Goal: Transaction & Acquisition: Purchase product/service

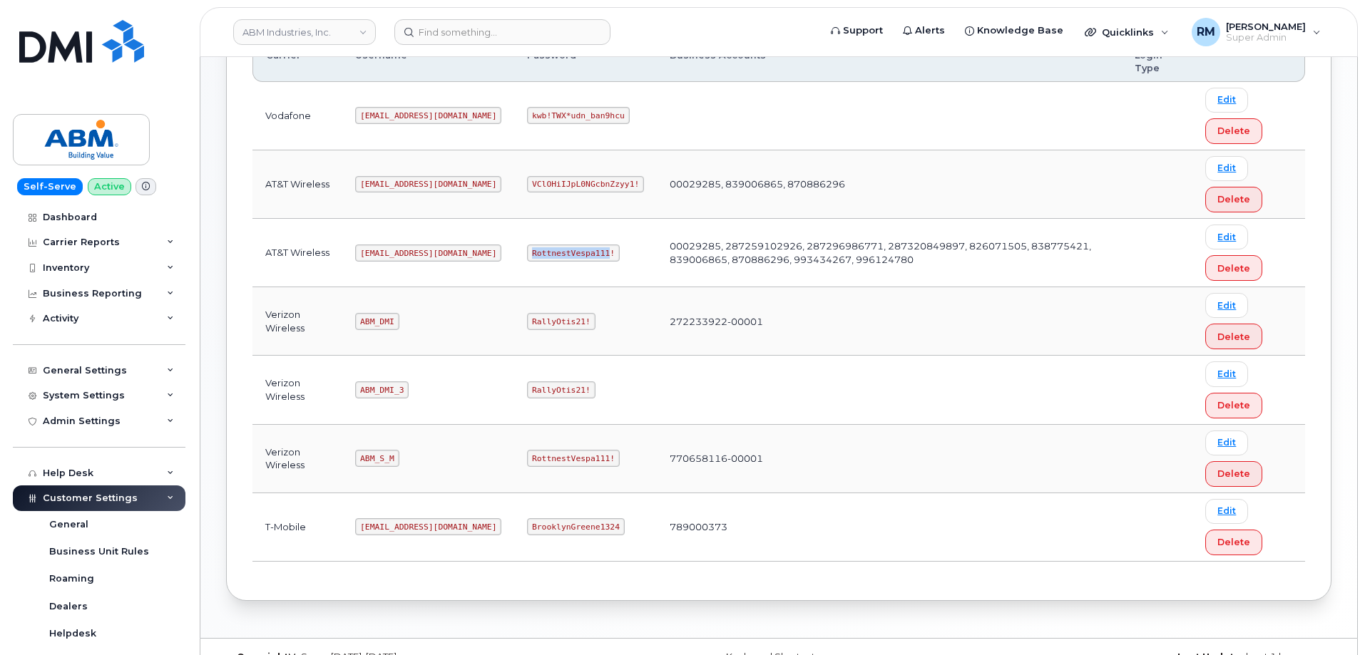
scroll to position [285, 0]
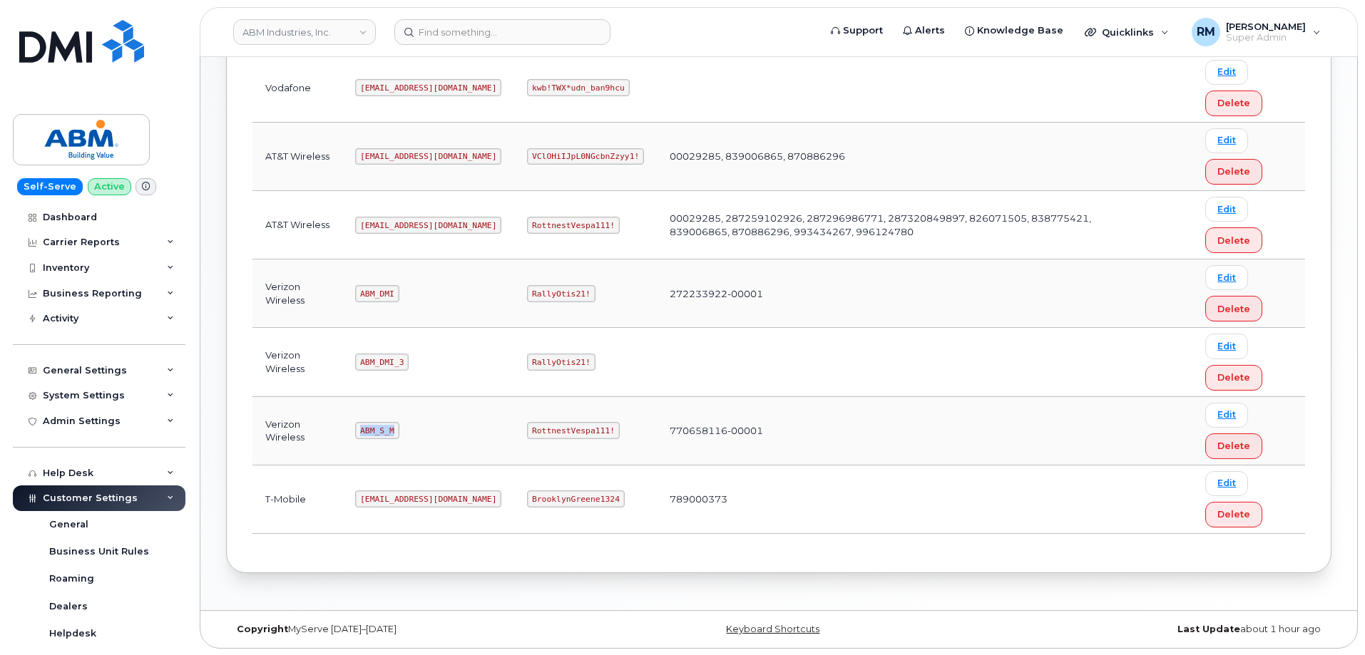
drag, startPoint x: 362, startPoint y: 431, endPoint x: 409, endPoint y: 428, distance: 47.2
click at [409, 428] on td "ABM_S_M" at bounding box center [428, 431] width 172 height 68
copy code "ABM_S_M"
click at [527, 426] on code "RottnestVespa111!" at bounding box center [573, 430] width 93 height 17
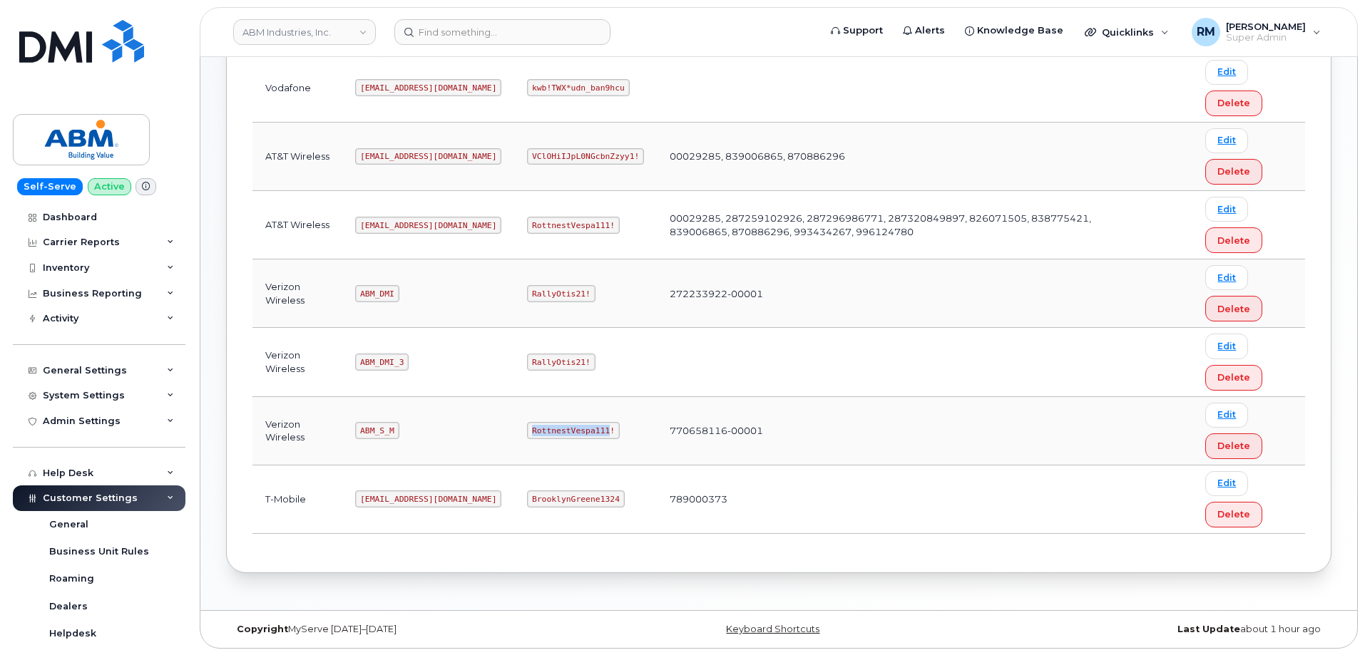
copy code "RottnestVespa111"
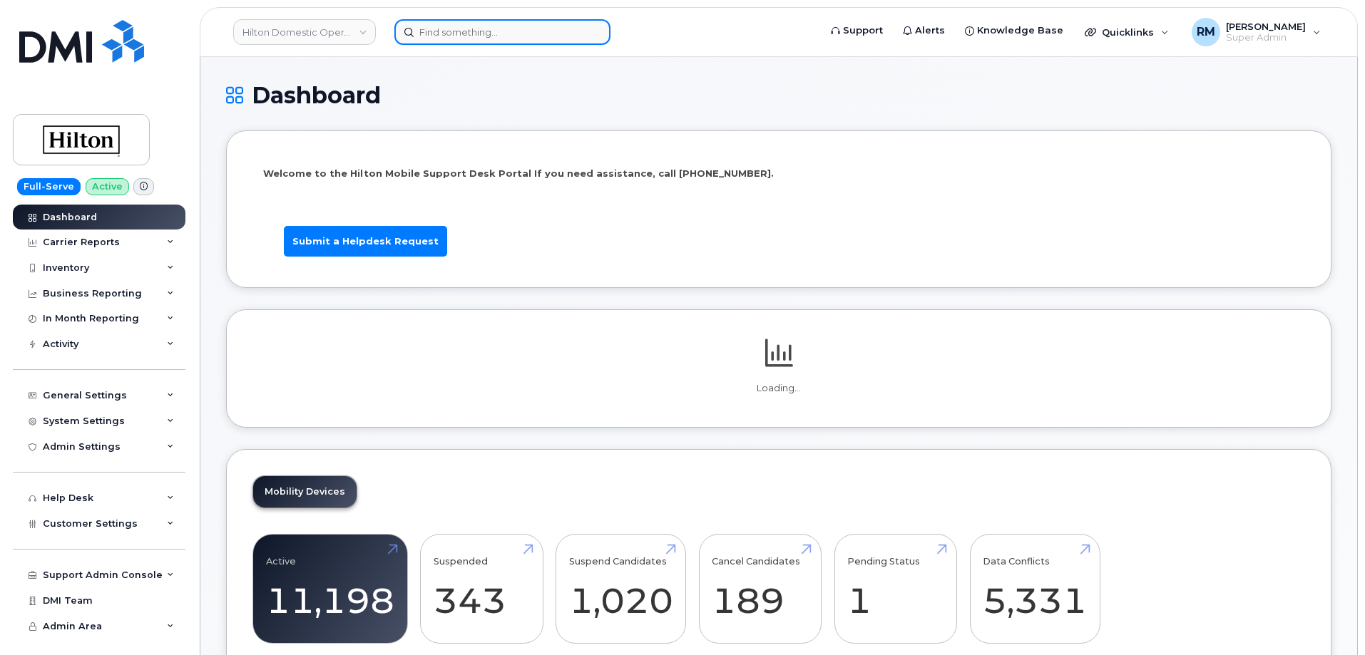
click at [448, 44] on input at bounding box center [502, 32] width 216 height 26
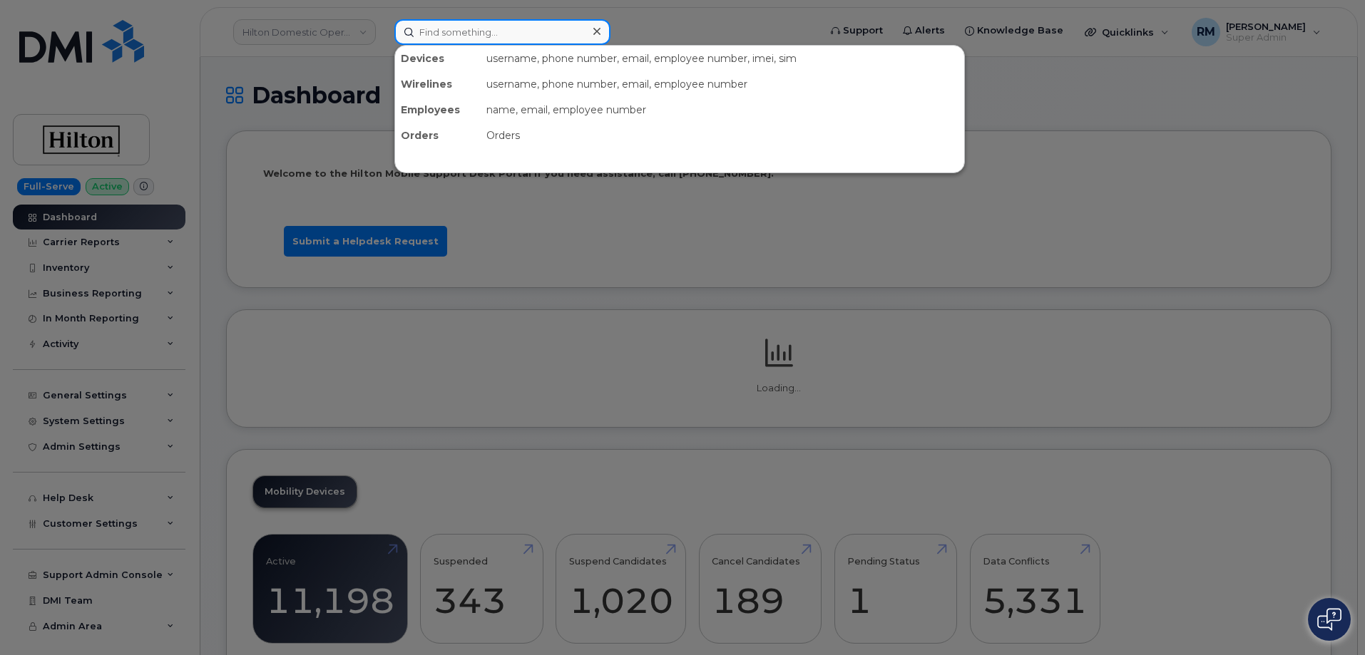
paste input "510.359.6476"
type input "510.359.6476"
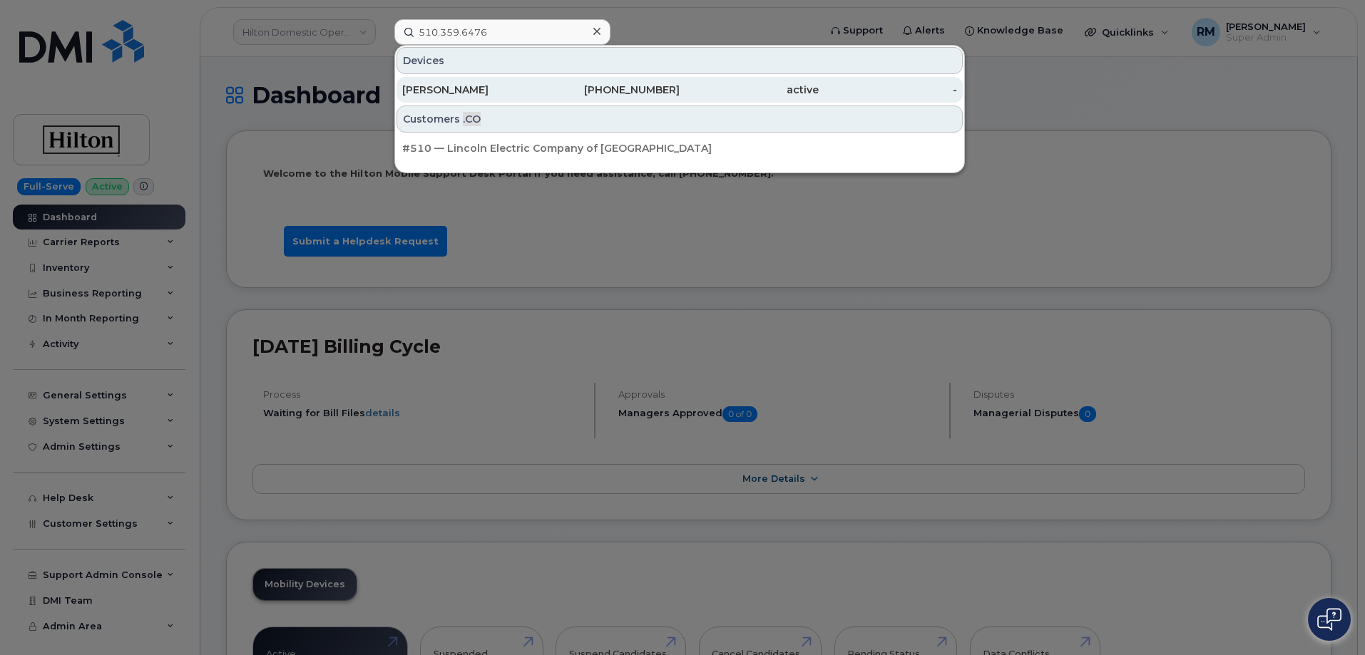
click at [538, 96] on div "MARK IVE" at bounding box center [471, 90] width 139 height 14
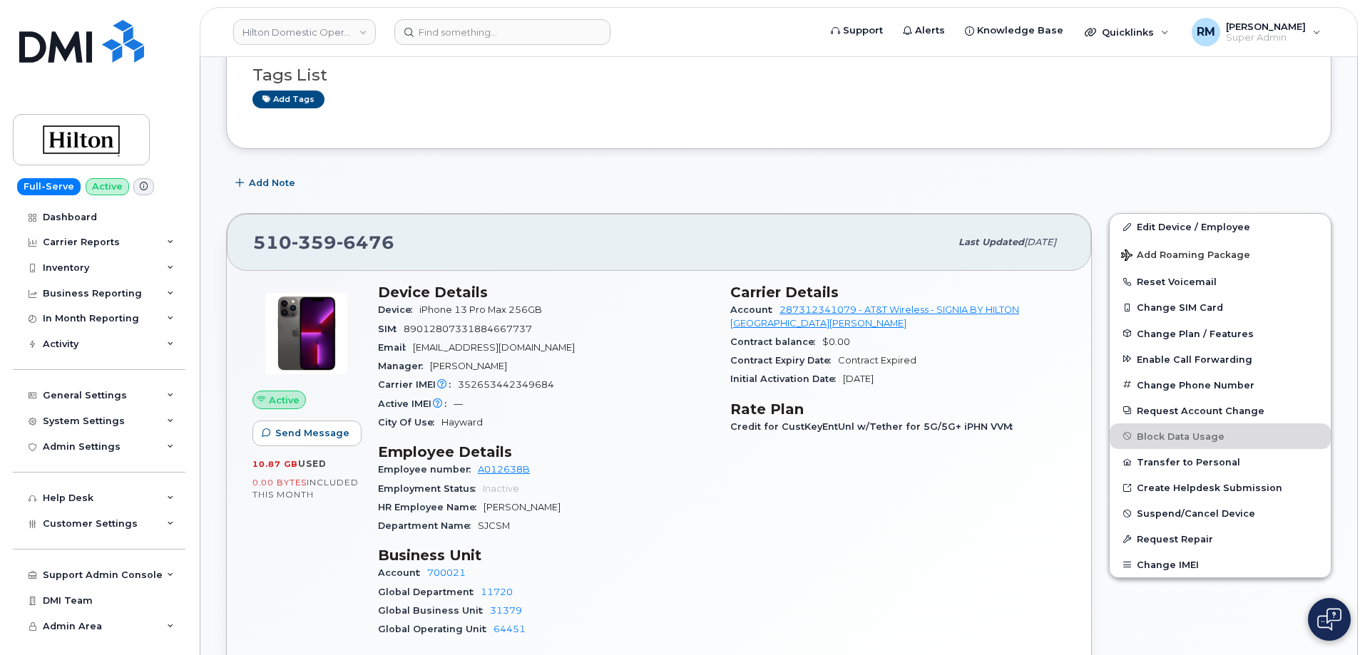
scroll to position [285, 0]
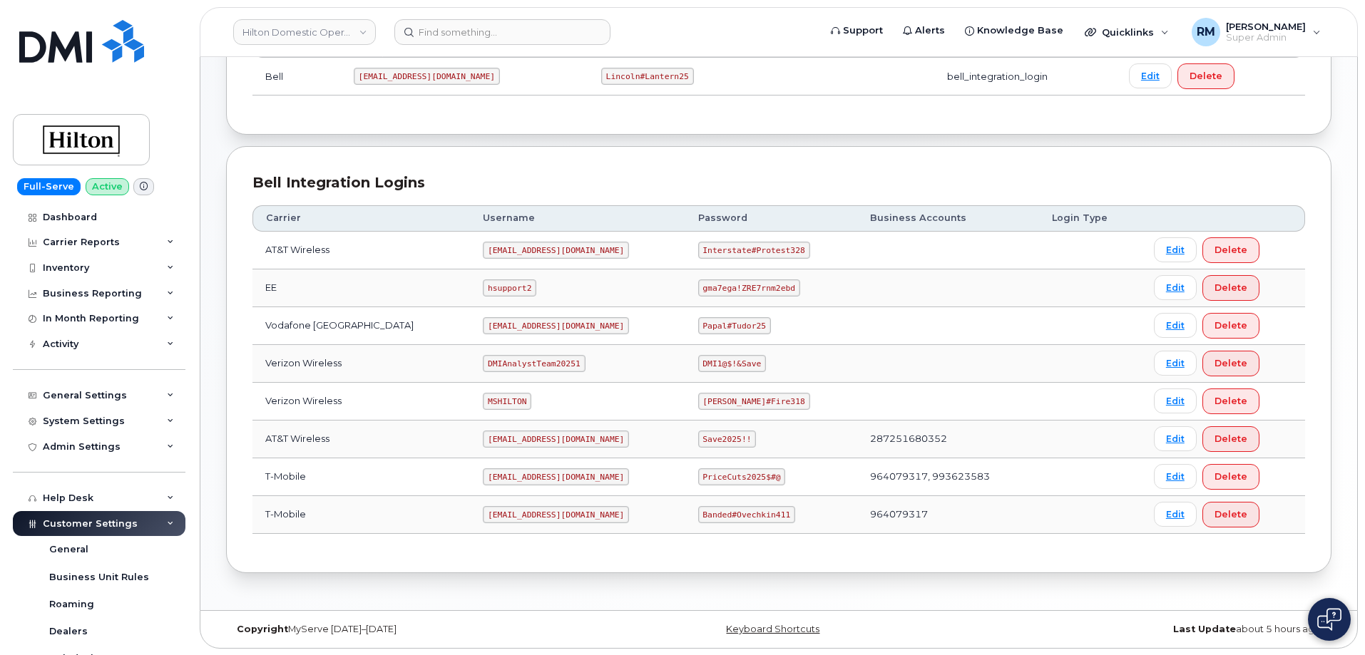
scroll to position [249, 0]
drag, startPoint x: 466, startPoint y: 250, endPoint x: 569, endPoint y: 240, distance: 103.2
click at [568, 248] on td "ms-hilton@dminc.com" at bounding box center [577, 250] width 215 height 38
copy code "ms-hilton@dminc.com"
drag, startPoint x: 690, startPoint y: 251, endPoint x: 783, endPoint y: 246, distance: 93.6
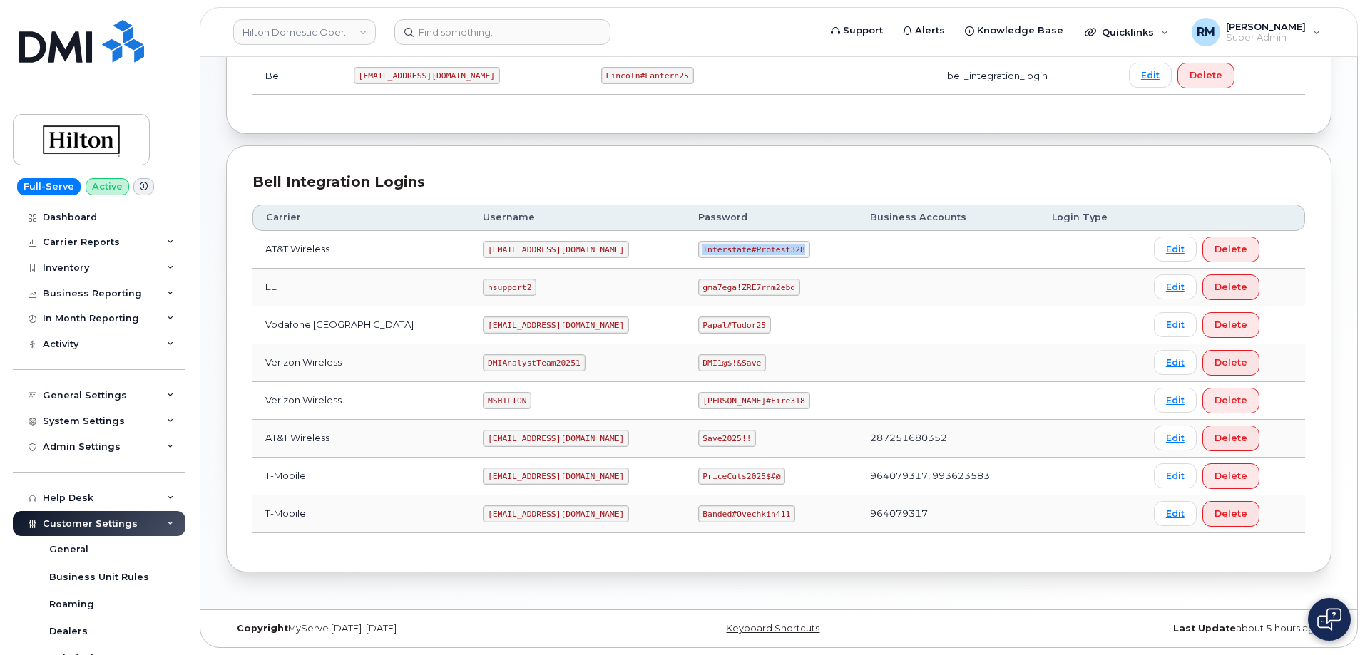
click at [786, 246] on code "Interstate#Protest328" at bounding box center [754, 249] width 112 height 17
copy code "Interstate#Protest328"
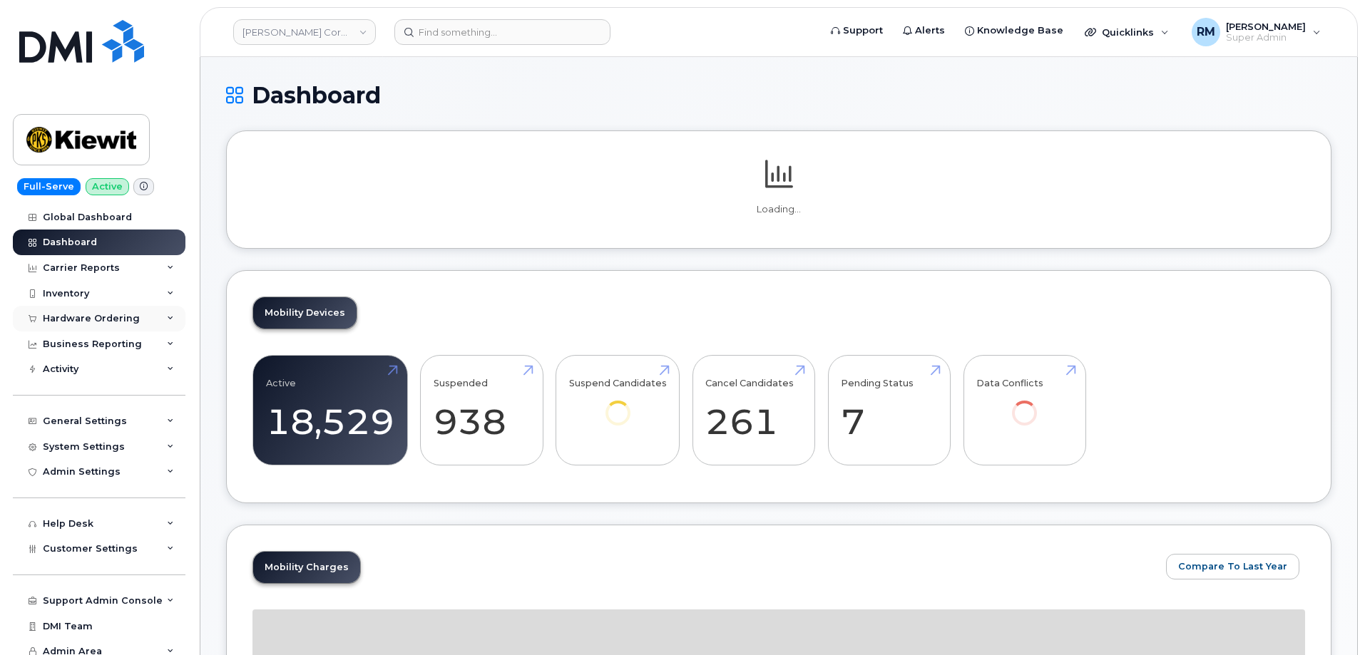
click at [87, 313] on div "Hardware Ordering" at bounding box center [91, 318] width 97 height 11
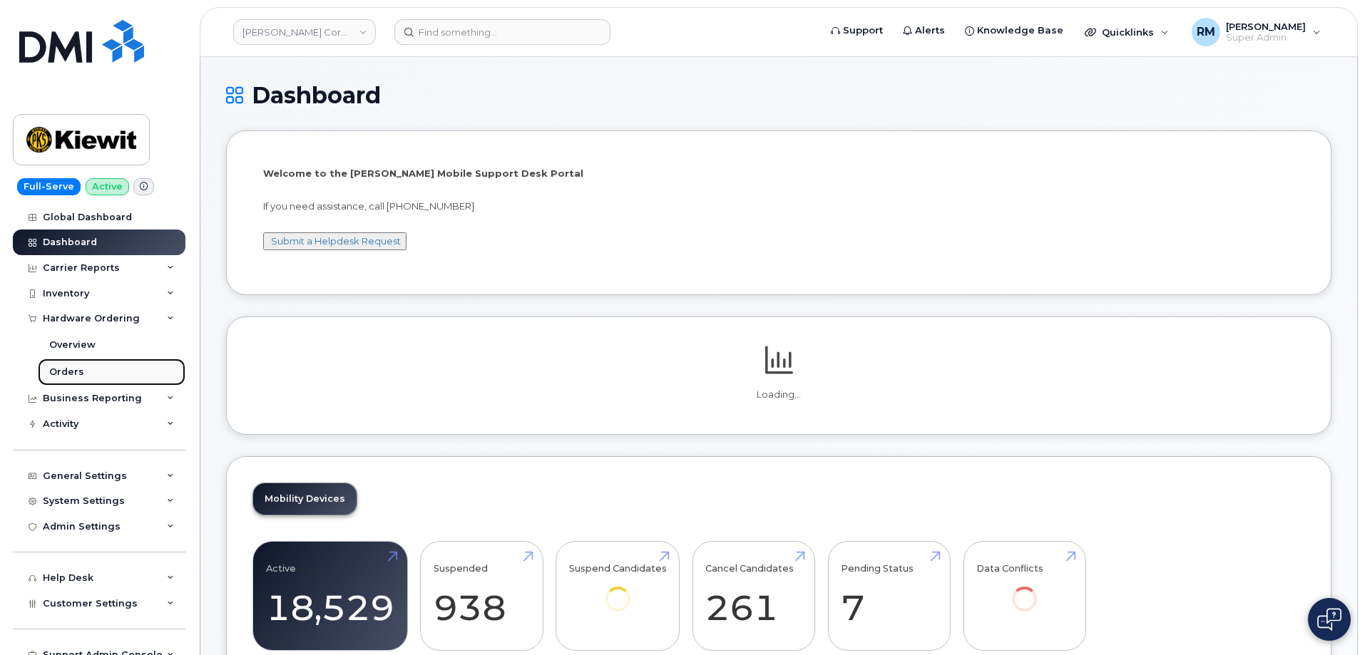
click at [68, 370] on div "Orders" at bounding box center [66, 372] width 35 height 13
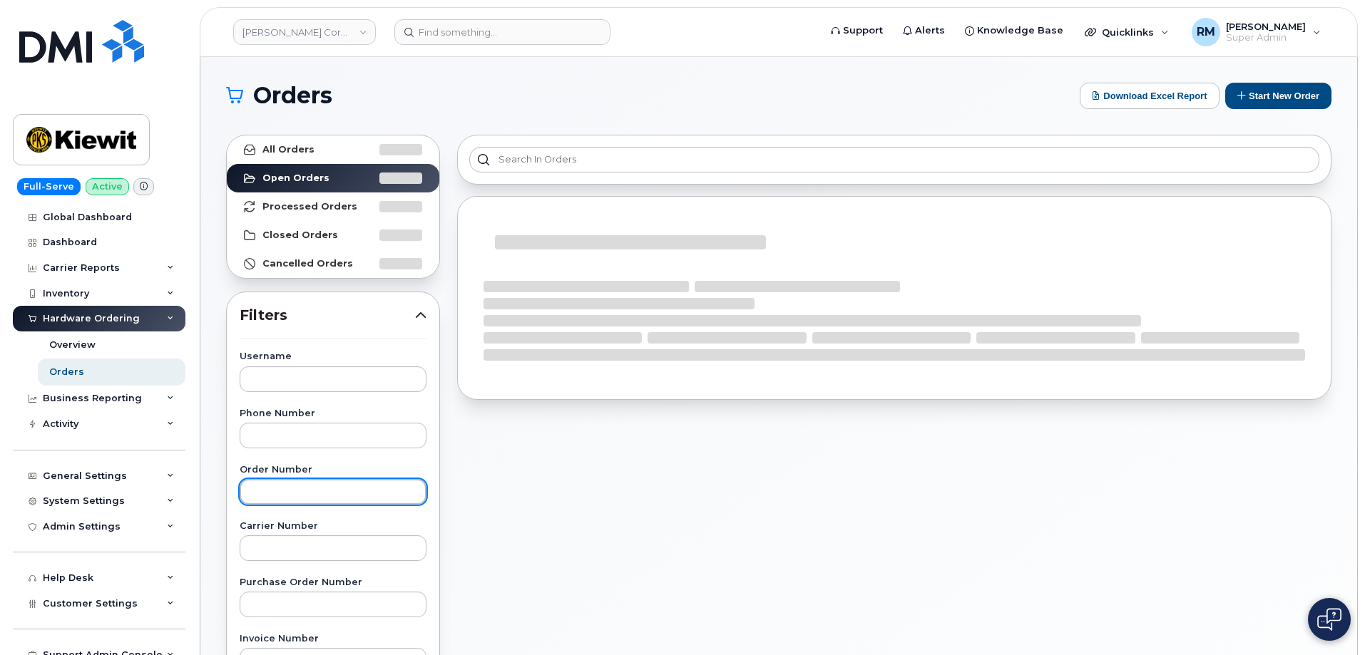
click at [256, 493] on input "text" at bounding box center [333, 492] width 187 height 26
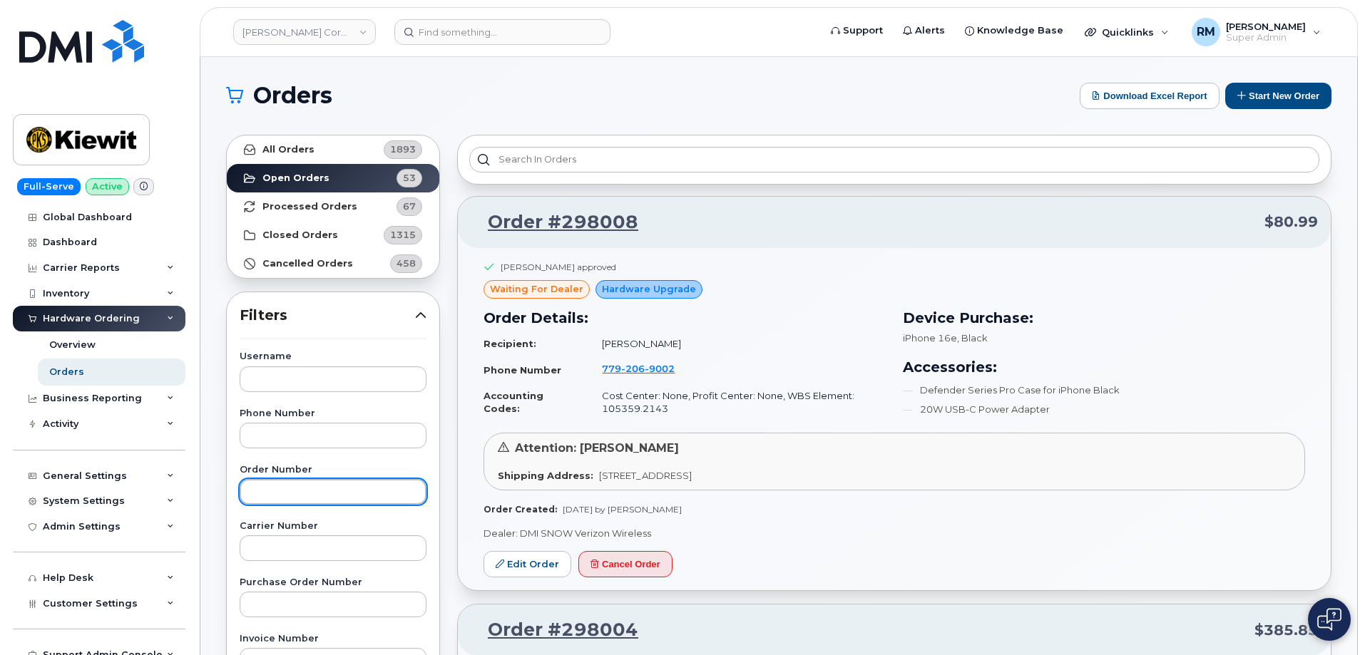
paste input "297692"
type input "297692"
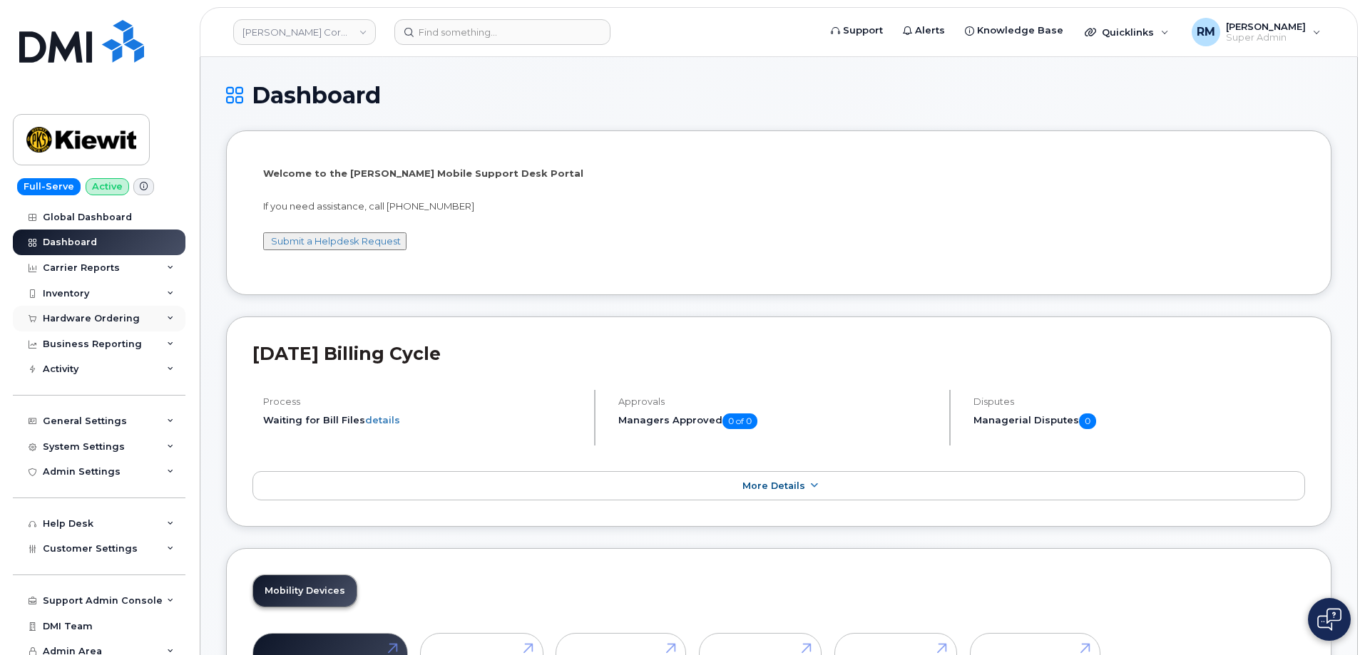
click at [65, 320] on div "Hardware Ordering" at bounding box center [91, 318] width 97 height 11
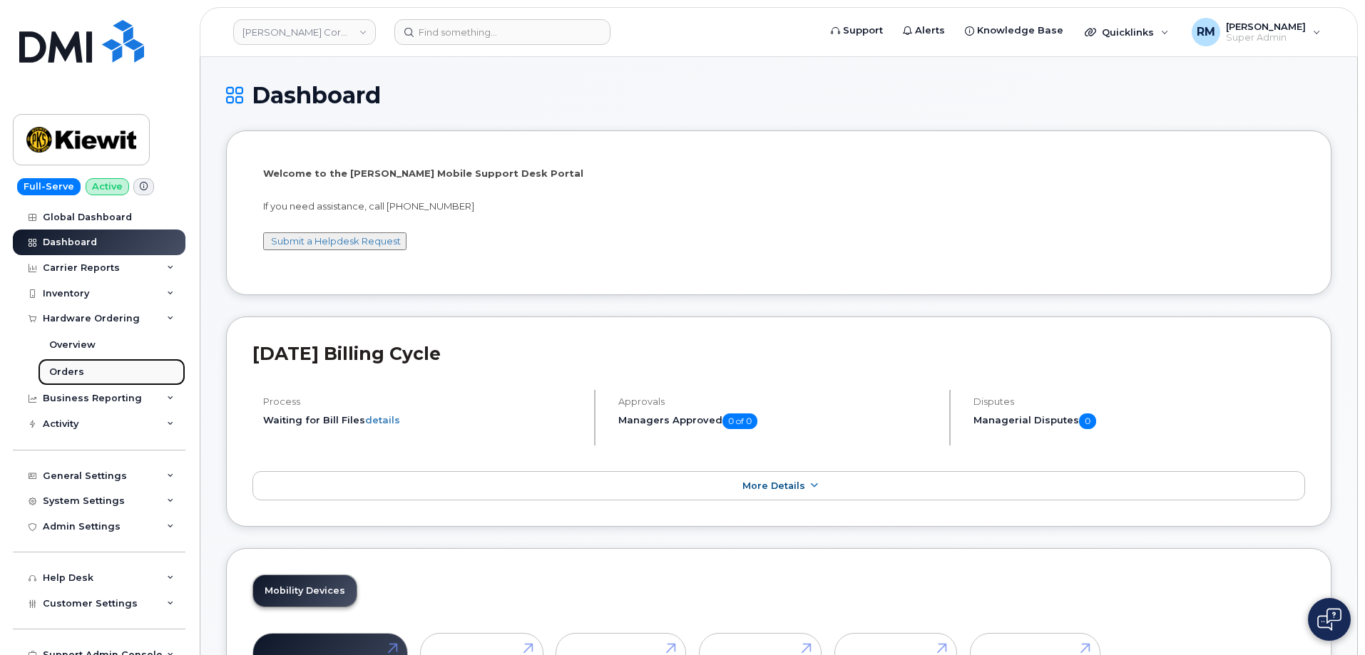
click at [62, 367] on div "Orders" at bounding box center [66, 372] width 35 height 13
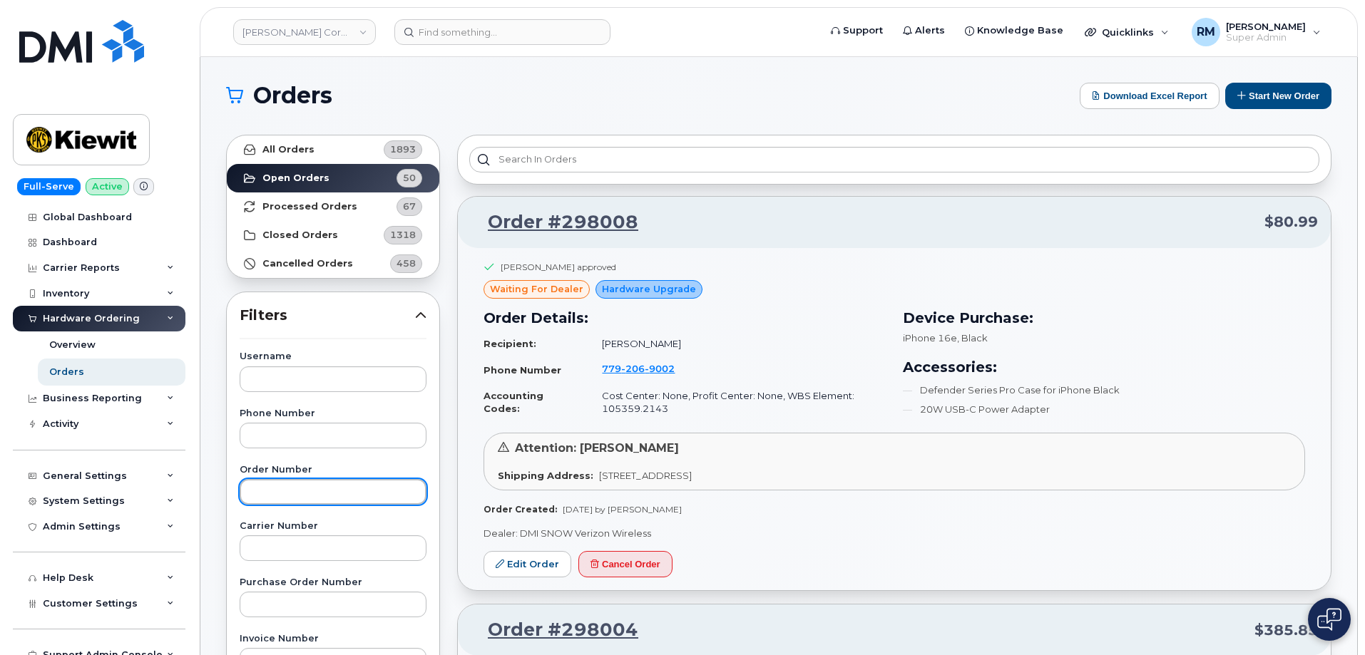
click at [290, 493] on input "text" at bounding box center [333, 492] width 187 height 26
paste input "297351"
type input "297351"
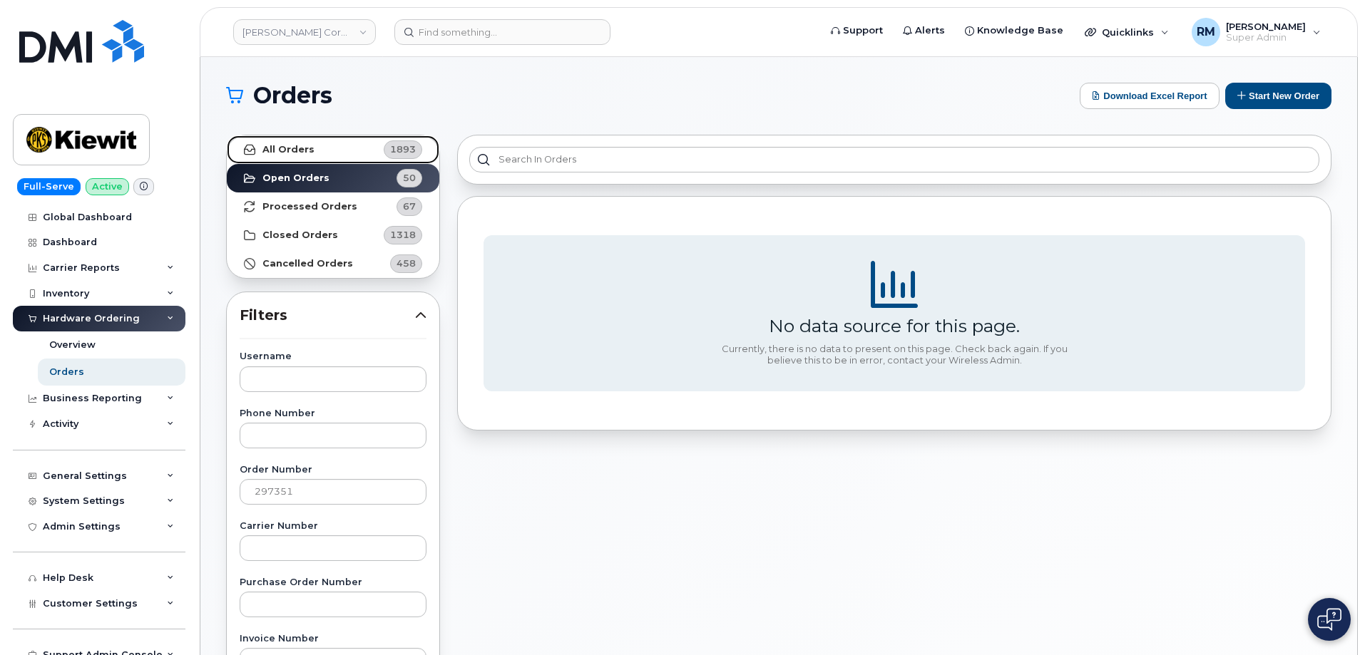
click at [292, 146] on strong "All Orders" at bounding box center [288, 149] width 52 height 11
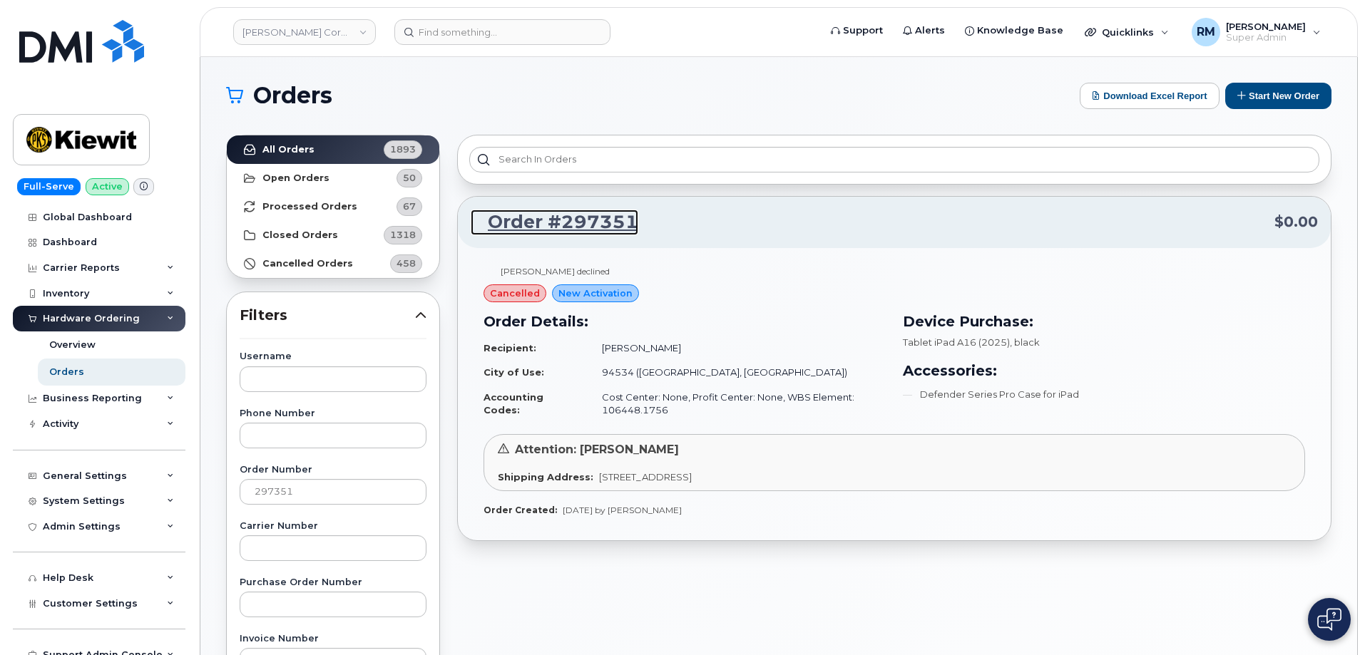
click at [551, 227] on link "Order #297351" at bounding box center [555, 223] width 168 height 26
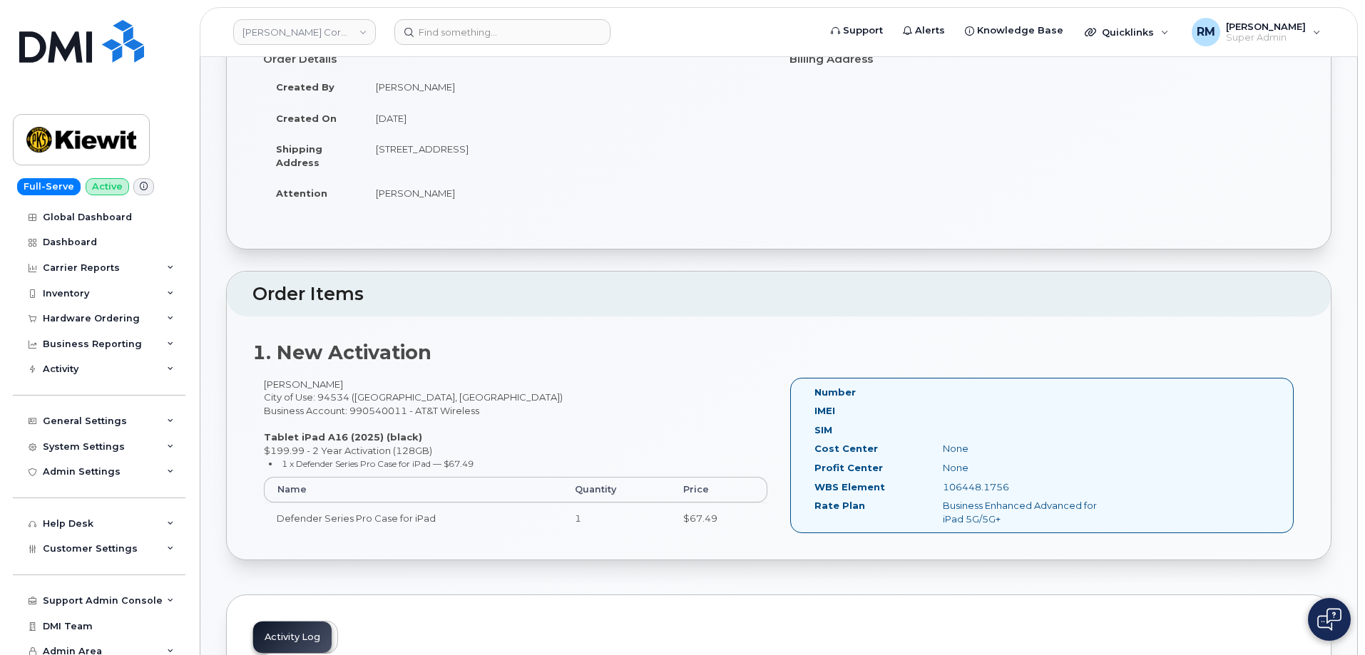
scroll to position [214, 0]
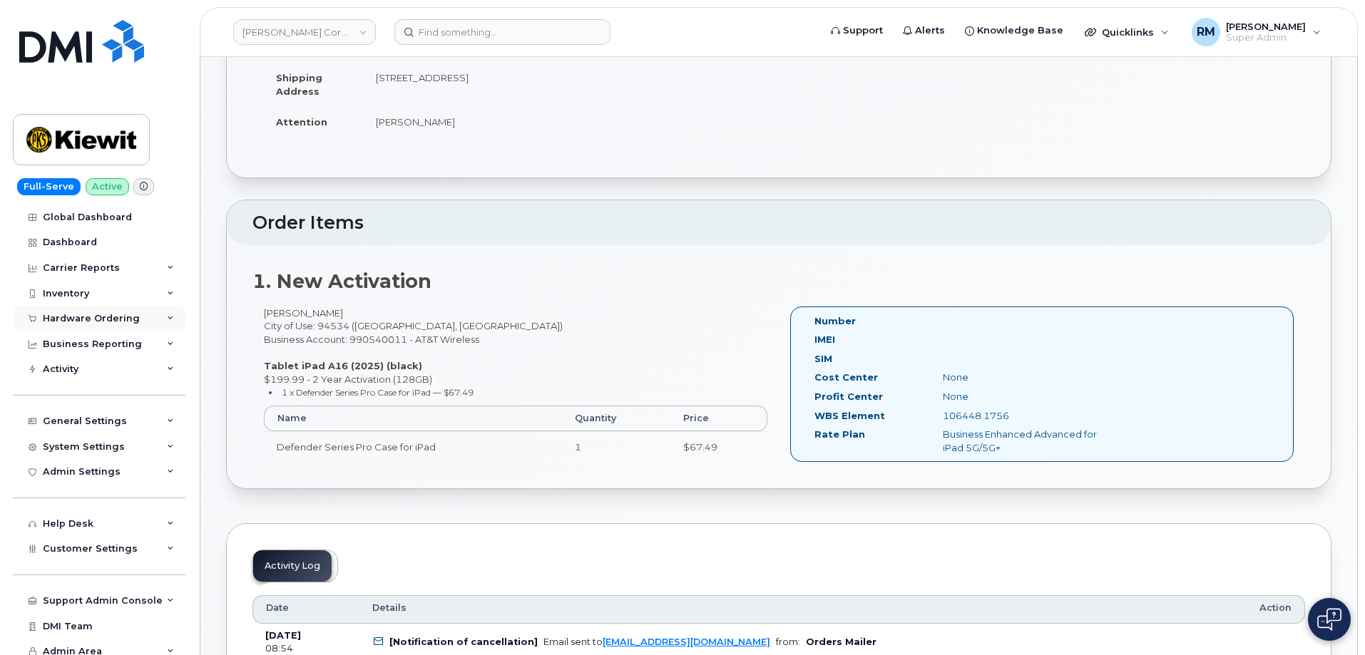
click at [75, 318] on div "Hardware Ordering" at bounding box center [91, 318] width 97 height 11
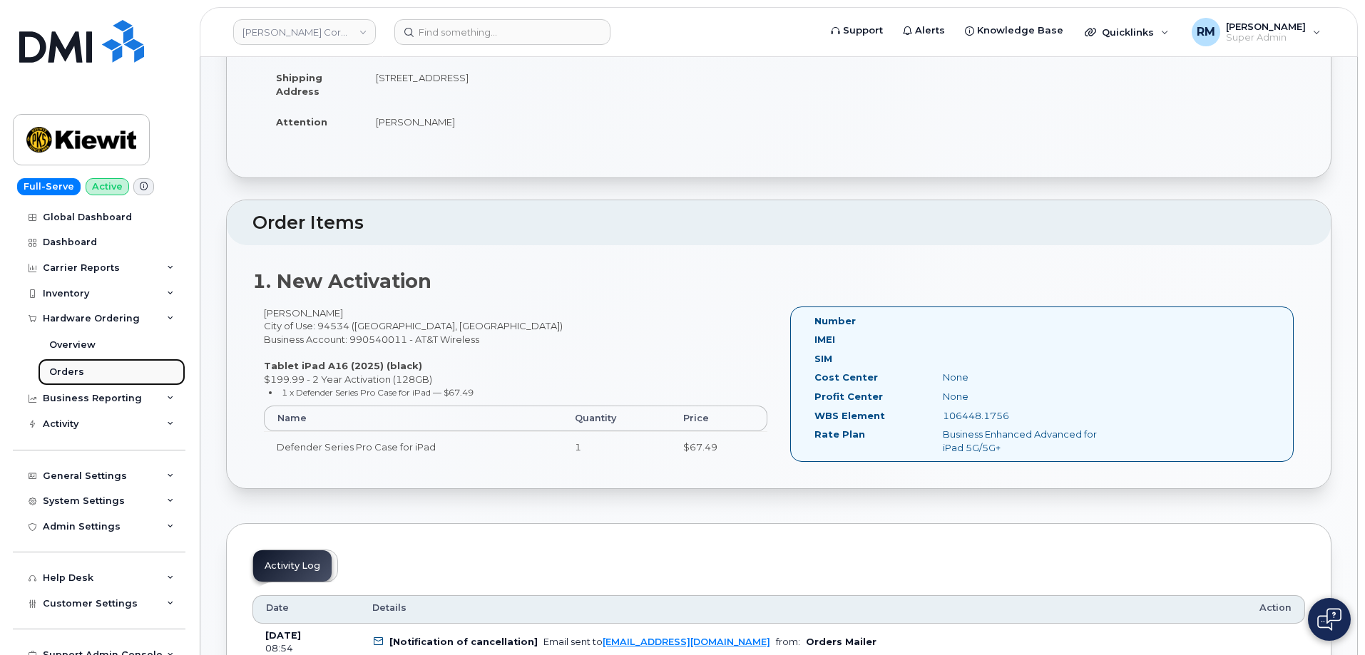
click at [65, 371] on div "Orders" at bounding box center [66, 372] width 35 height 13
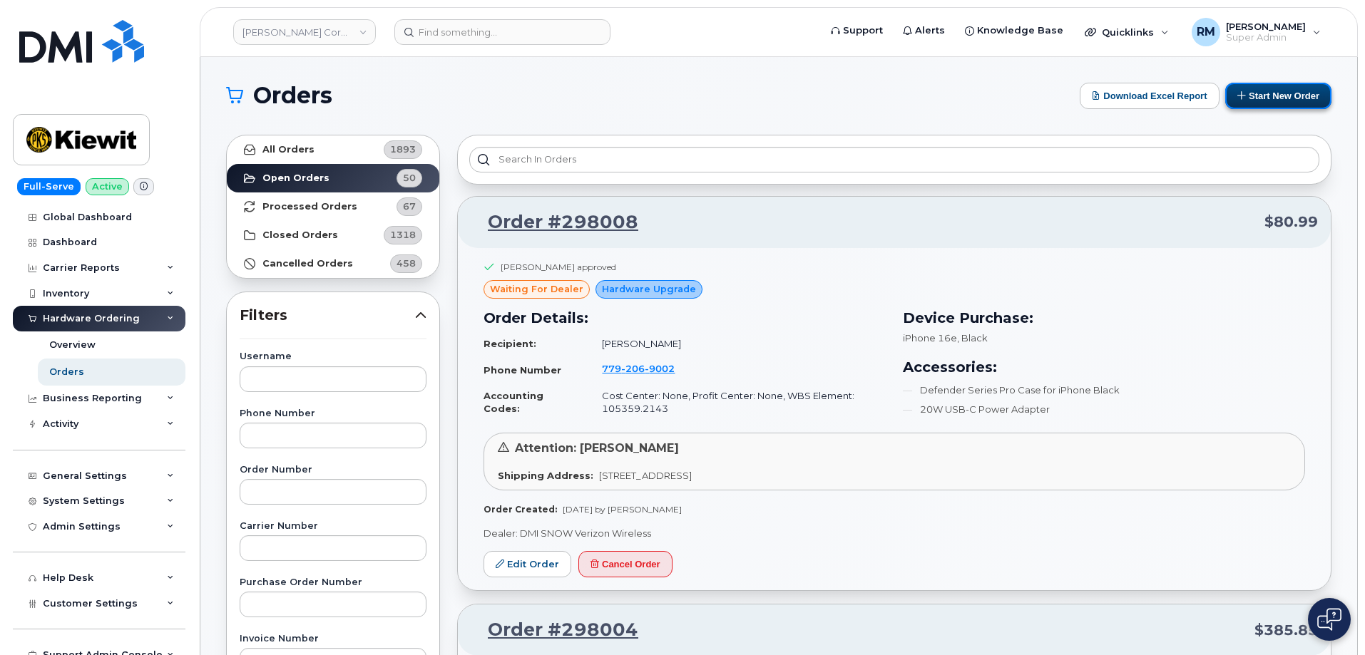
click at [1280, 101] on button "Start New Order" at bounding box center [1278, 96] width 106 height 26
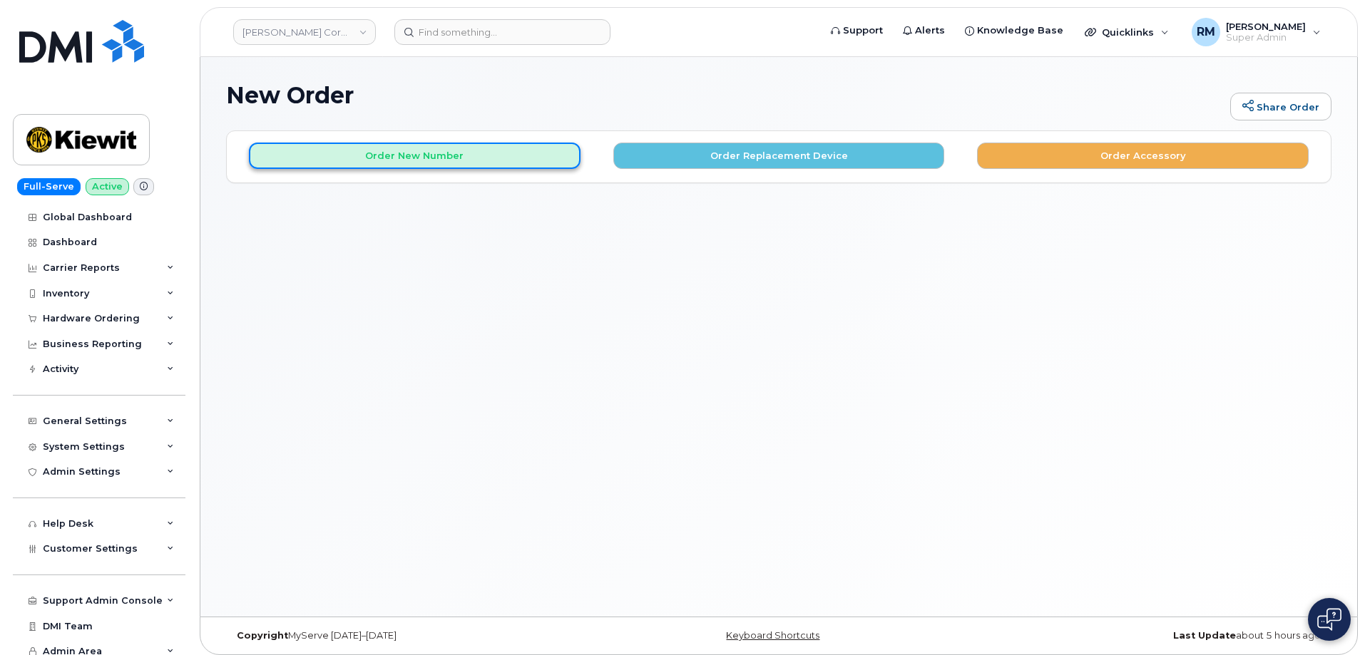
click at [461, 160] on button "Order New Number" at bounding box center [415, 156] width 332 height 26
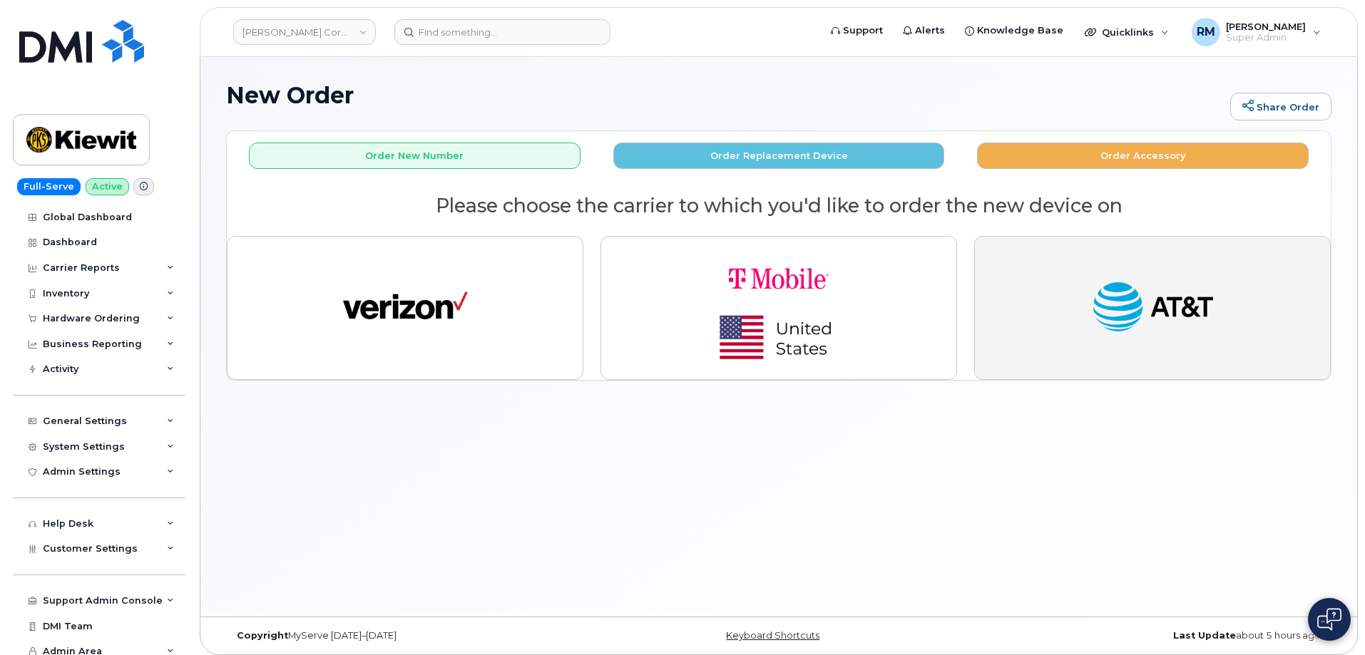
click at [1109, 296] on img "button" at bounding box center [1152, 308] width 125 height 64
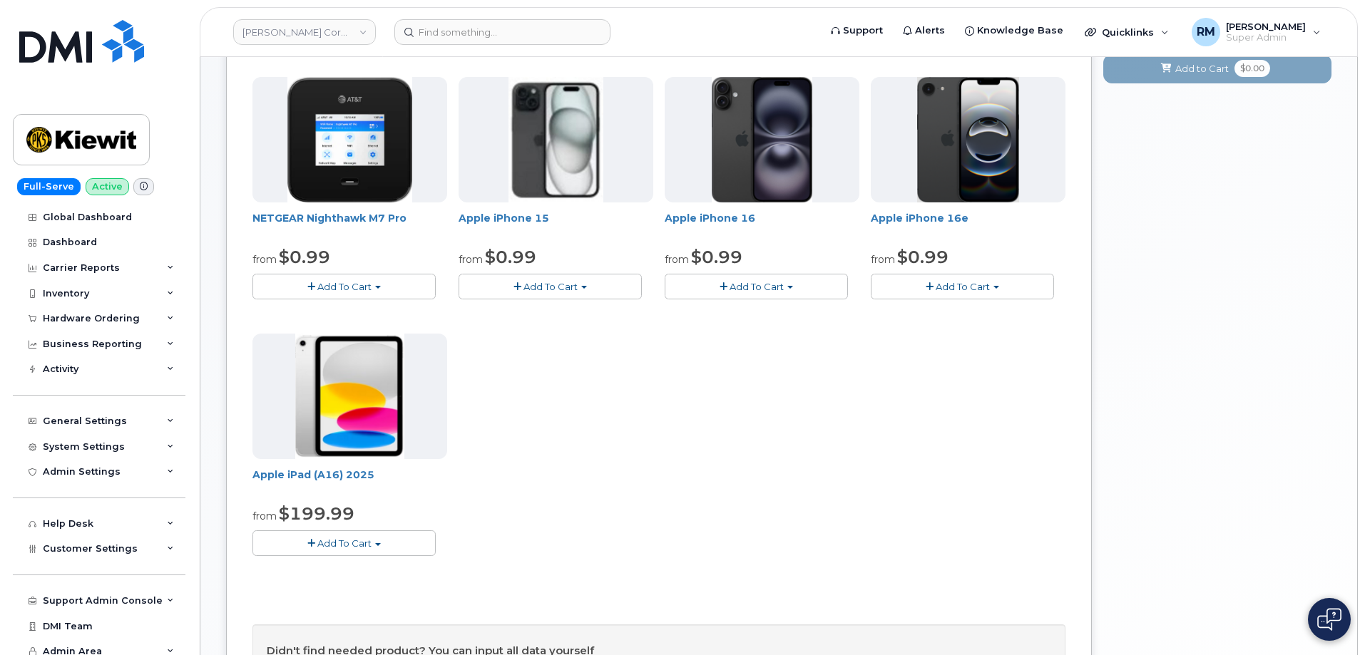
scroll to position [214, 0]
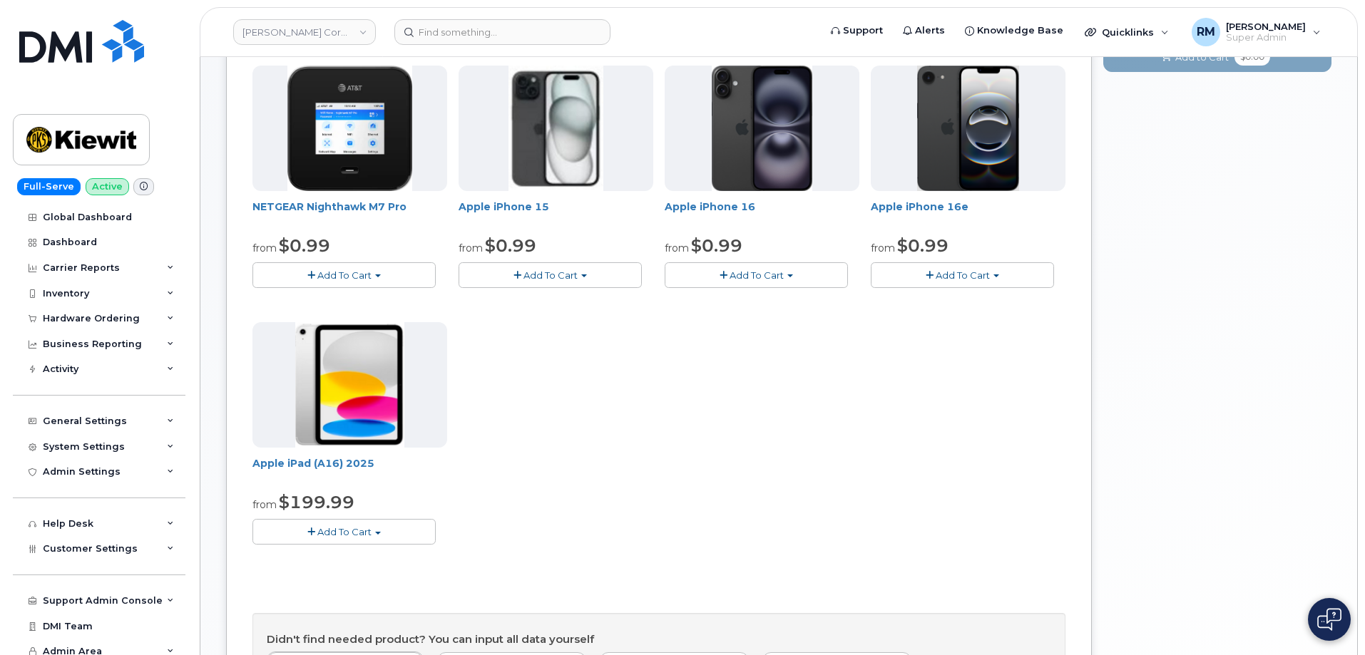
click at [347, 537] on span "Add To Cart" at bounding box center [344, 531] width 54 height 11
click at [327, 578] on link "$199.99 - 2 Year Activation (128GB)" at bounding box center [354, 576] width 197 height 18
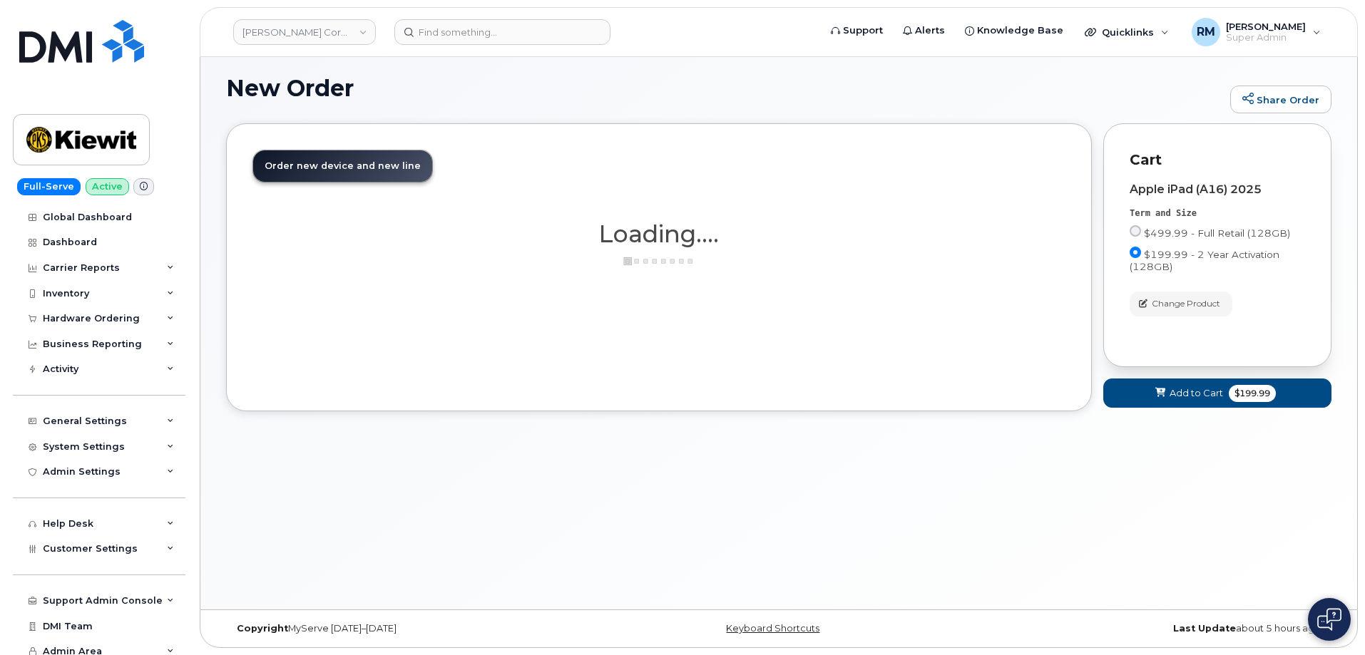
scroll to position [46, 0]
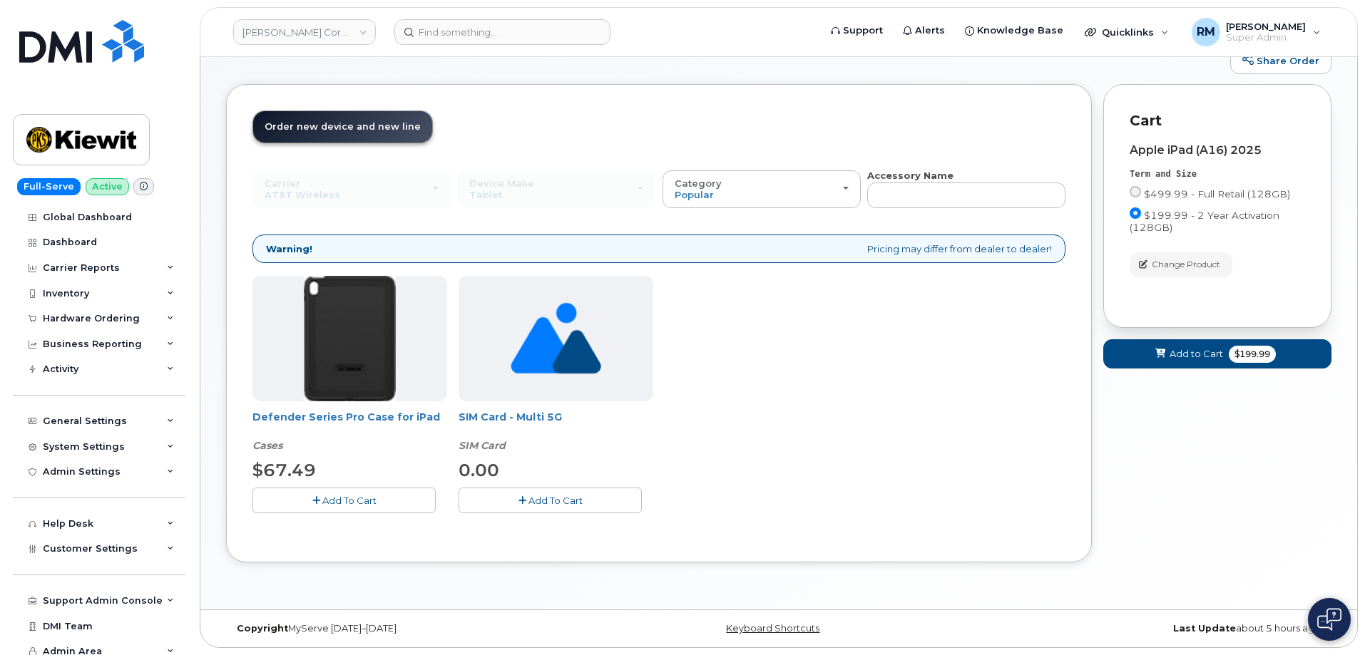
click at [331, 498] on span "Add To Cart" at bounding box center [349, 500] width 54 height 11
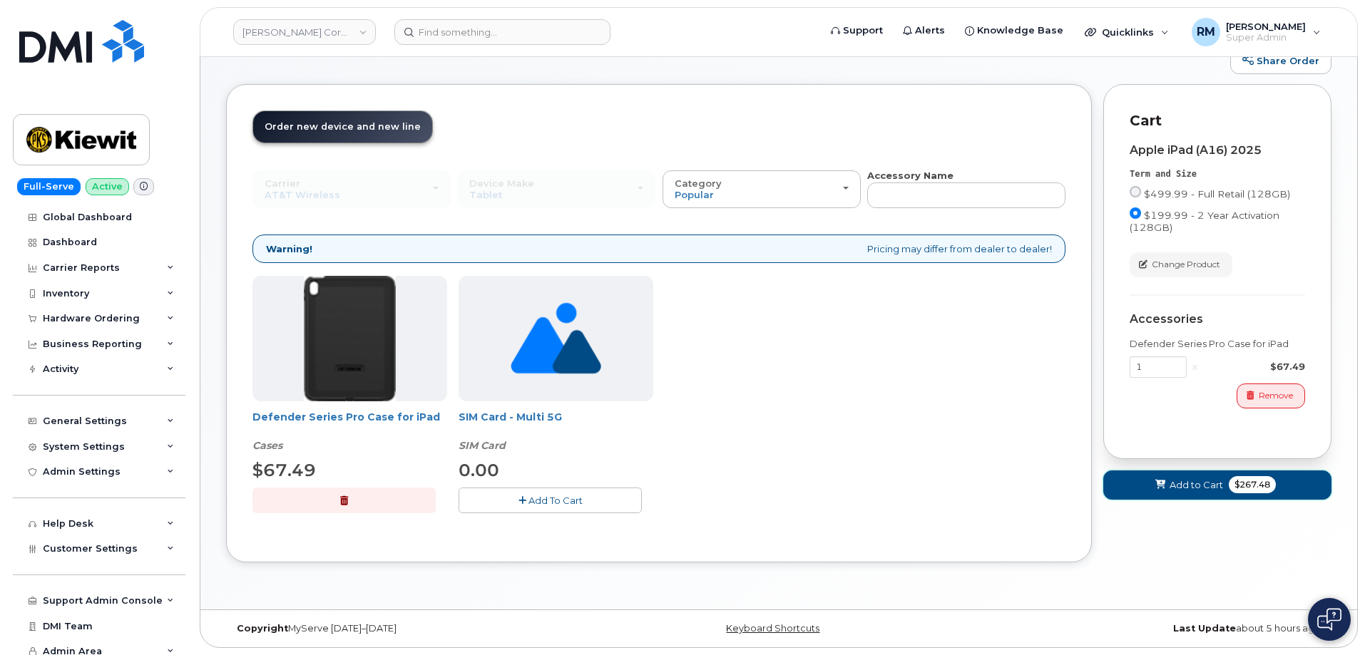
click at [1217, 485] on span "Add to Cart" at bounding box center [1196, 486] width 53 height 14
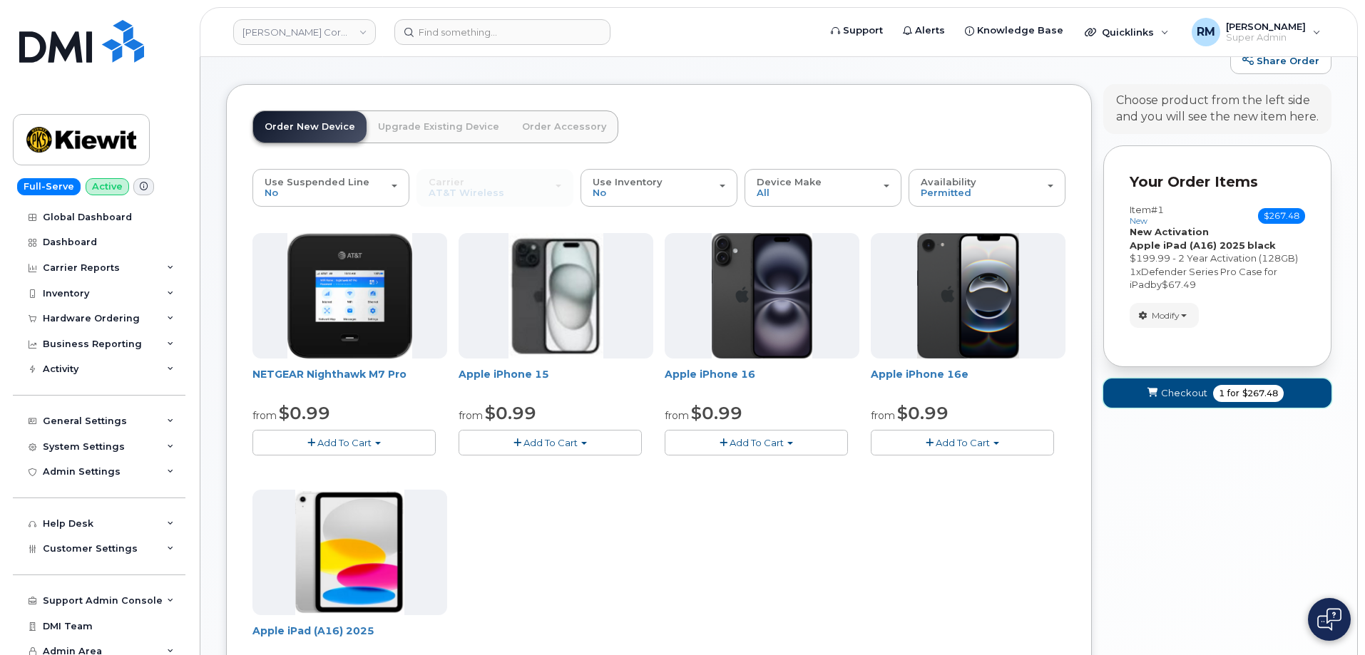
click at [1188, 397] on span "Checkout" at bounding box center [1184, 394] width 46 height 14
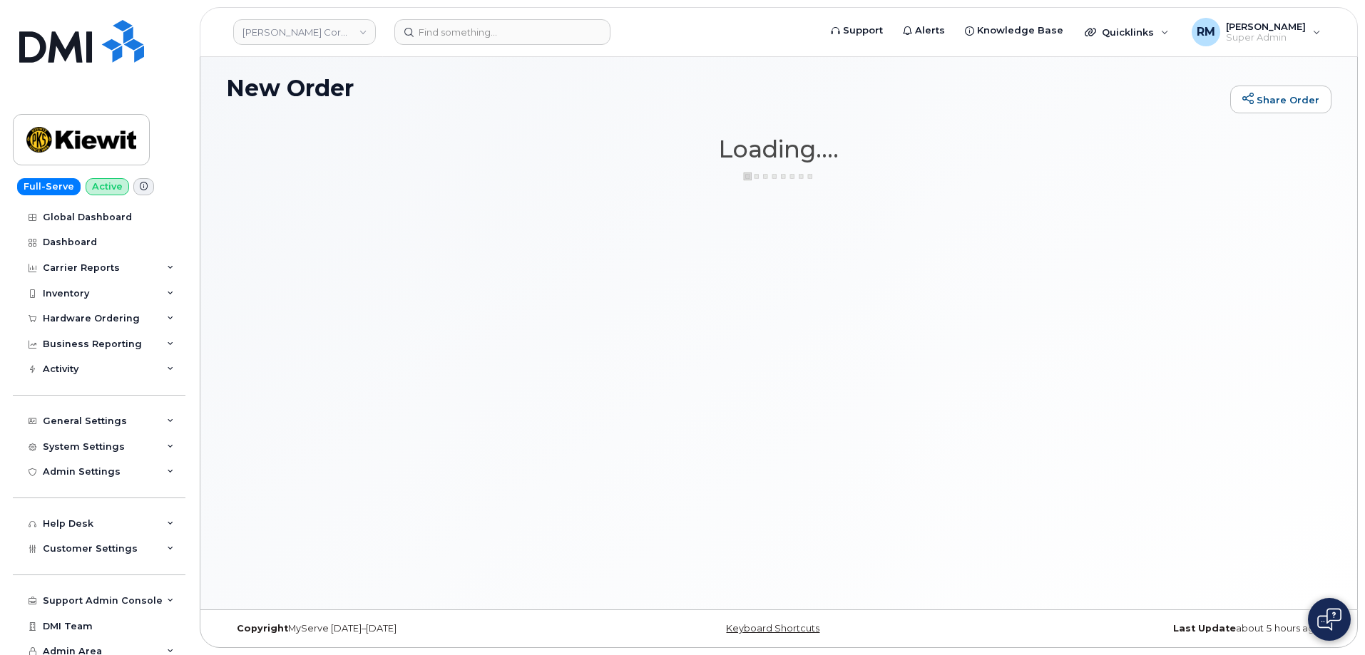
scroll to position [7, 0]
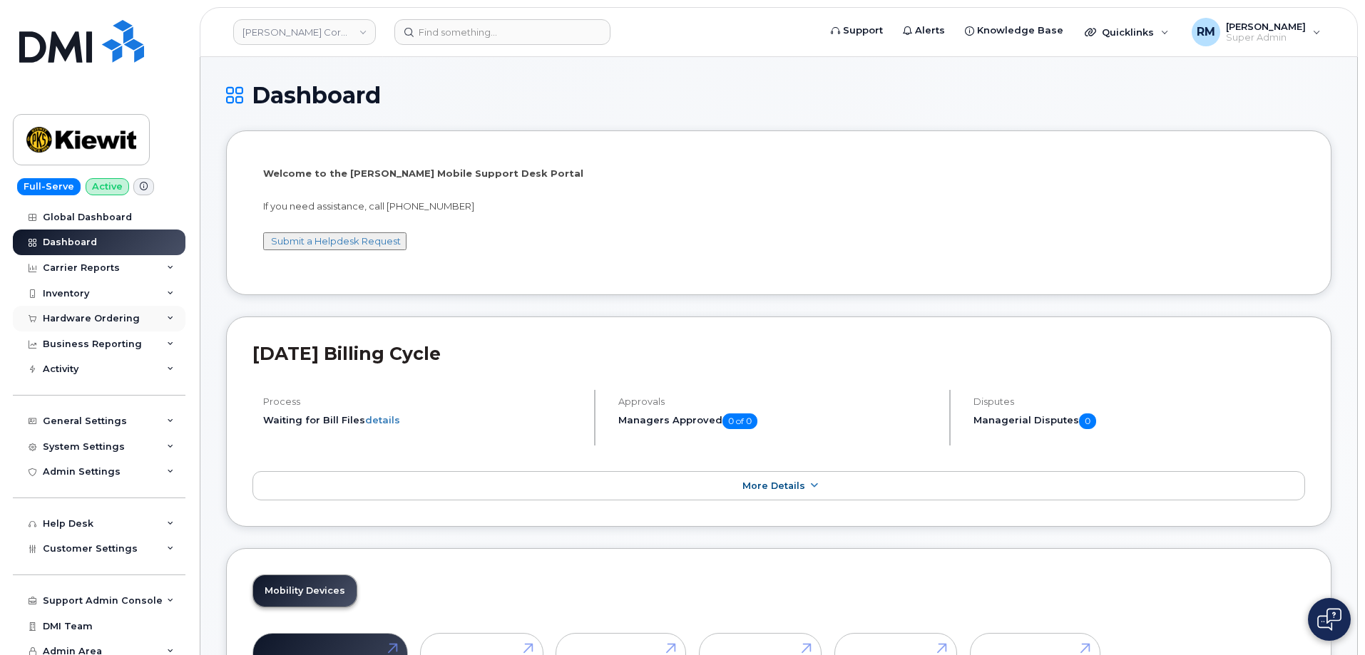
click at [65, 317] on div "Hardware Ordering" at bounding box center [91, 318] width 97 height 11
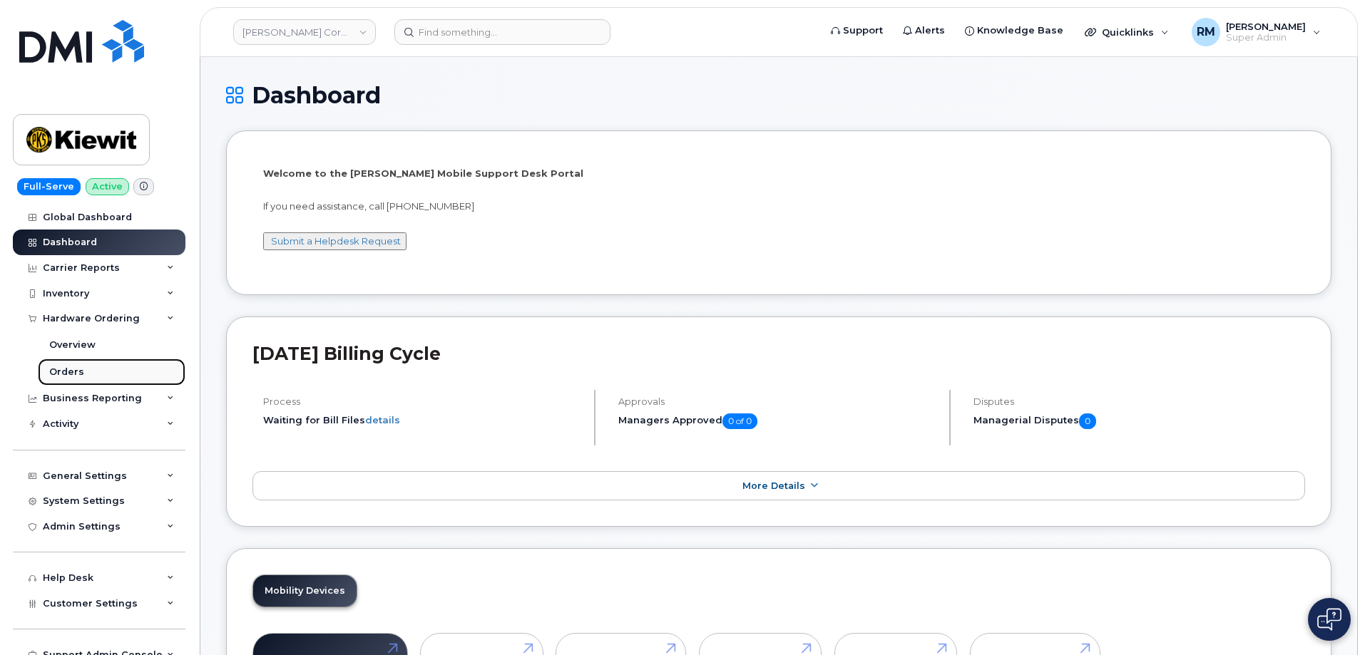
click at [66, 378] on div "Orders" at bounding box center [66, 372] width 35 height 13
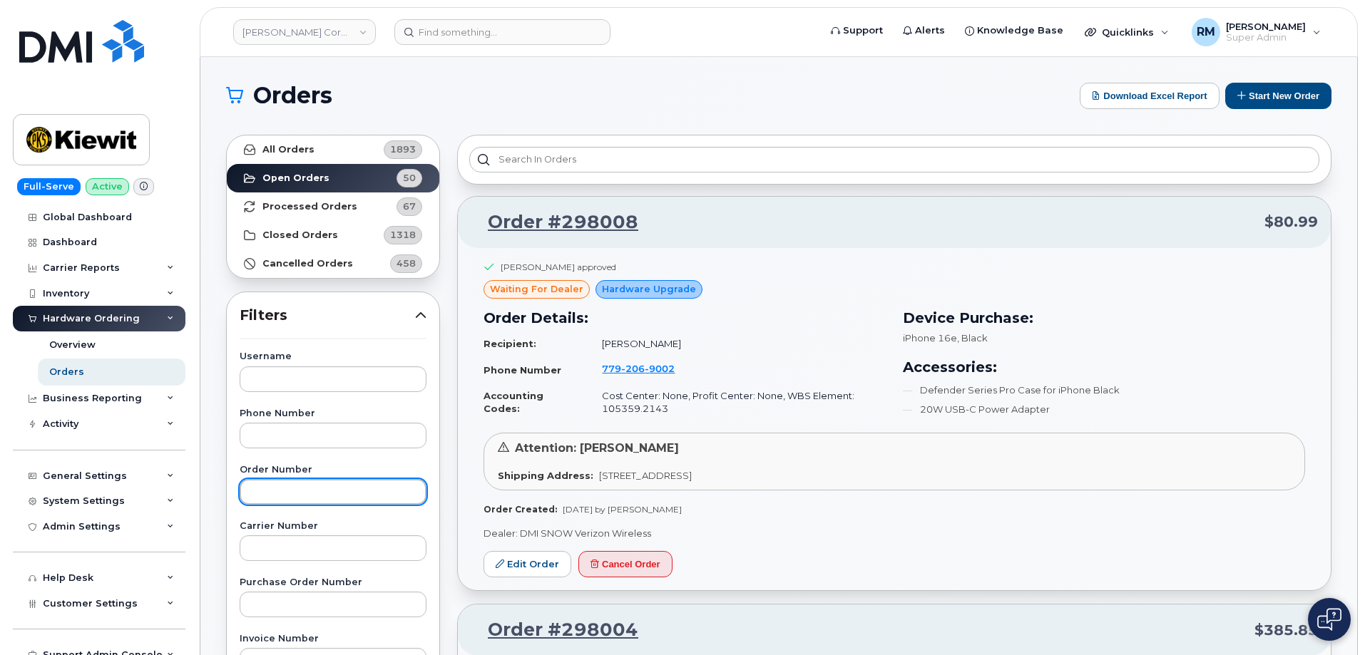
click at [262, 495] on input "text" at bounding box center [333, 492] width 187 height 26
paste input "297351"
type input "297351"
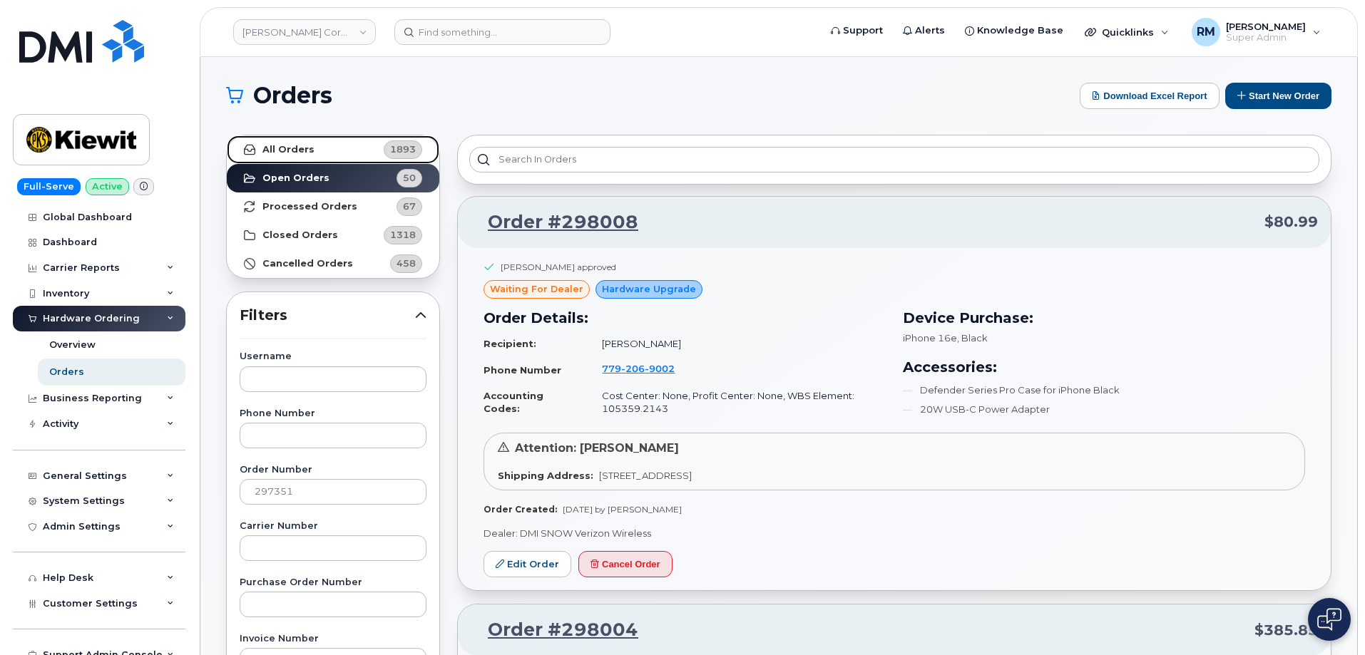
click at [288, 148] on strong "All Orders" at bounding box center [288, 149] width 52 height 11
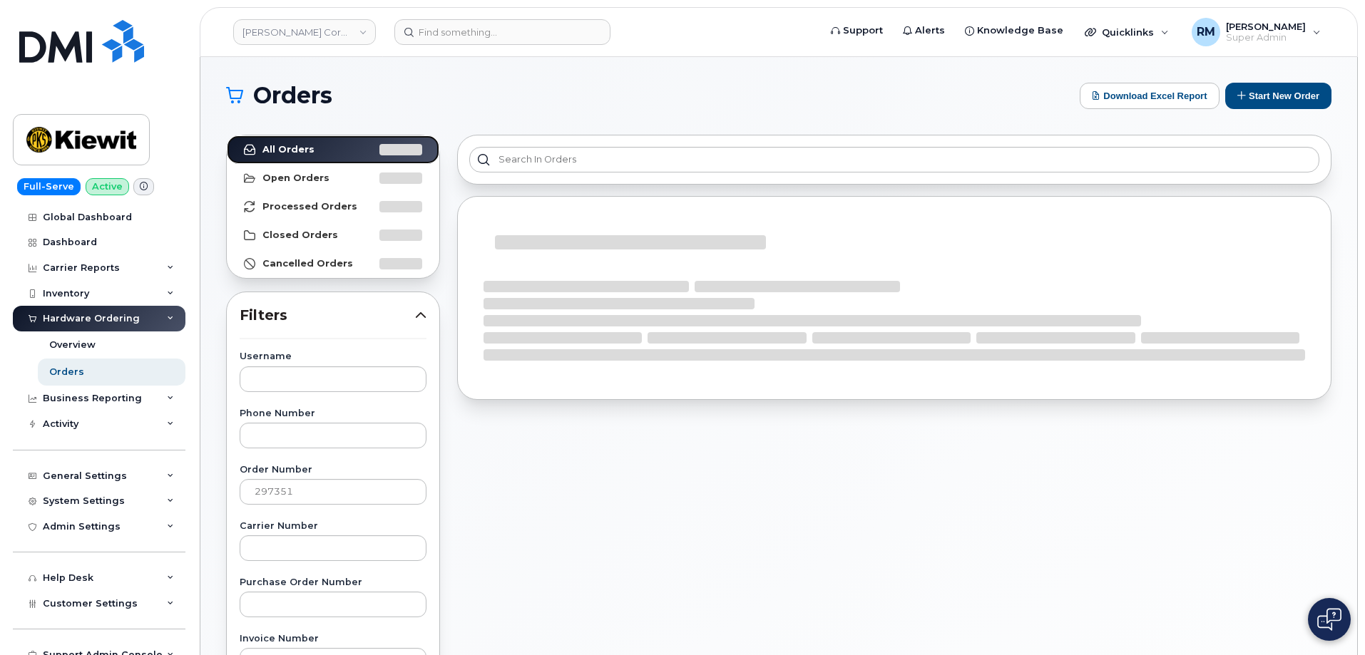
click at [227, 136] on link "All Orders" at bounding box center [333, 150] width 213 height 29
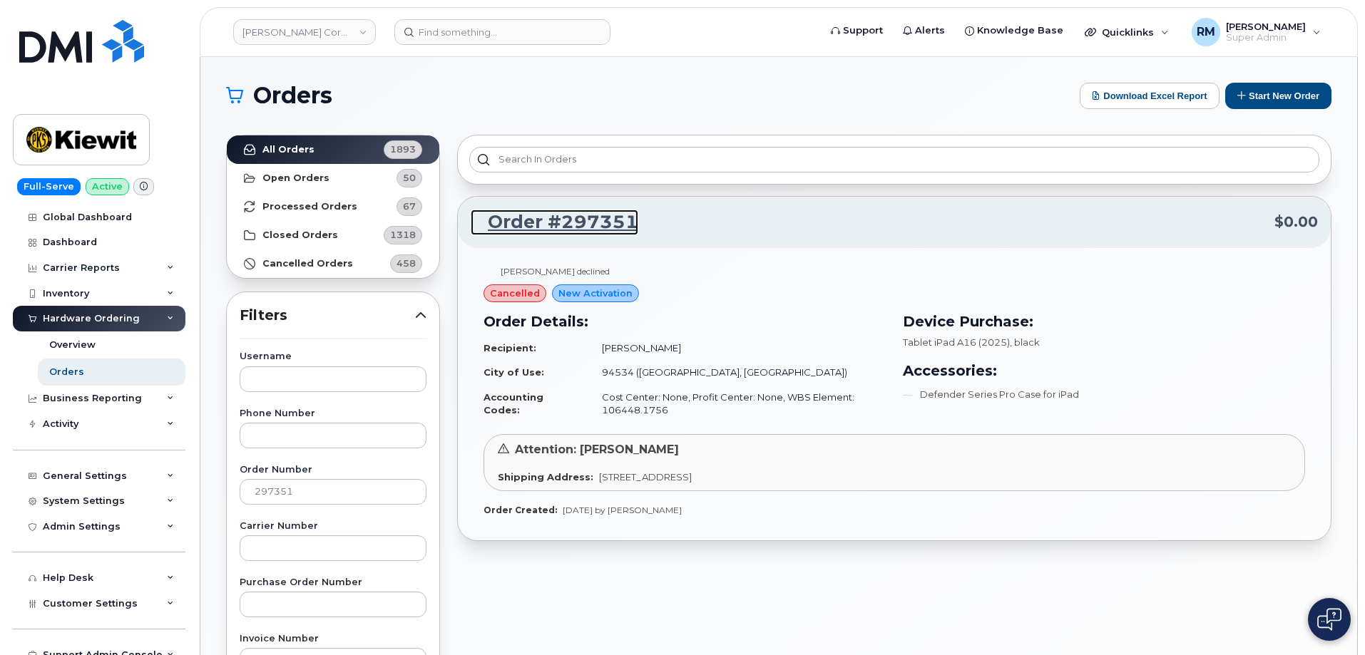
click at [540, 219] on link "Order #297351" at bounding box center [555, 223] width 168 height 26
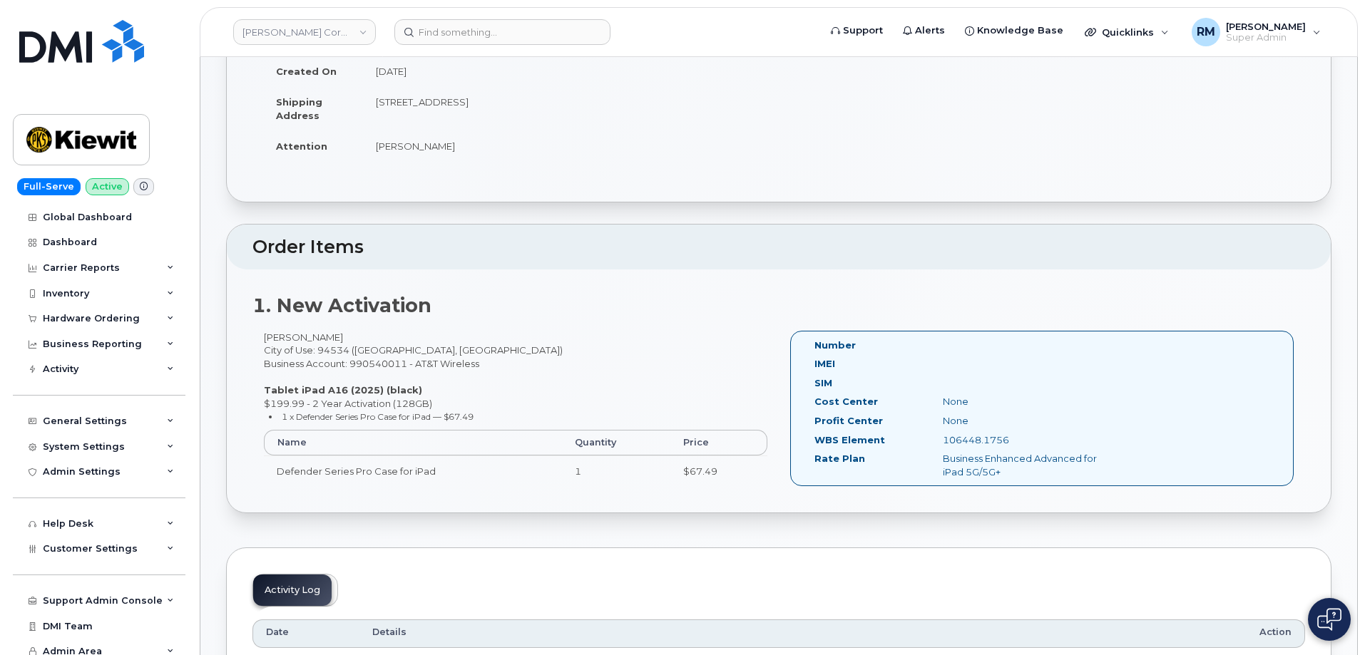
scroll to position [214, 0]
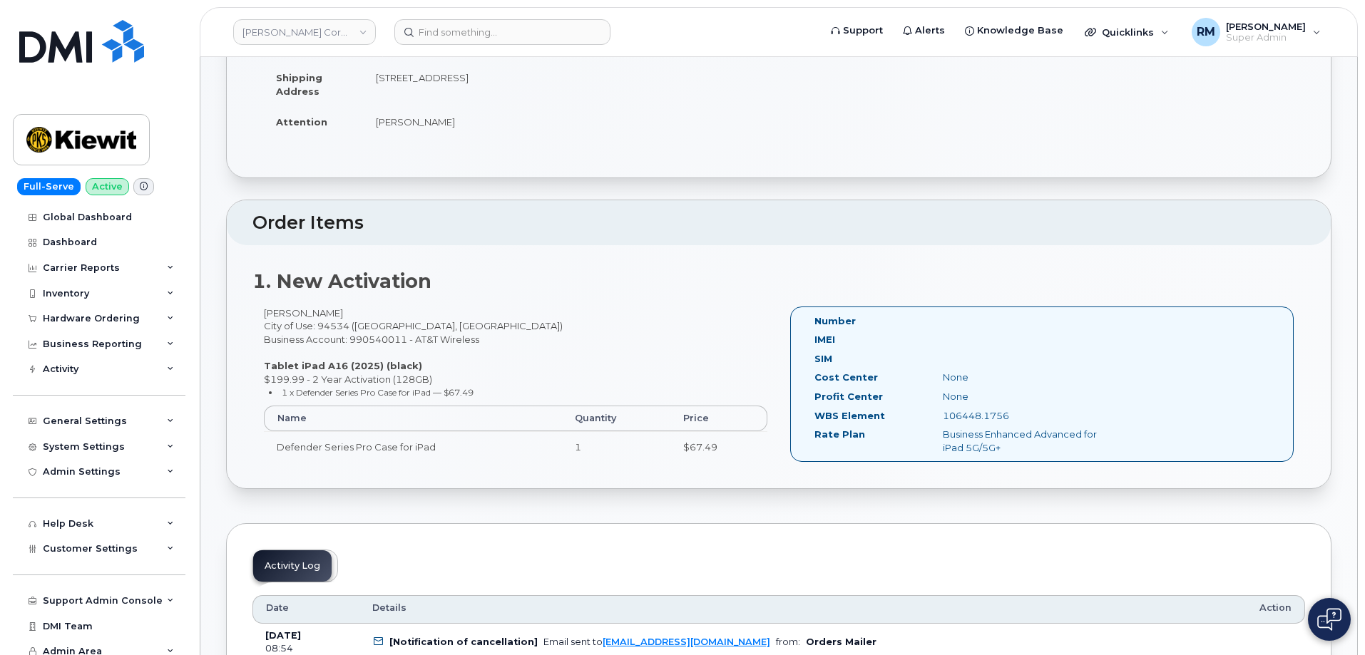
drag, startPoint x: 332, startPoint y: 312, endPoint x: 235, endPoint y: 315, distance: 97.0
click at [235, 315] on div "1. New Activation [PERSON_NAME] City of Use: 94534 ([GEOGRAPHIC_DATA], [GEOGRAP…" at bounding box center [779, 366] width 1104 height 242
copy div "[PERSON_NAME]"
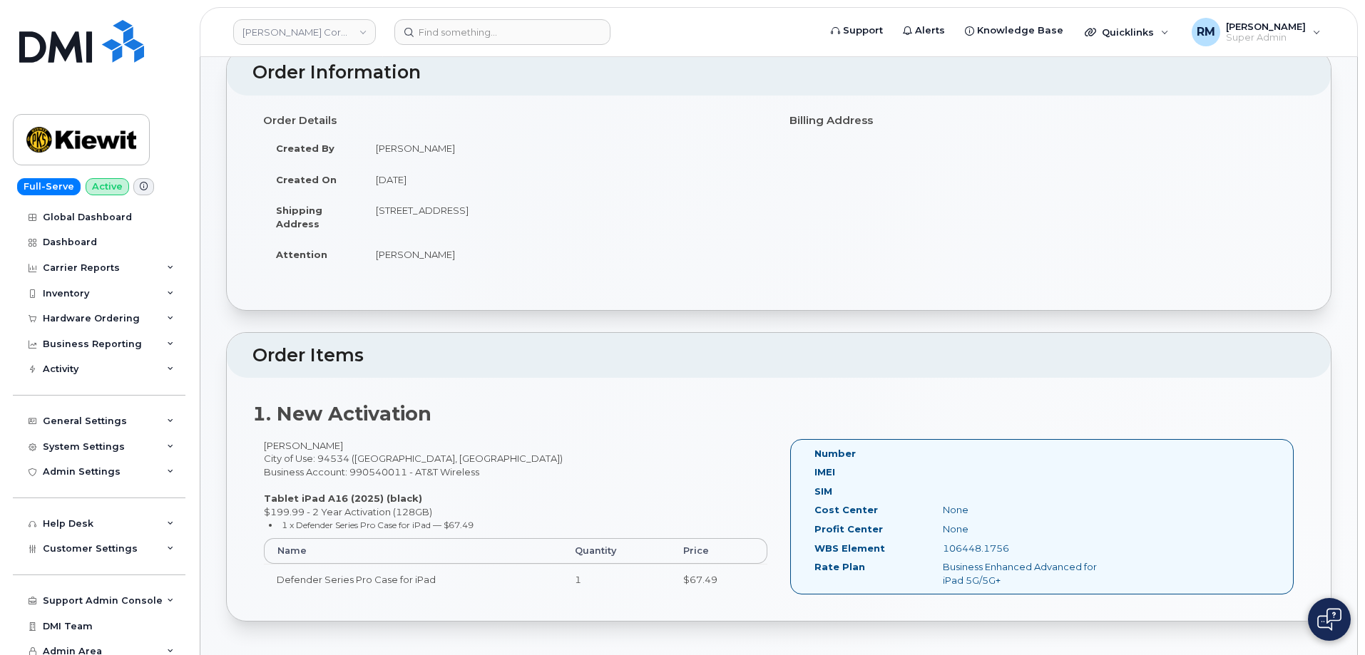
scroll to position [71, 0]
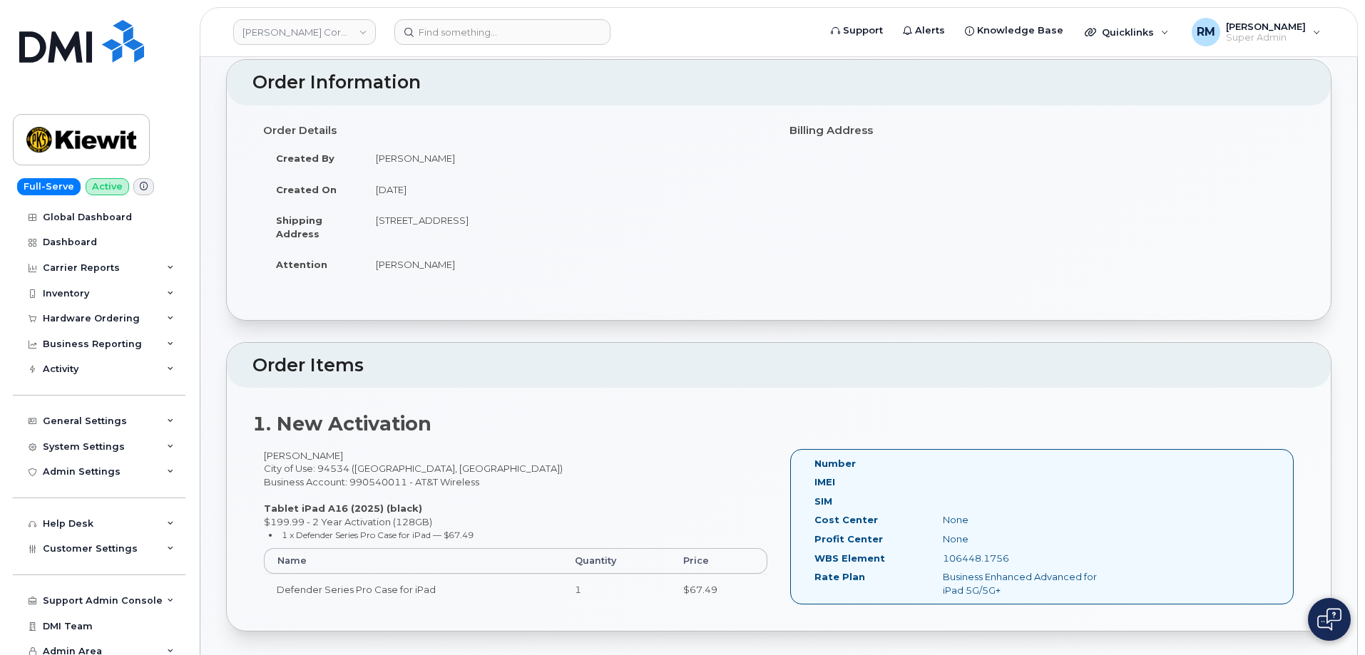
drag, startPoint x: 378, startPoint y: 221, endPoint x: 593, endPoint y: 221, distance: 214.7
click at [593, 221] on td "[STREET_ADDRESS]" at bounding box center [565, 227] width 405 height 44
copy td "[STREET_ADDRESS]"
drag, startPoint x: 337, startPoint y: 454, endPoint x: 226, endPoint y: 456, distance: 110.6
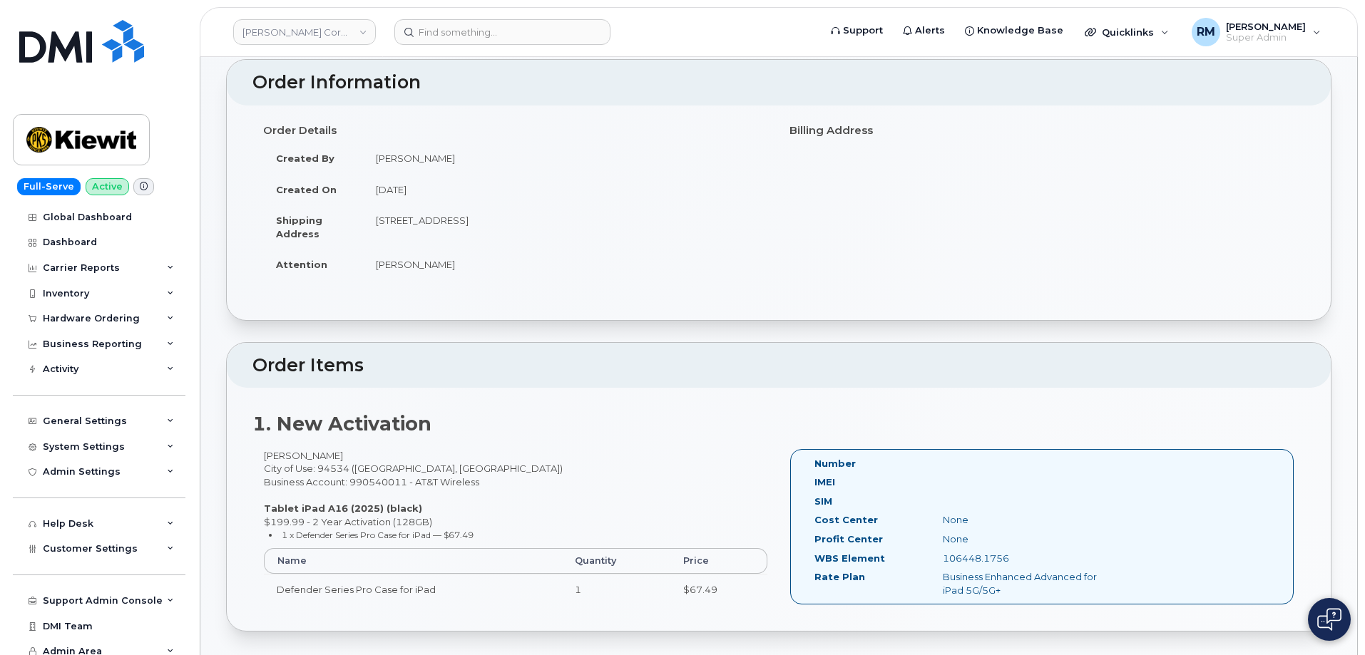
copy div "[PERSON_NAME]"
drag, startPoint x: 458, startPoint y: 265, endPoint x: 357, endPoint y: 268, distance: 100.6
click at [357, 268] on tr "Attention Mitchell Alhady" at bounding box center [515, 264] width 505 height 31
copy tr "[PERSON_NAME]"
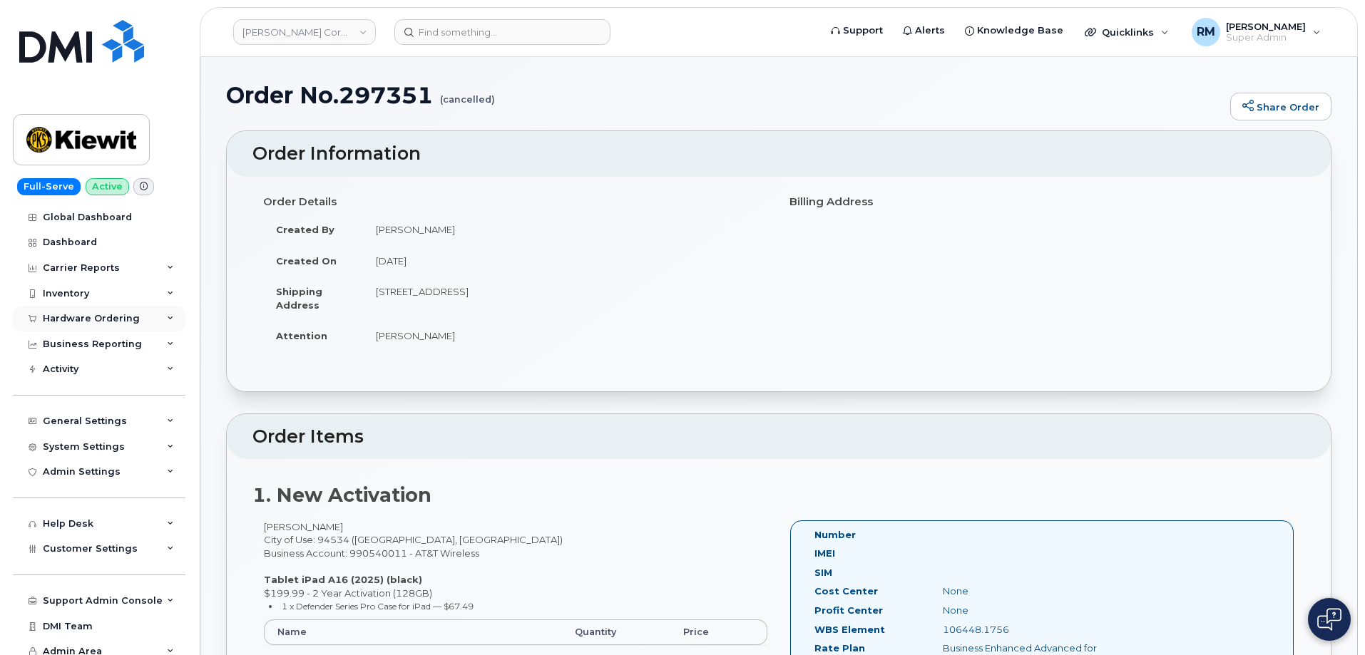
click at [83, 317] on div "Hardware Ordering" at bounding box center [91, 318] width 97 height 11
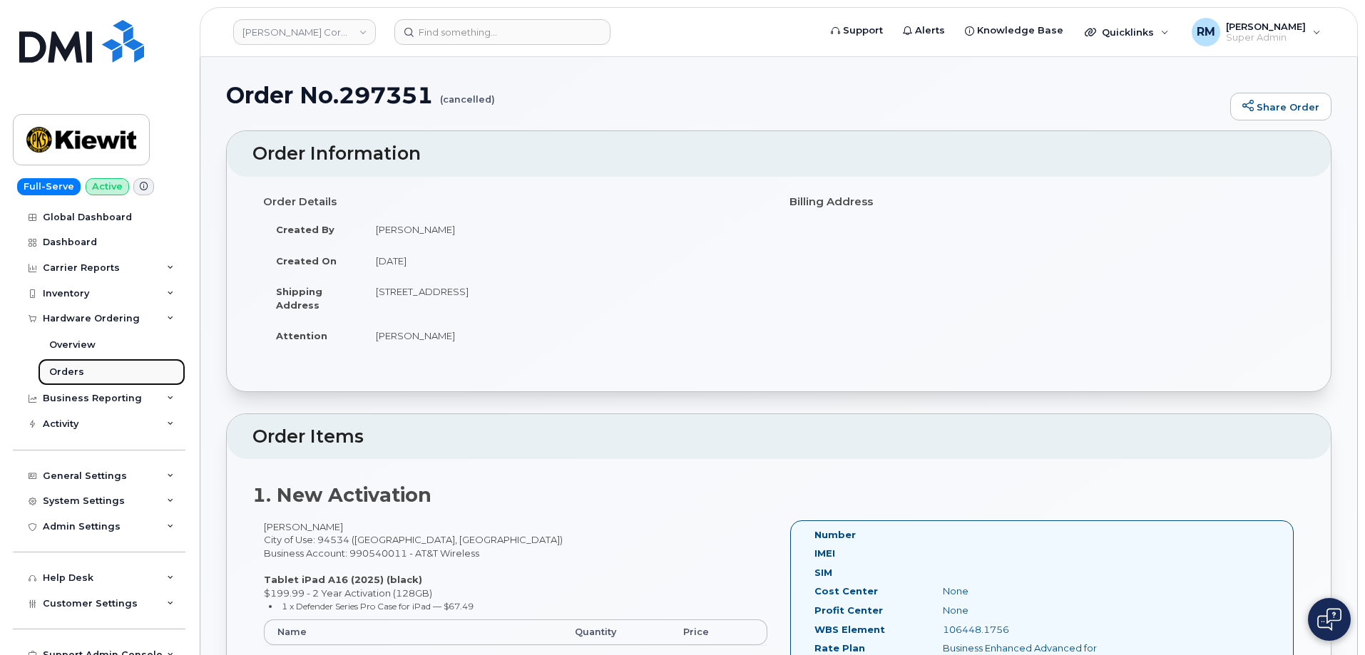
click at [72, 376] on div "Orders" at bounding box center [66, 372] width 35 height 13
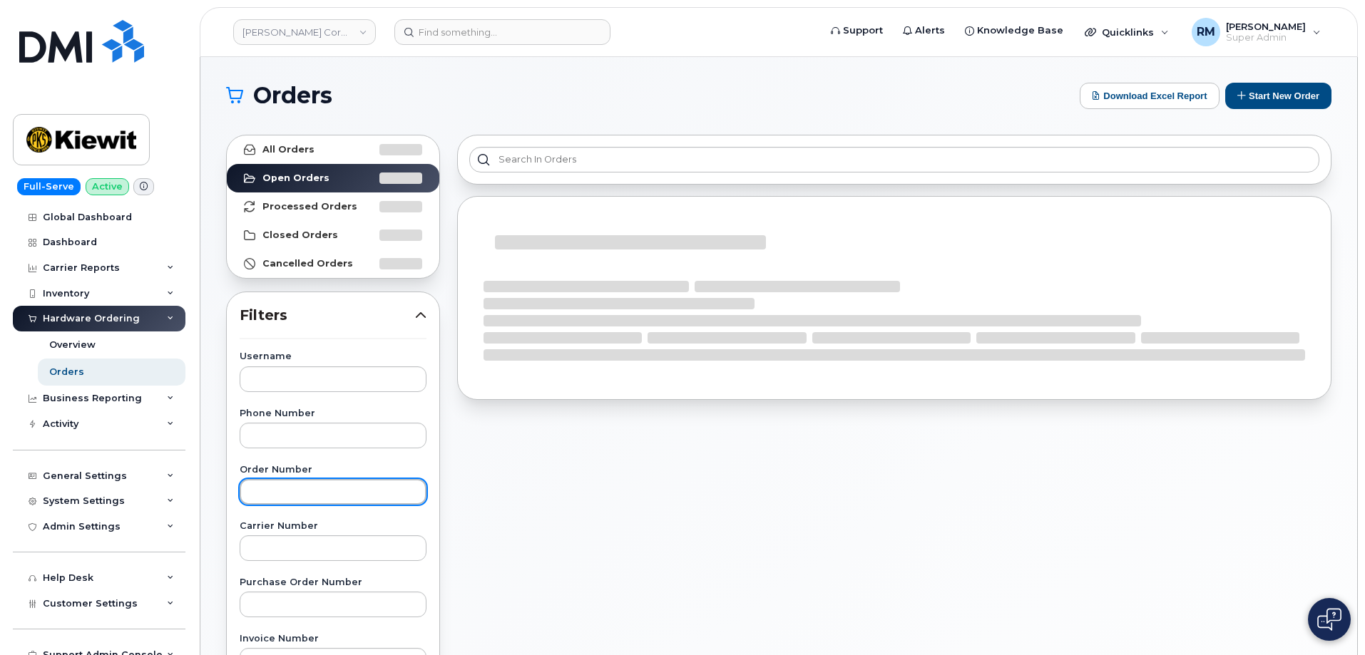
click at [265, 494] on input "text" at bounding box center [333, 492] width 187 height 26
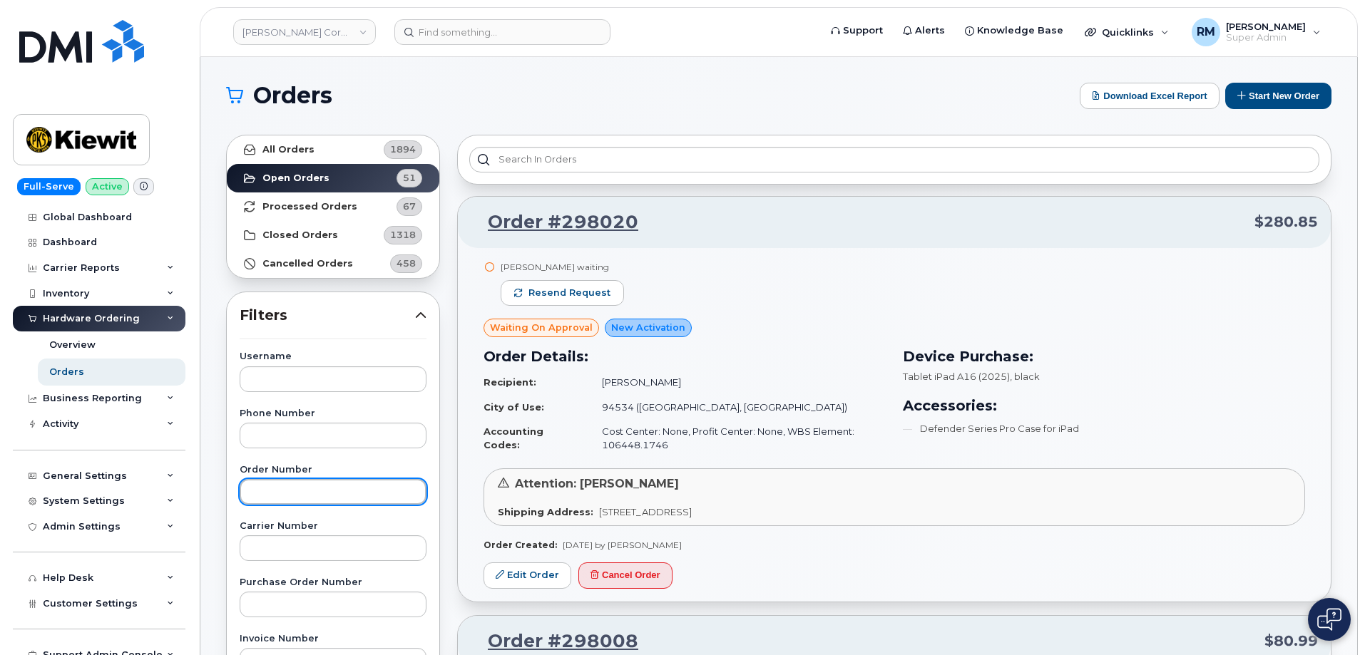
paste input "297692"
type input "297692"
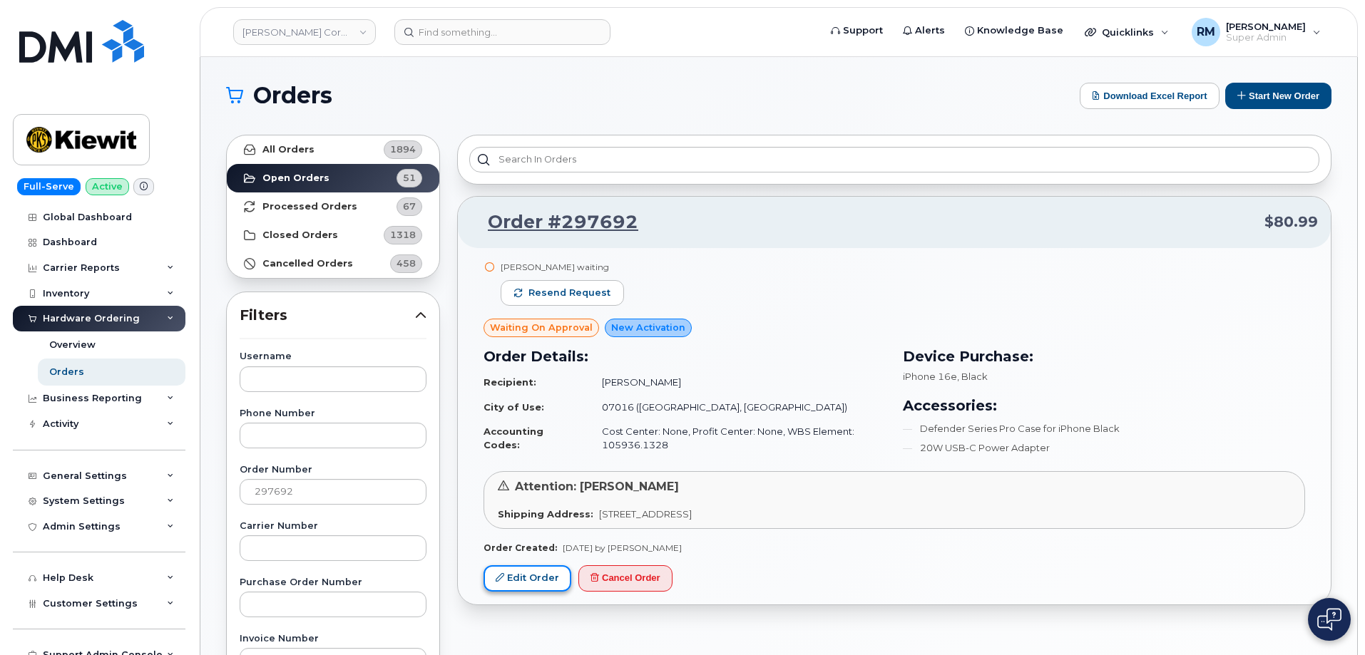
click at [533, 574] on link "Edit Order" at bounding box center [528, 579] width 88 height 26
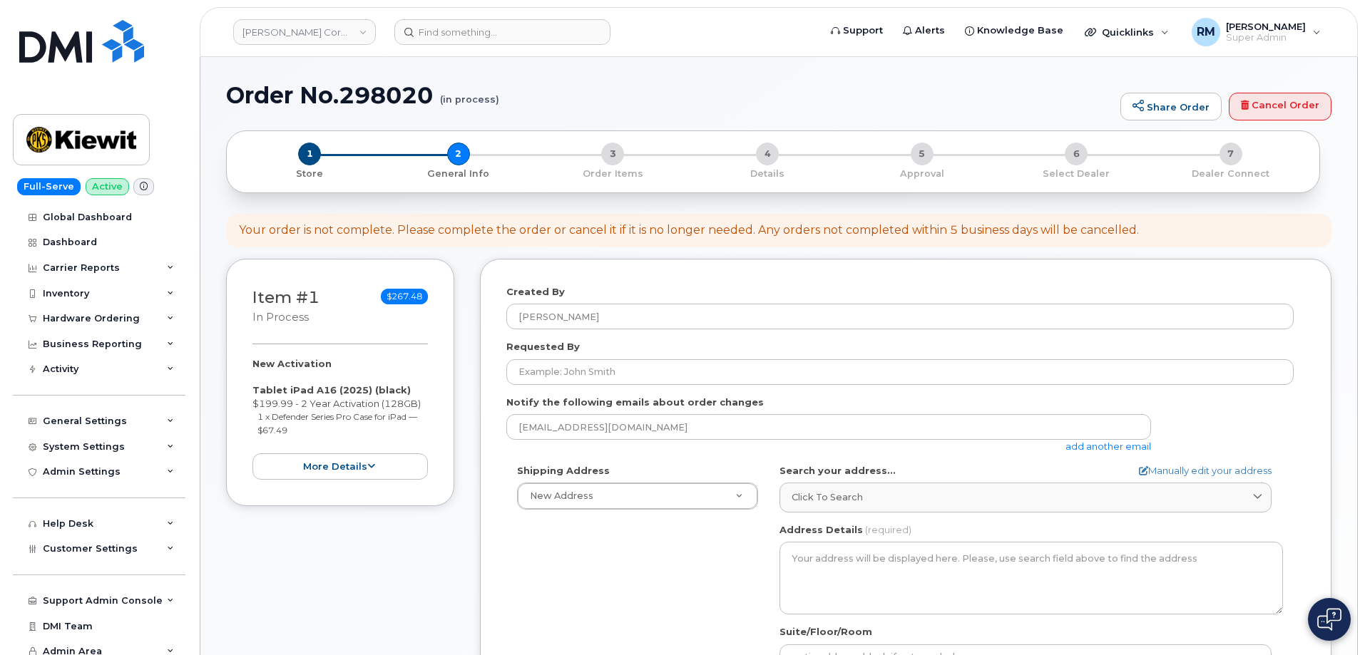
select select
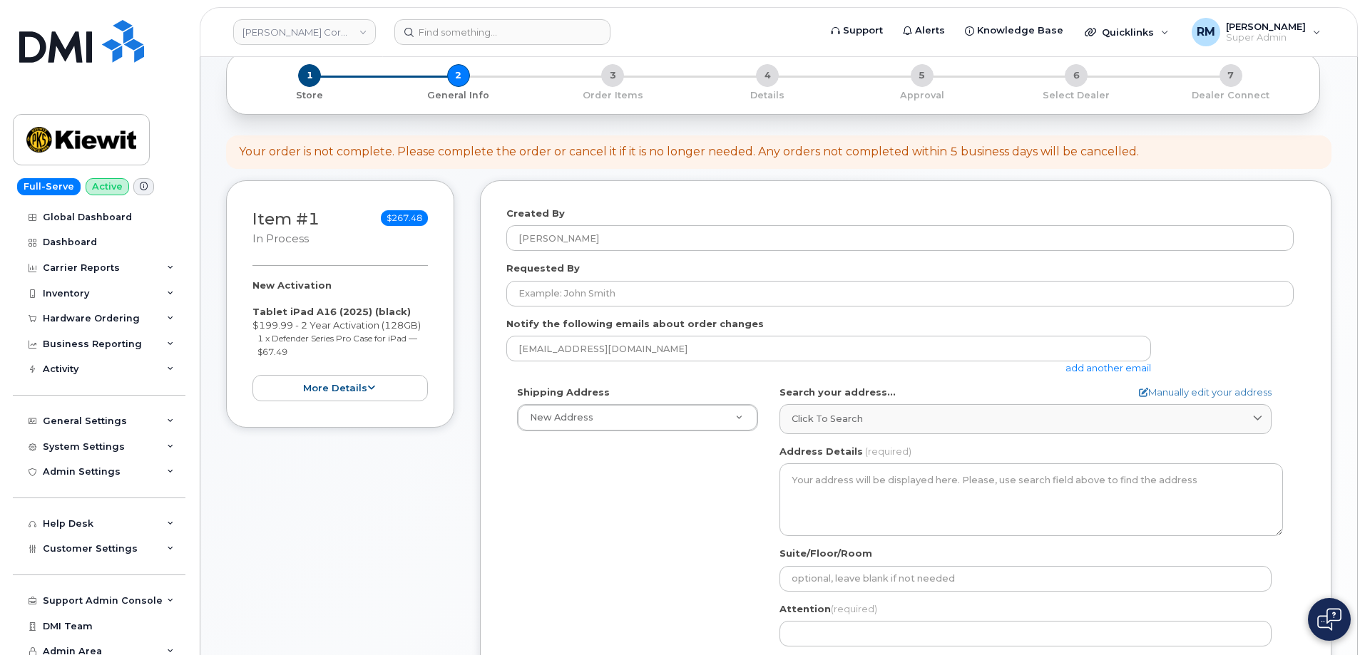
scroll to position [143, 0]
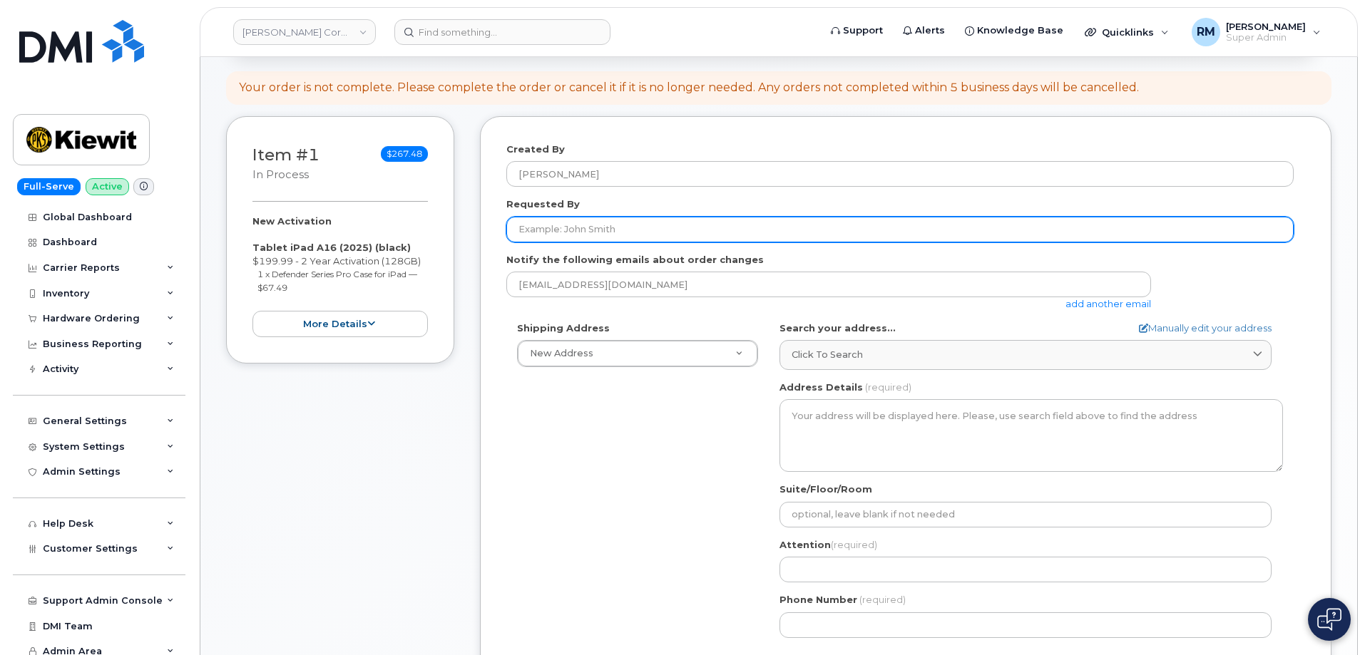
click at [568, 222] on input "Requested By" at bounding box center [899, 230] width 787 height 26
click at [563, 227] on input "Requested By" at bounding box center [899, 230] width 787 height 26
paste input "[PERSON_NAME]"
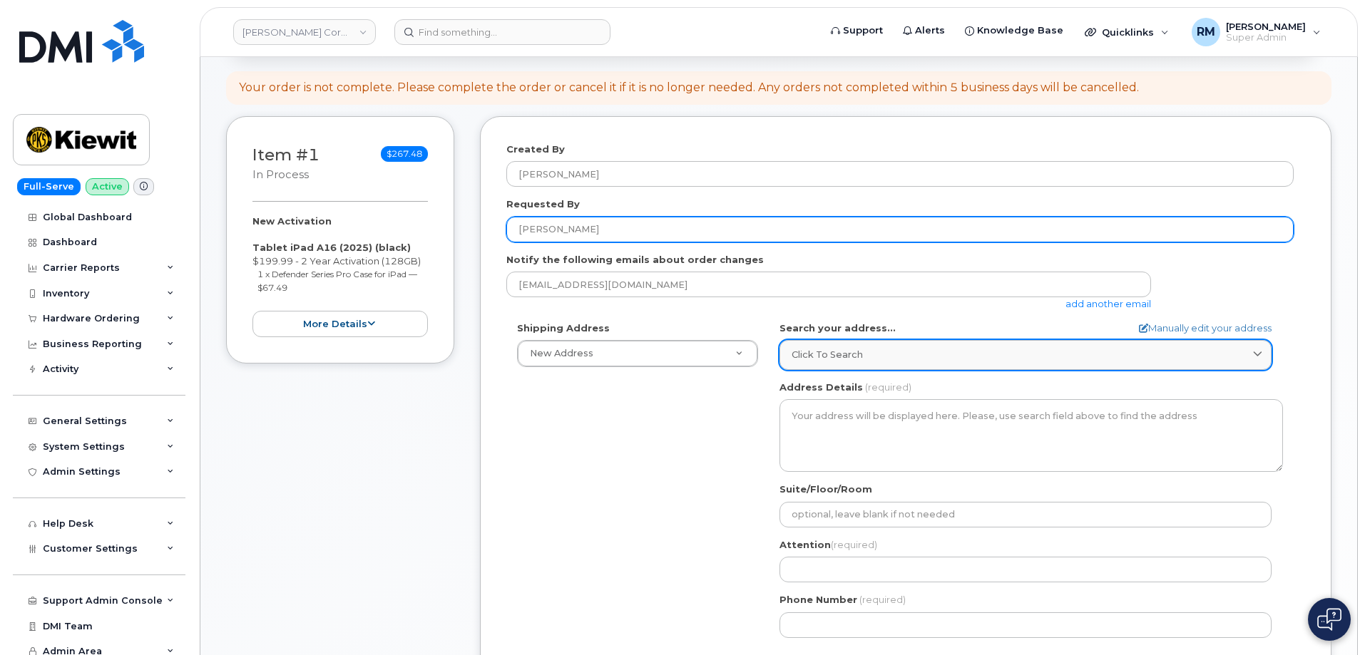
type input "[PERSON_NAME]"
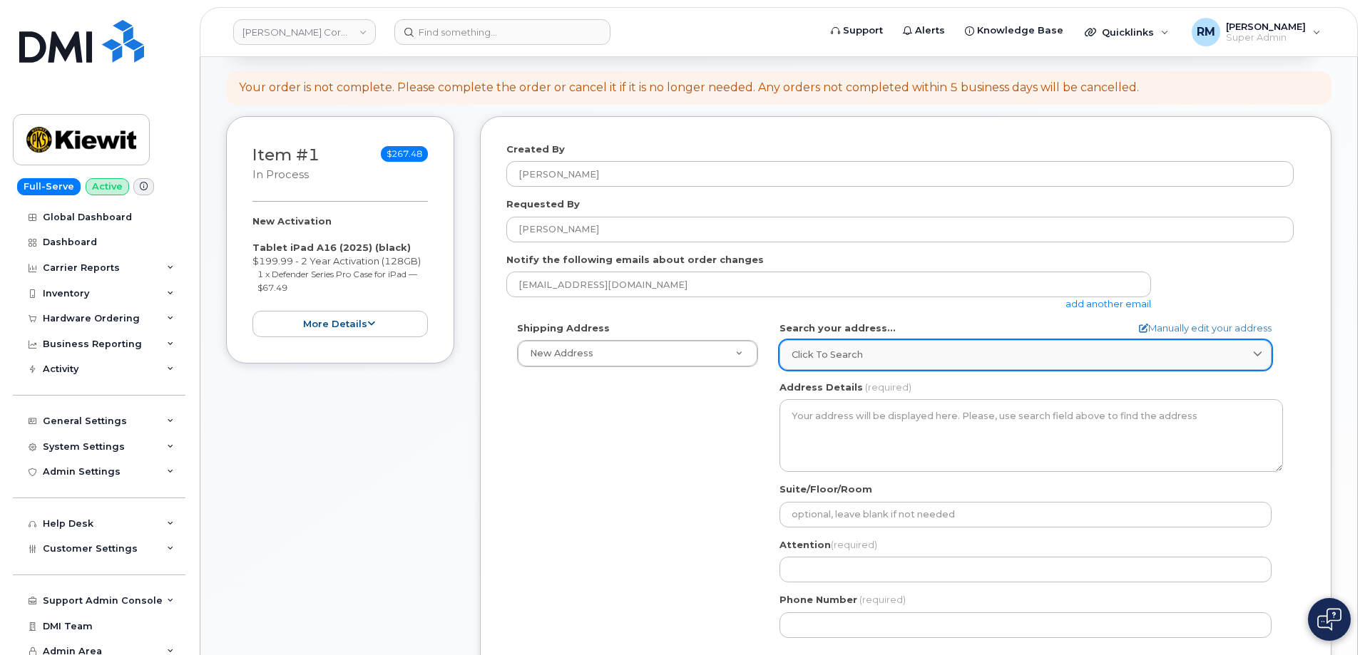
click at [823, 360] on span "Click to search" at bounding box center [827, 355] width 71 height 14
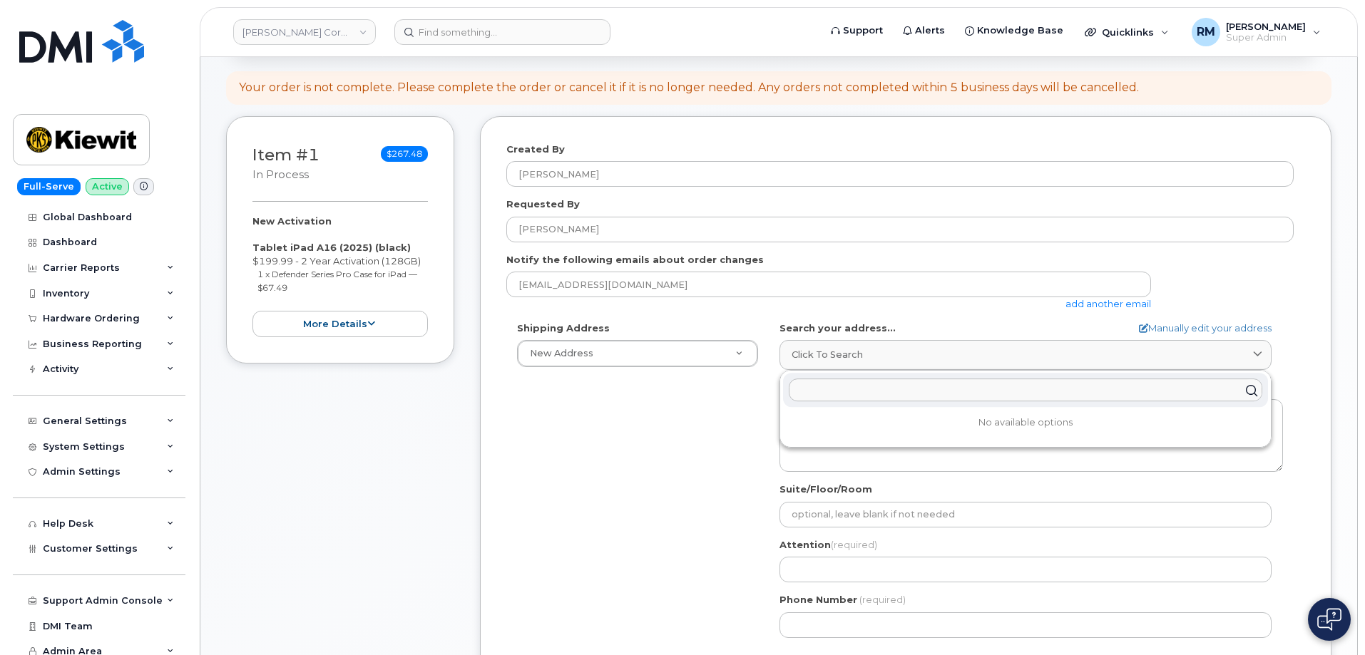
click at [864, 388] on input "text" at bounding box center [1026, 390] width 474 height 23
paste input "4650 Business Center Dr FAIRFIELD CA 94534"
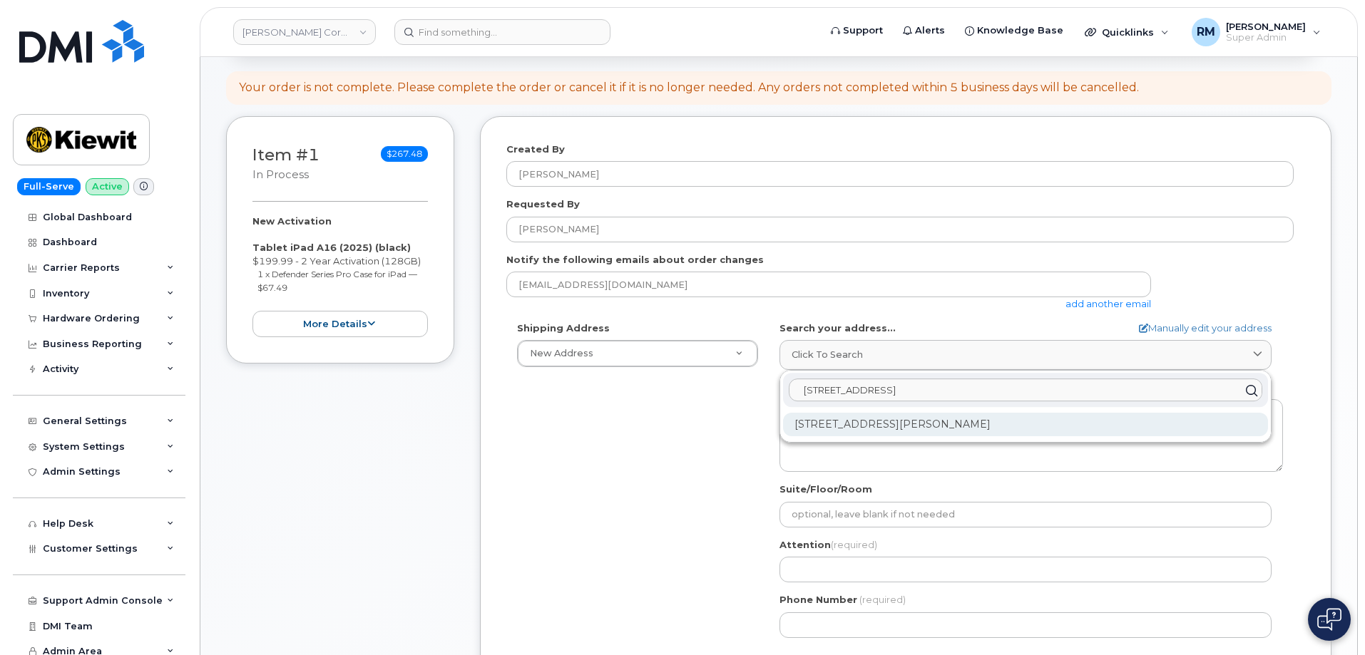
type input "4650 Business Center Dr FAIRFIELD CA 94534"
click at [873, 426] on div "4650 Business Center Dr Fairfield CA 94534-6890" at bounding box center [1025, 425] width 485 height 24
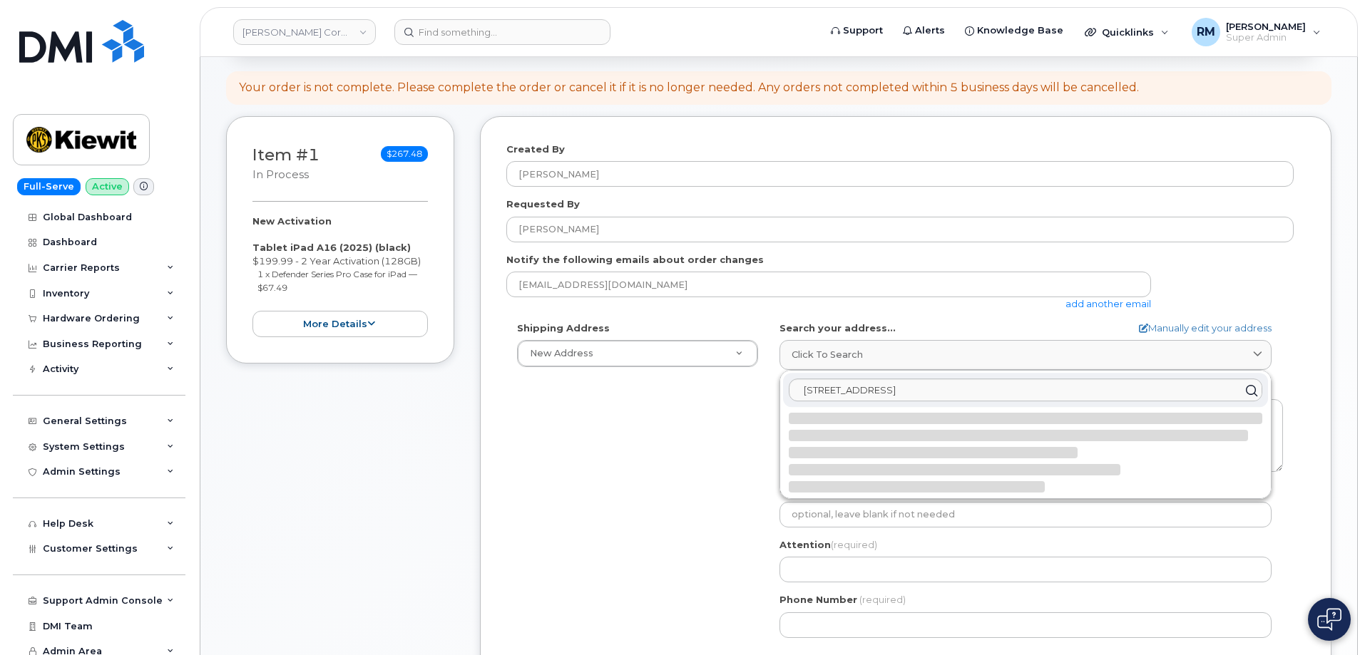
select select
type textarea "4650 Business Center Dr FAIRFIELD CA 94534-6890 UNITED STATES"
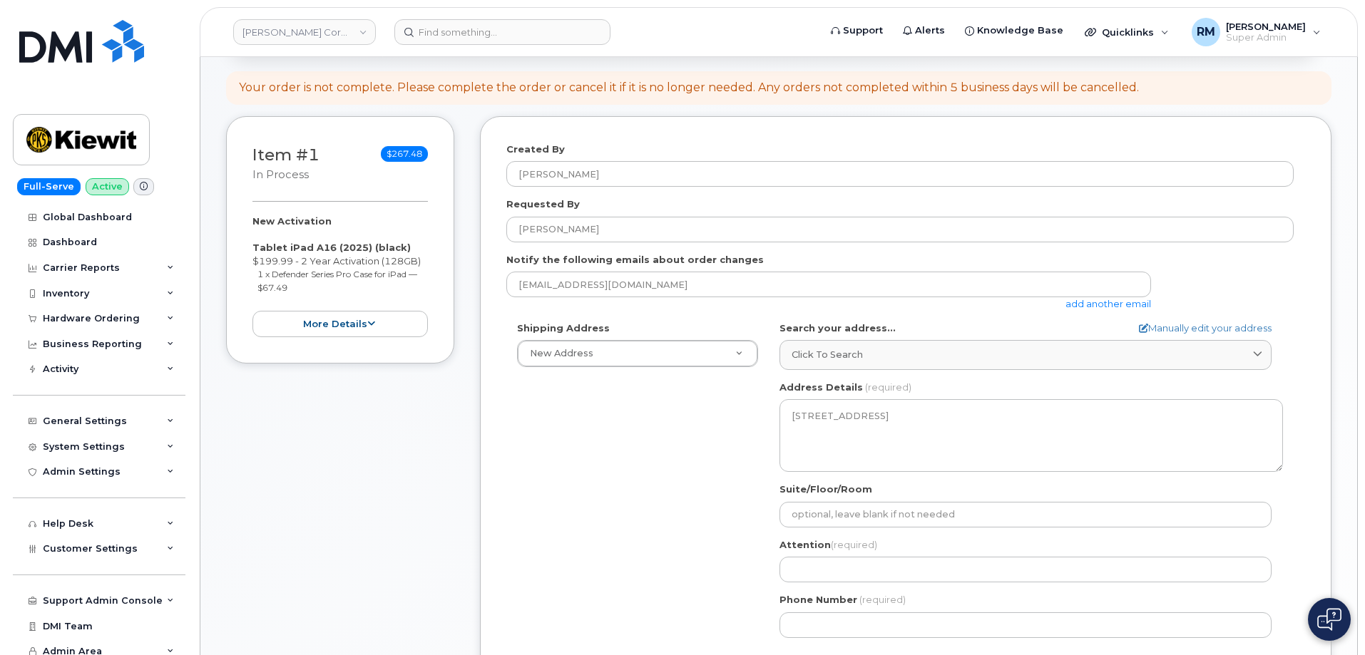
click at [689, 446] on div "Shipping Address New Address New Address 525 Park Ave Ste 2A 4300 Township Road…" at bounding box center [899, 485] width 787 height 327
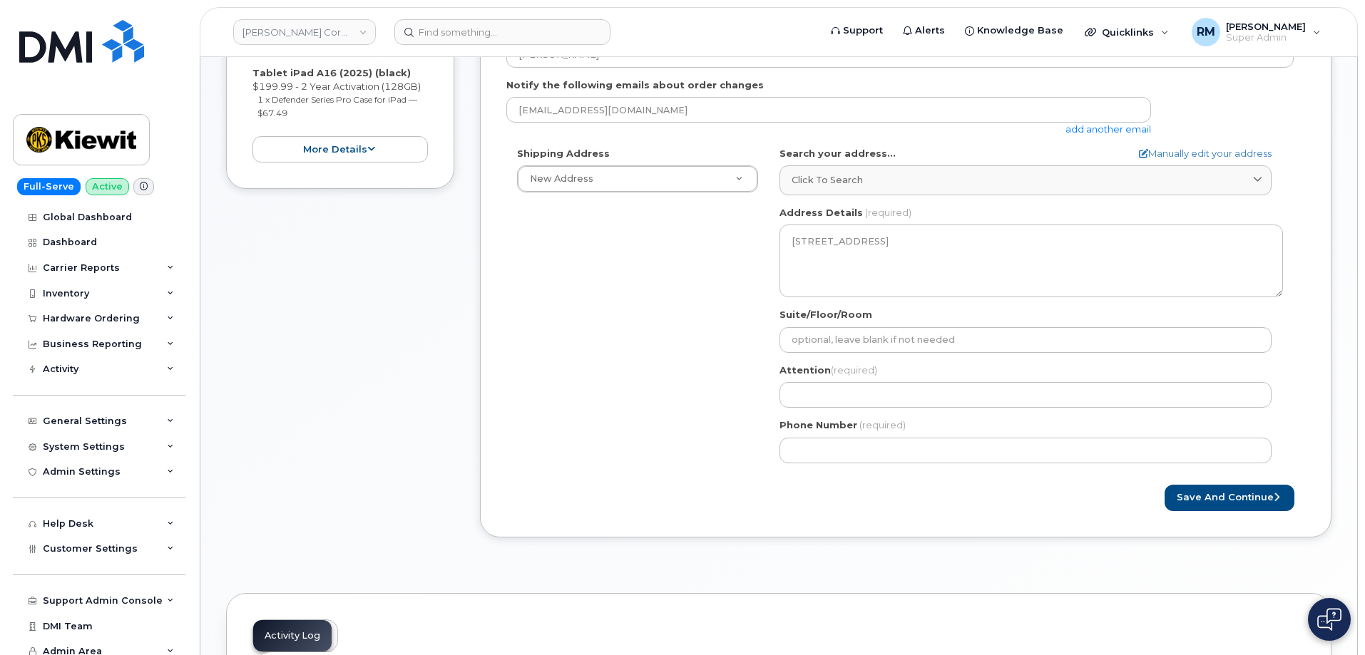
scroll to position [357, 0]
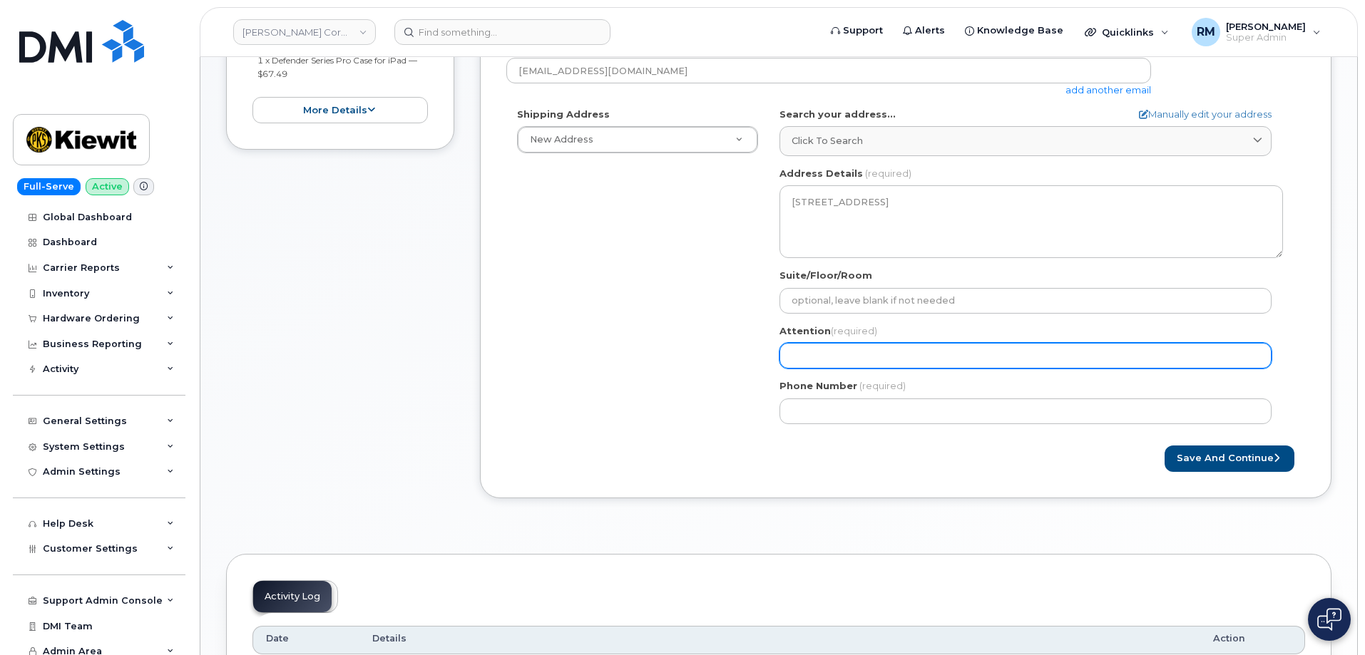
click at [856, 357] on input "Attention (required)" at bounding box center [1025, 356] width 492 height 26
click at [844, 355] on input "Attention (required)" at bounding box center [1025, 356] width 492 height 26
paste input "Mitchell Alhady"
select select
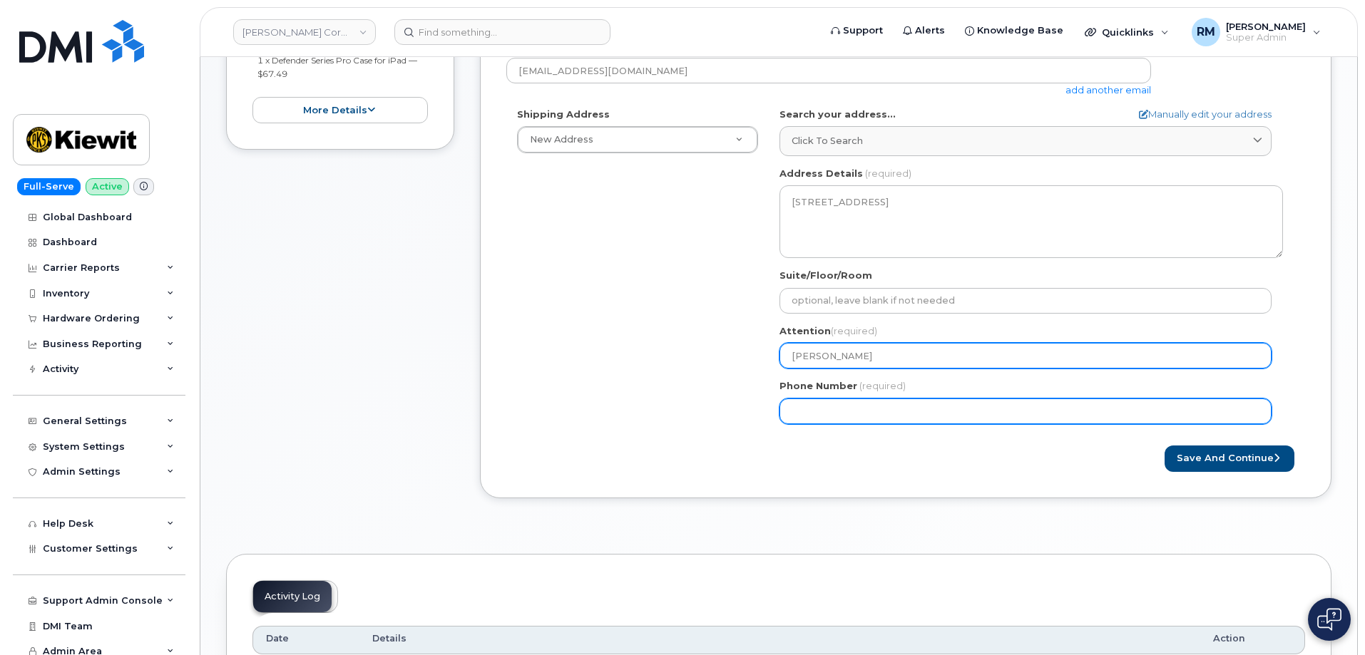
type input "Mitchell Alhady"
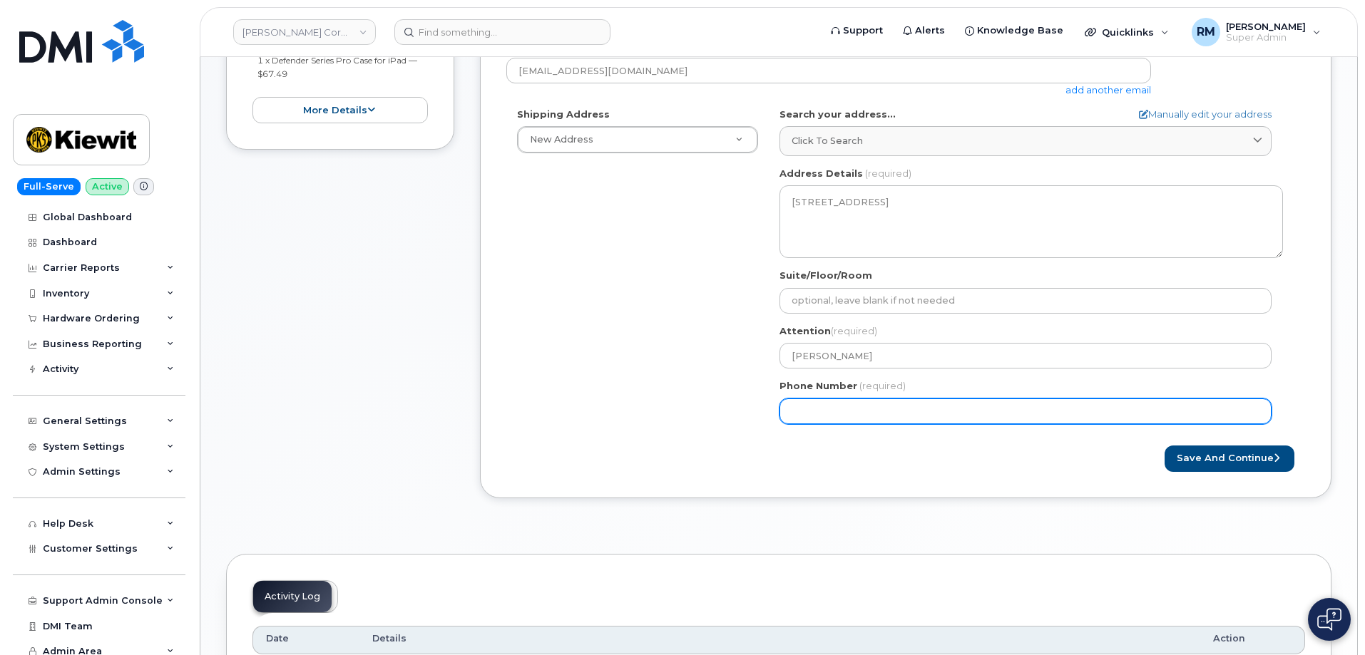
click at [834, 407] on input "Phone Number" at bounding box center [1025, 412] width 492 height 26
drag, startPoint x: 844, startPoint y: 404, endPoint x: 900, endPoint y: 416, distance: 56.9
click at [844, 407] on input "Phone Number" at bounding box center [1025, 412] width 492 height 26
paste input "2019572318"
select select
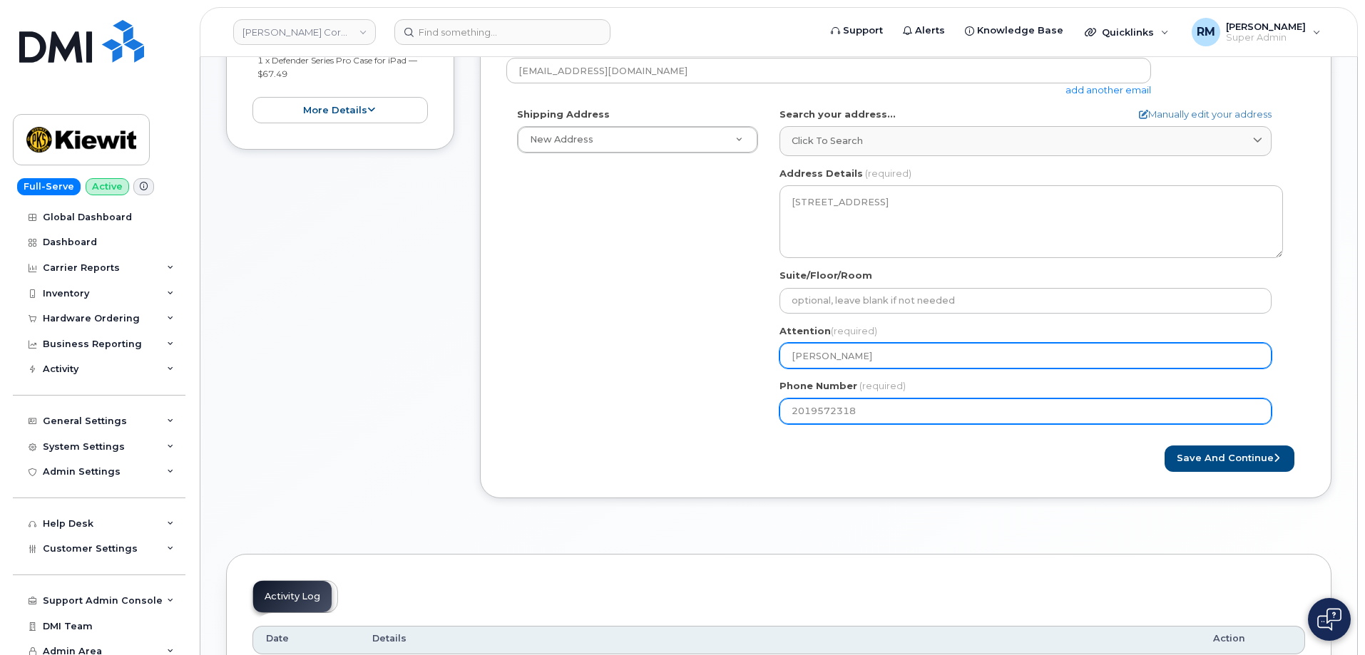
type input "2019572318"
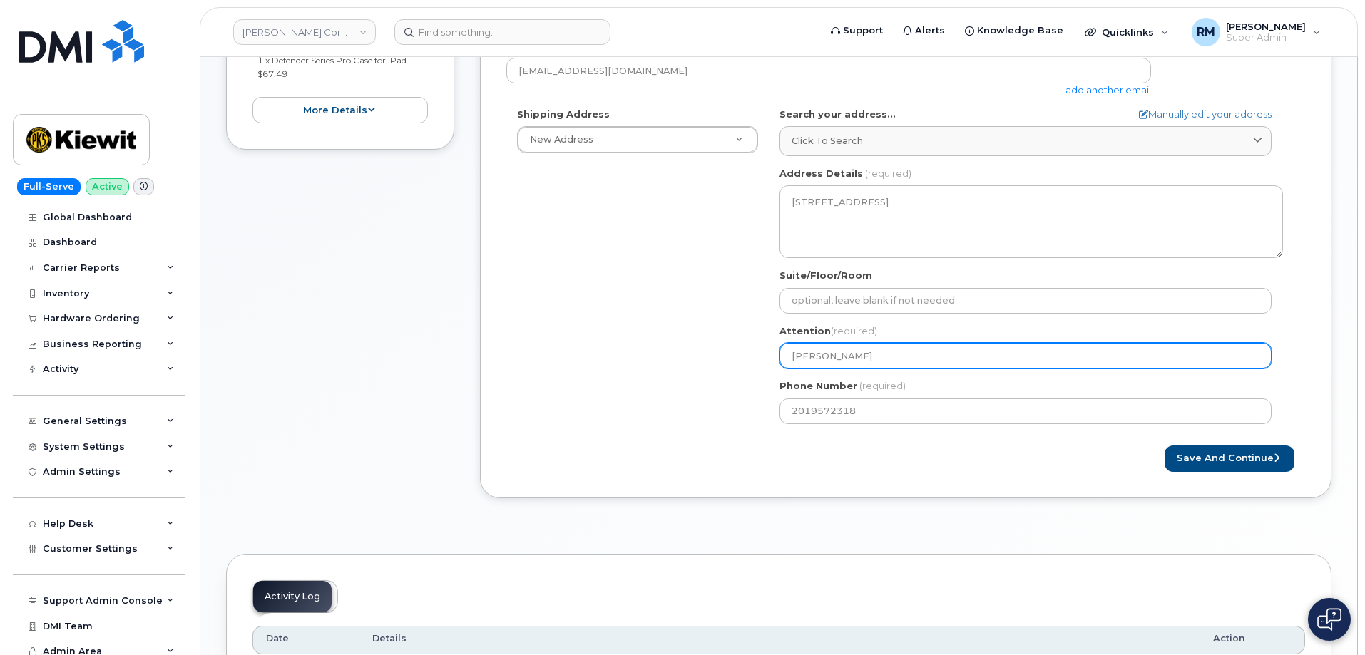
drag, startPoint x: 781, startPoint y: 359, endPoint x: 528, endPoint y: 354, distance: 253.2
click at [592, 356] on div "Shipping Address New Address New Address 525 Park Ave Ste 2A 4300 Township Road…" at bounding box center [899, 271] width 787 height 327
type input "Mitchell Alhady"
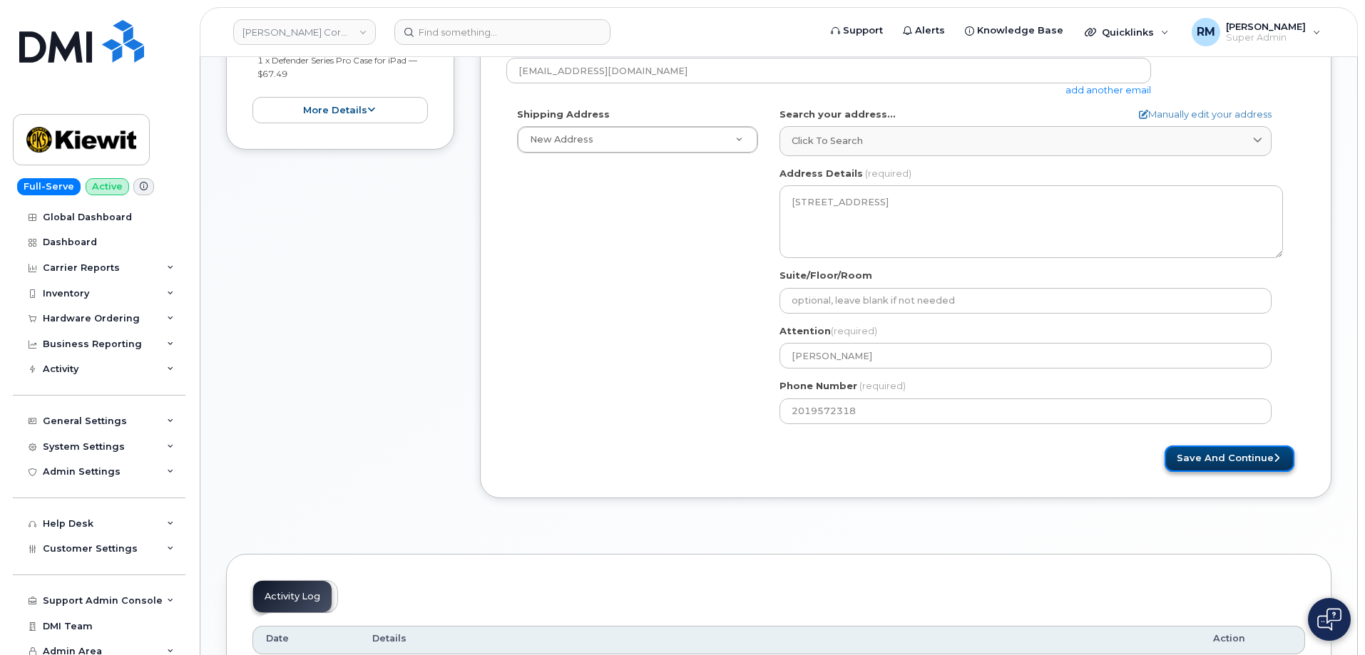
click at [1264, 469] on button "Save and Continue" at bounding box center [1230, 459] width 130 height 26
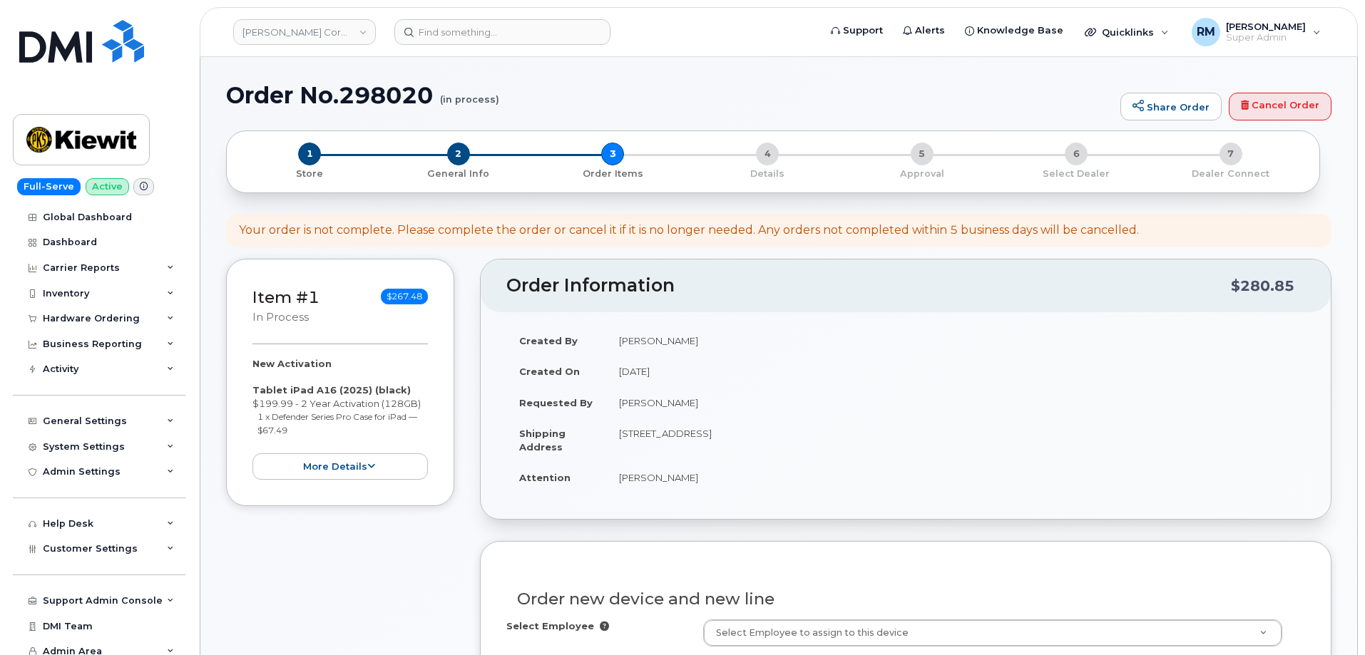
select select
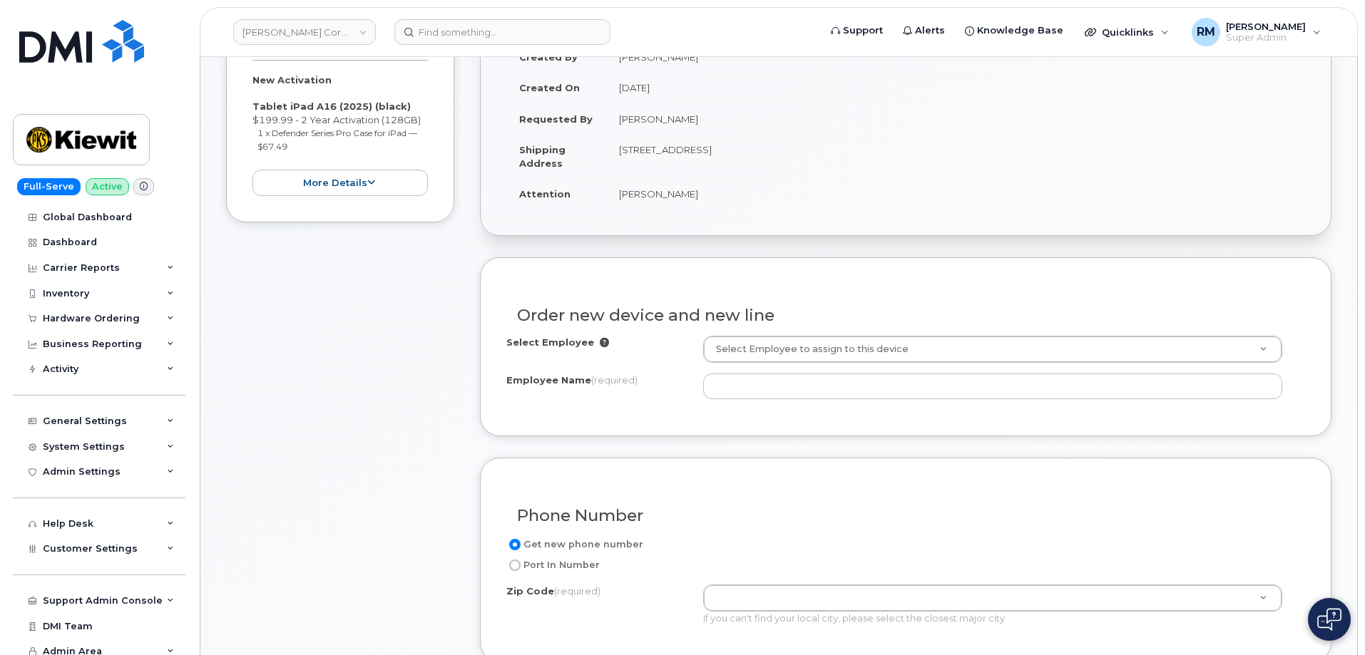
scroll to position [285, 0]
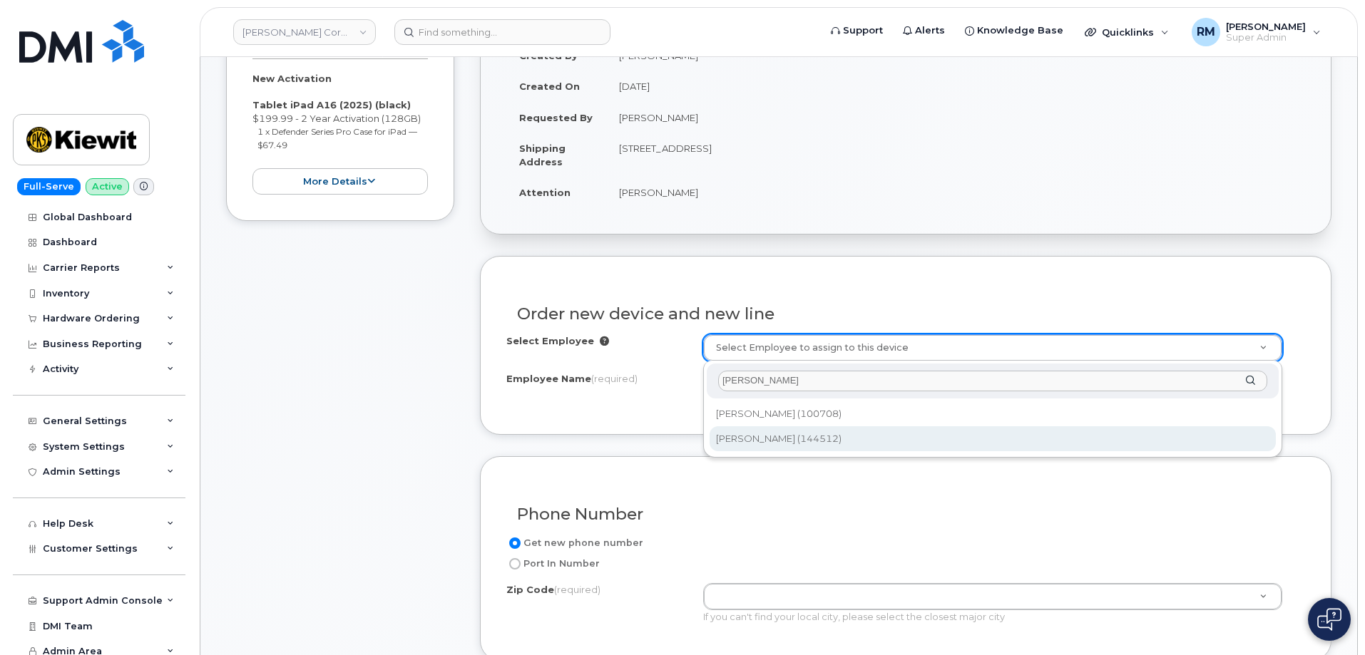
type input "[PERSON_NAME]"
type input "2146097"
type input "[PERSON_NAME]"
type input "12550 Sagehen Creek Rd"
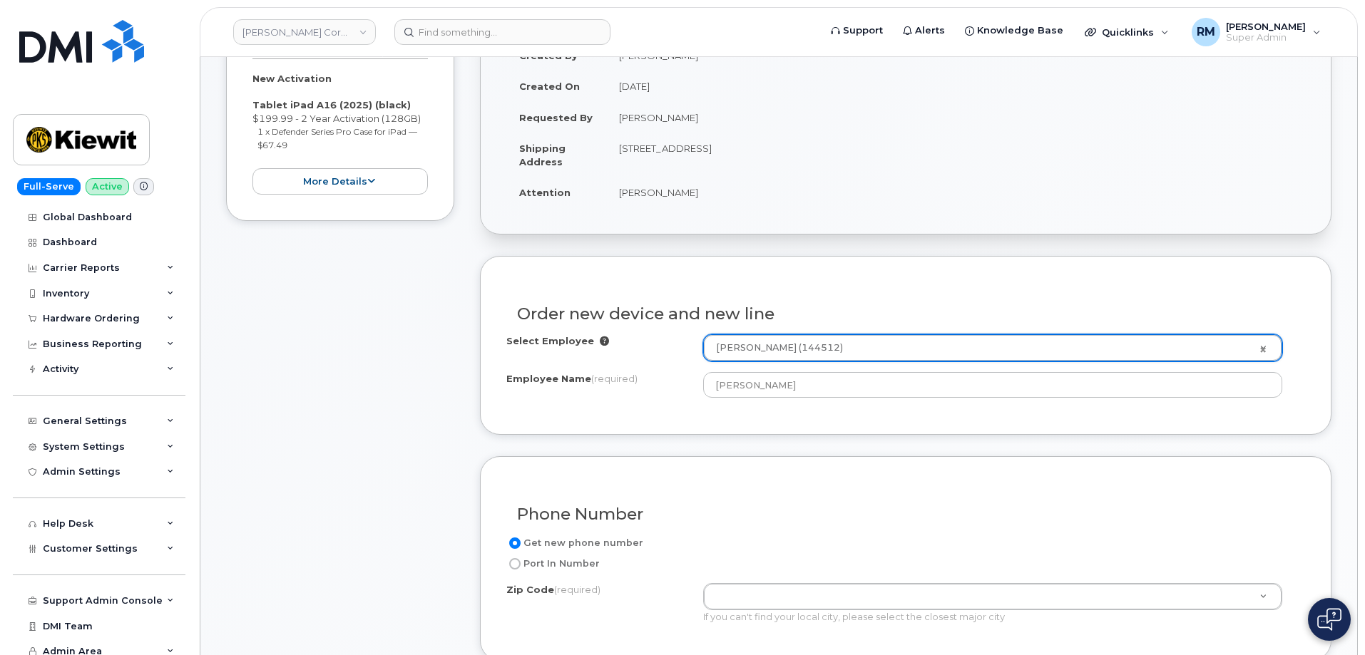
type input "12550 (Newburgh, NY)"
click at [654, 429] on div "Order new device and new line Select Employee Randall Kibbe (144512) 2146097 Em…" at bounding box center [906, 345] width 852 height 179
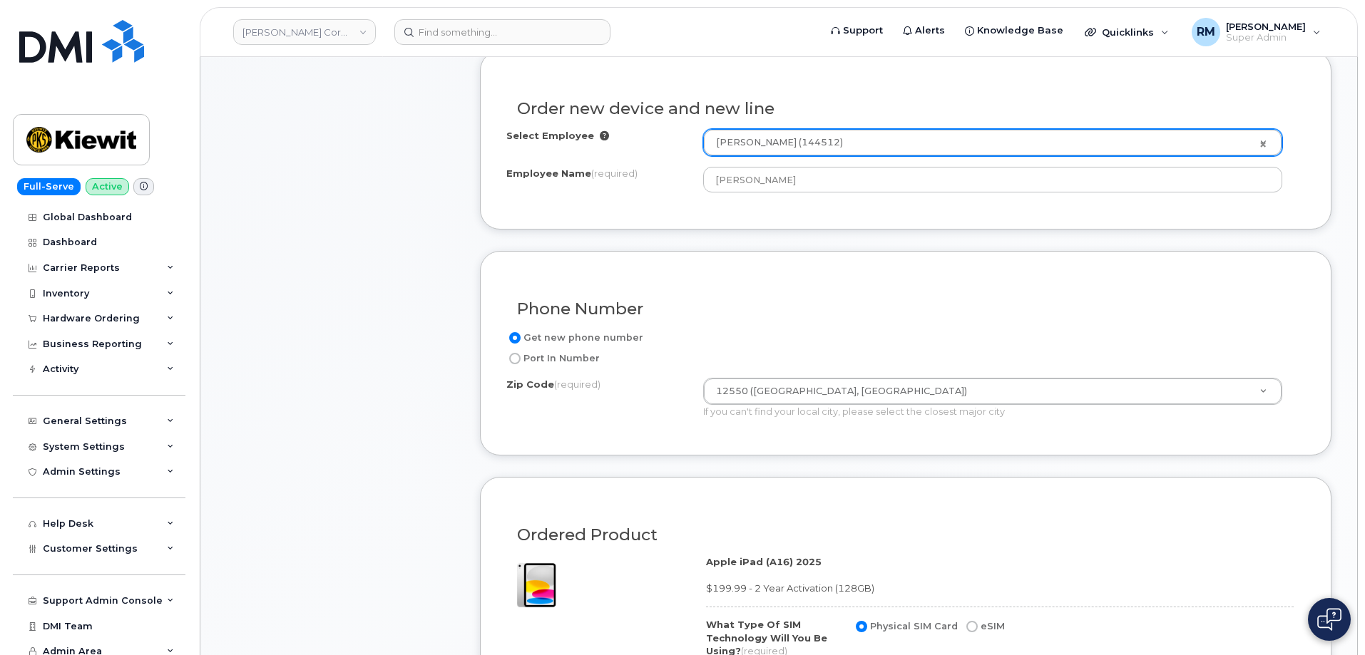
scroll to position [499, 0]
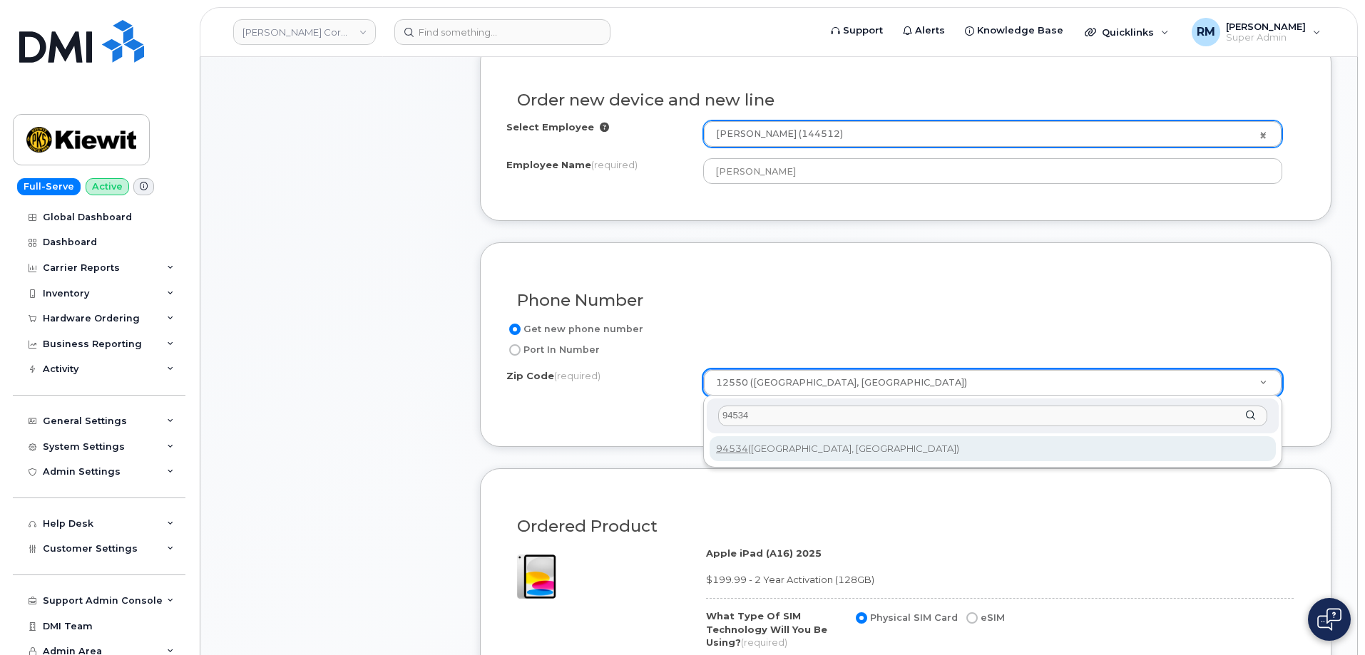
type input "94534"
type input "94534 (Fairfield, CA)"
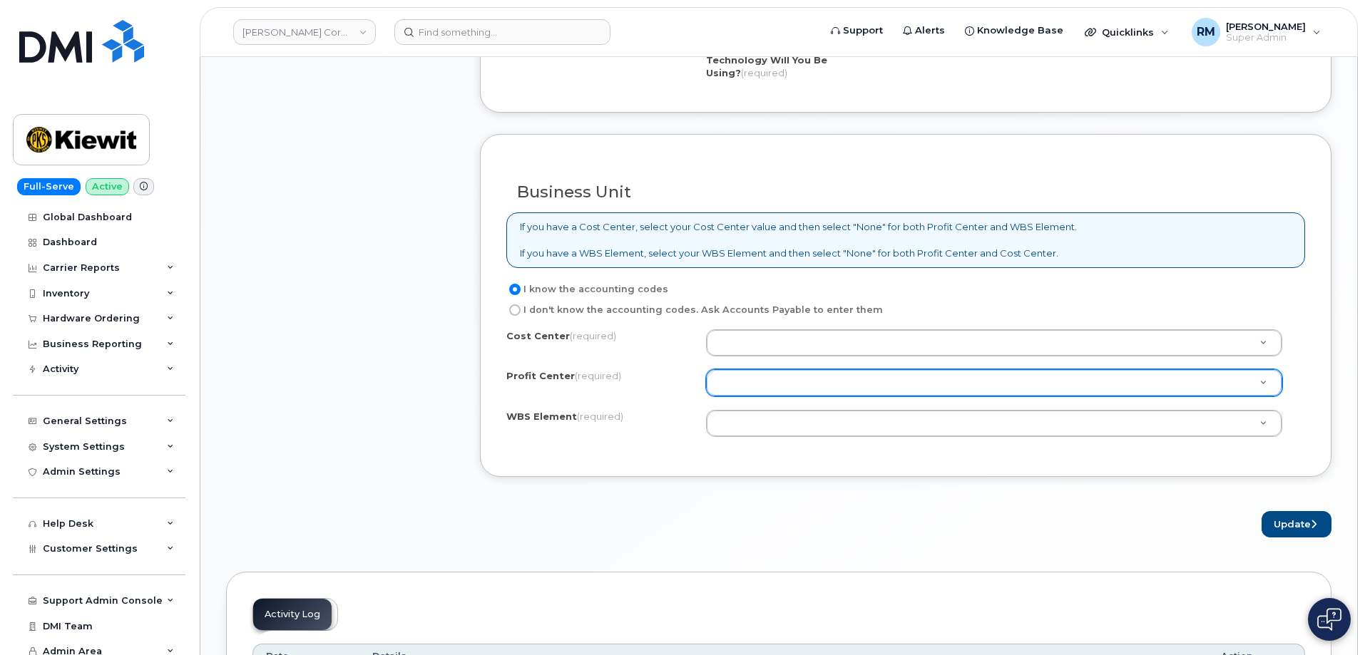
scroll to position [1070, 0]
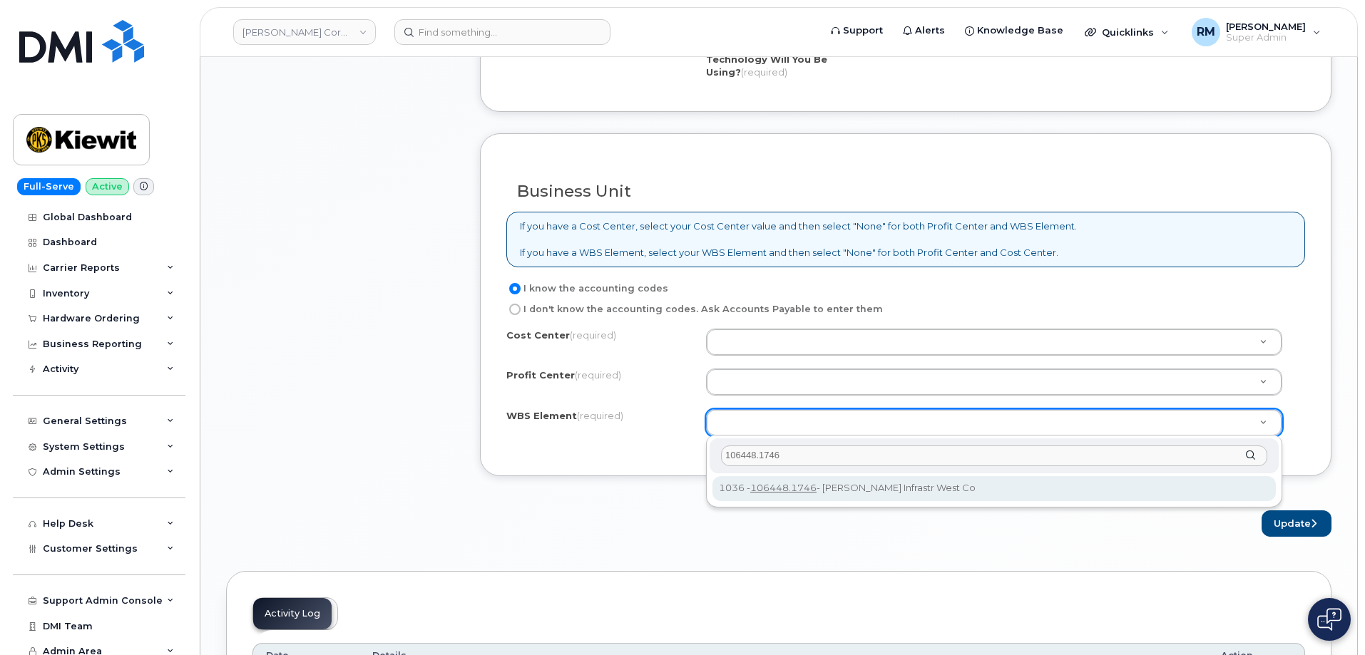
type input "106448.1746"
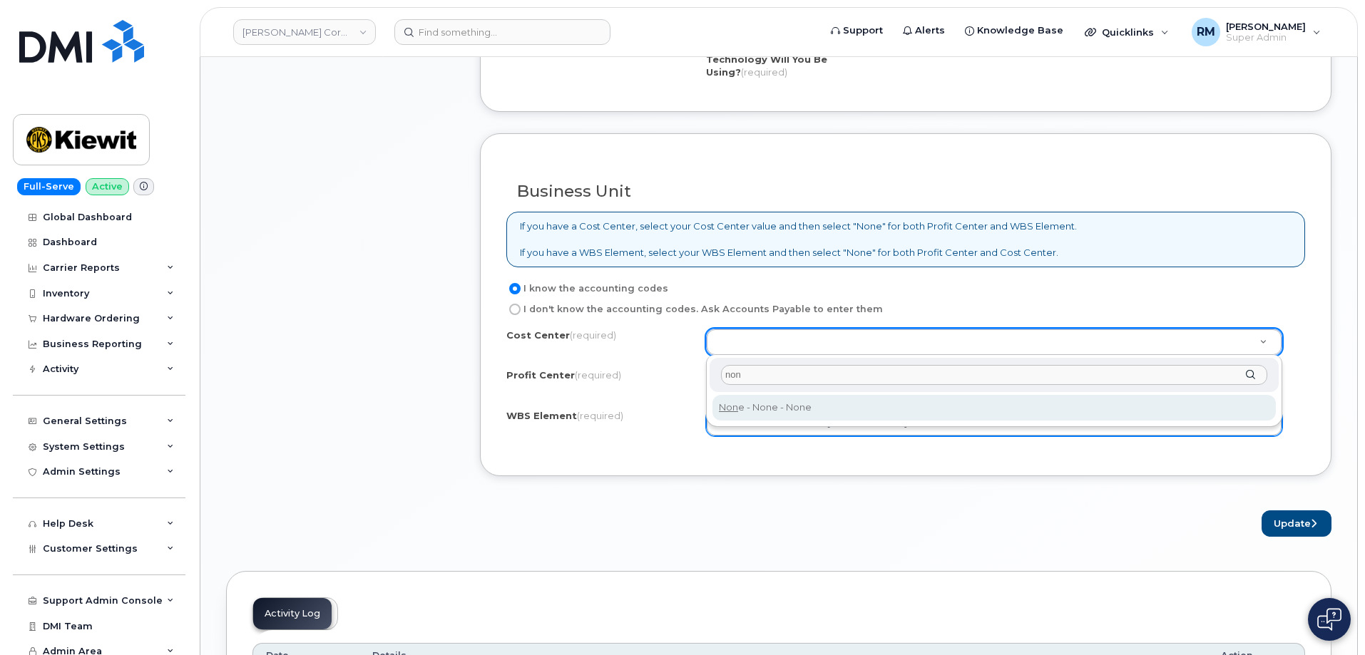
type input "non"
type input "None"
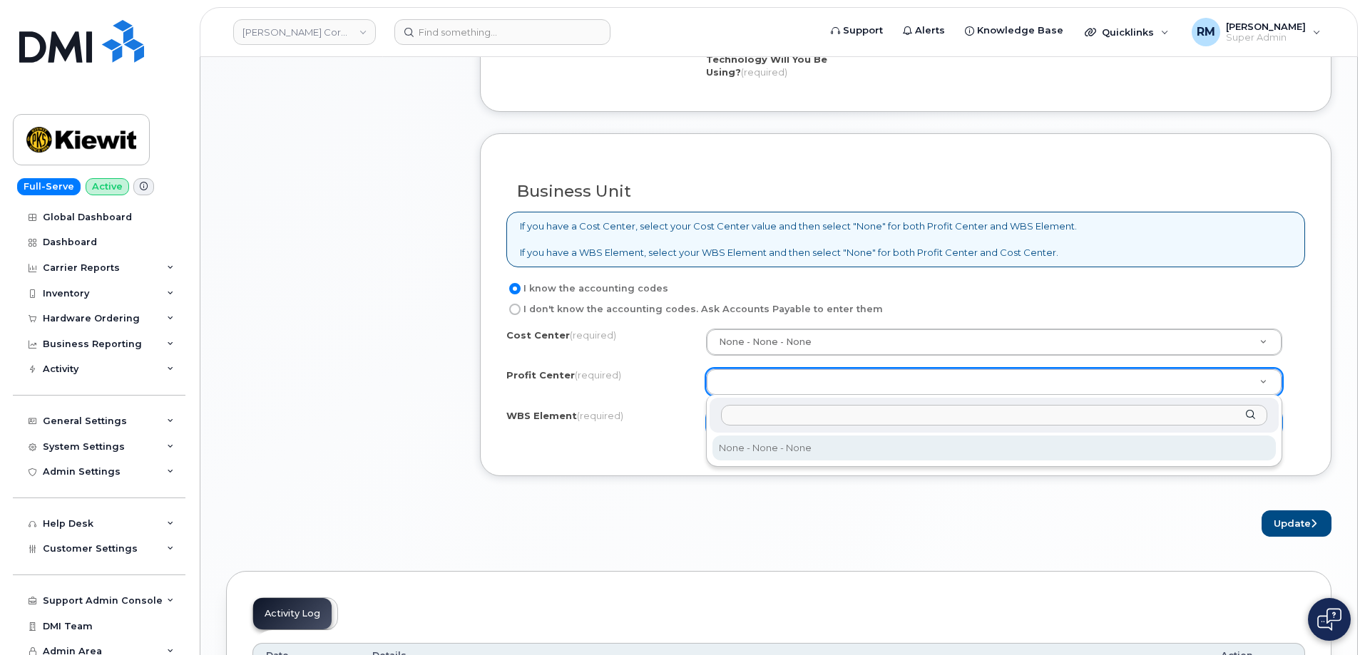
select select "None"
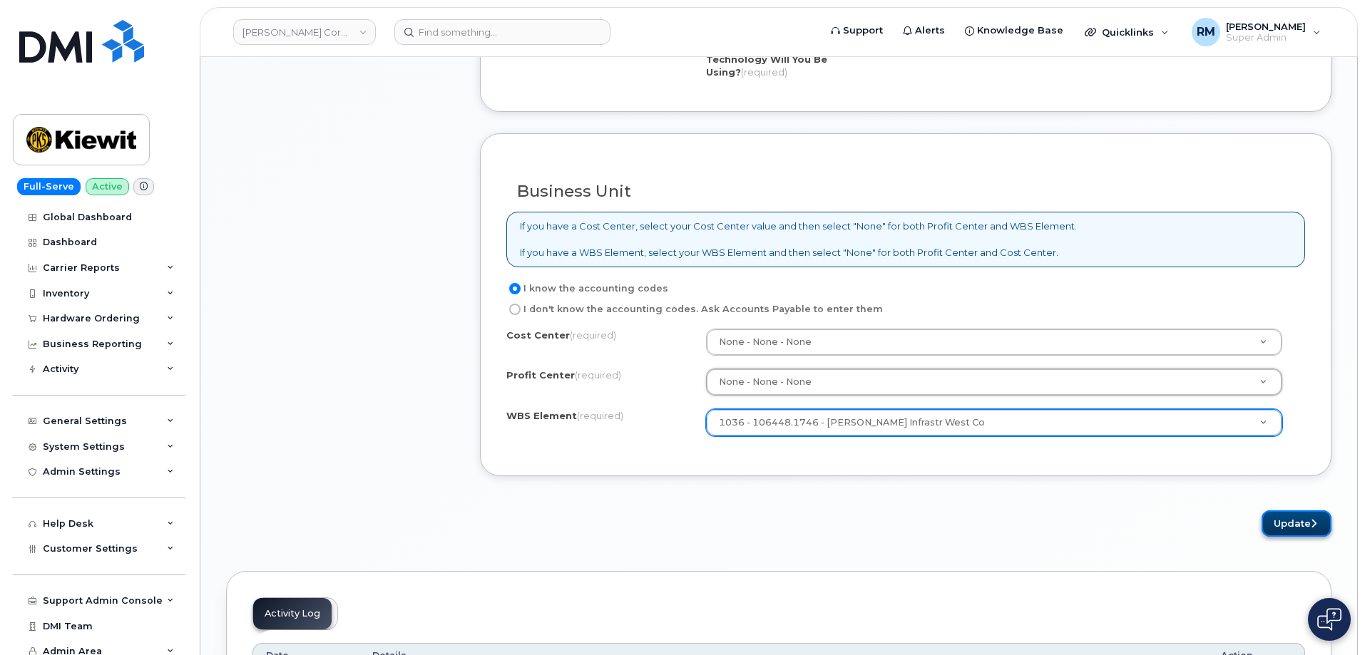
click at [1299, 522] on button "Update" at bounding box center [1297, 524] width 70 height 26
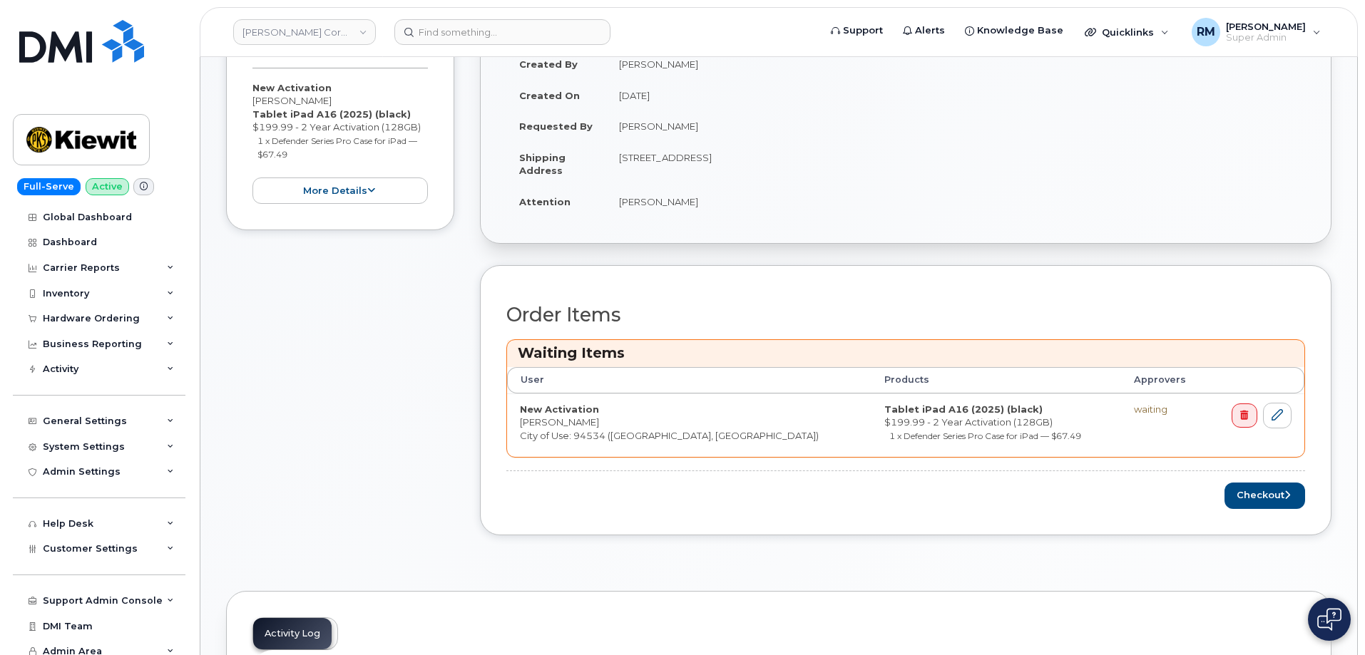
scroll to position [357, 0]
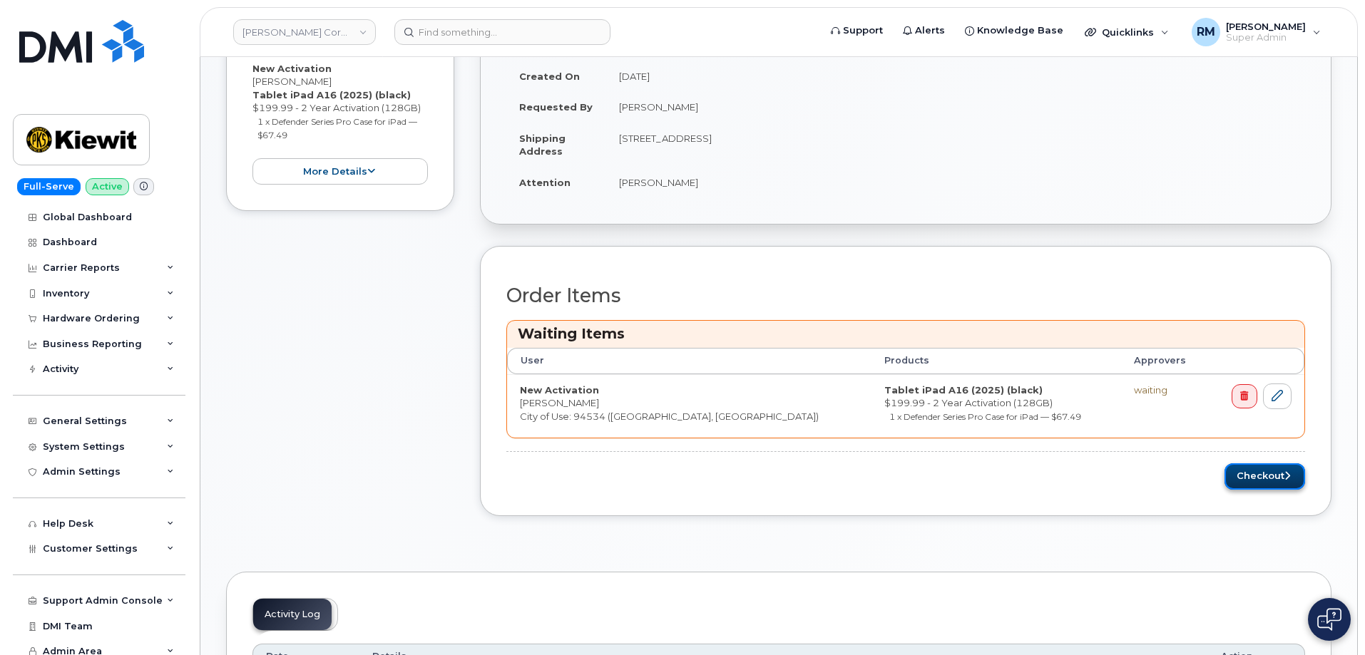
click at [1270, 478] on button "Checkout" at bounding box center [1264, 477] width 81 height 26
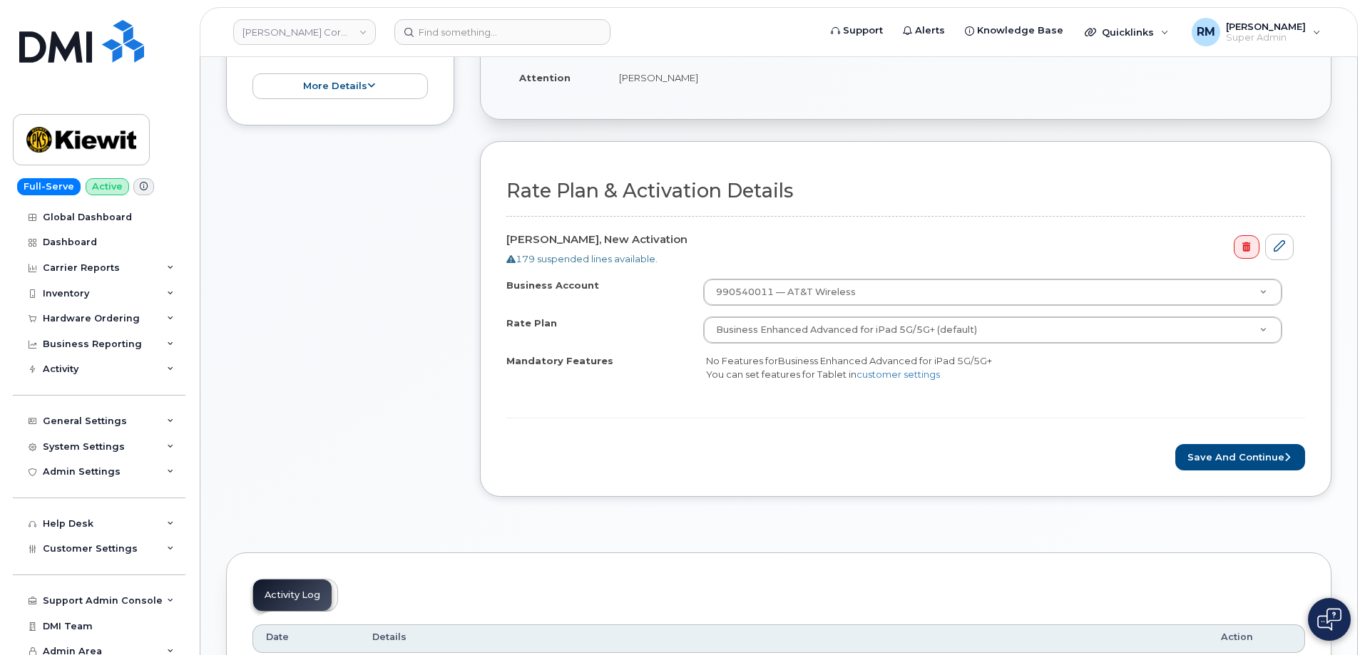
scroll to position [357, 0]
click at [1233, 460] on button "Save and Continue" at bounding box center [1240, 456] width 130 height 26
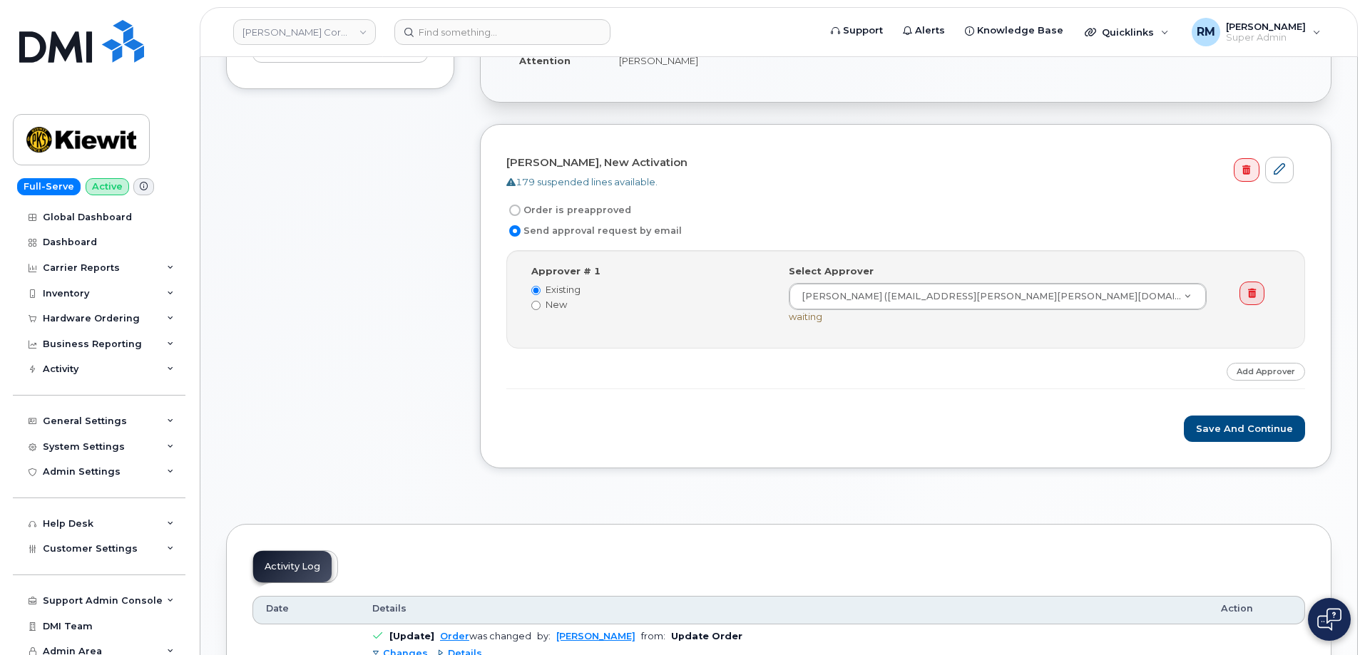
scroll to position [428, 0]
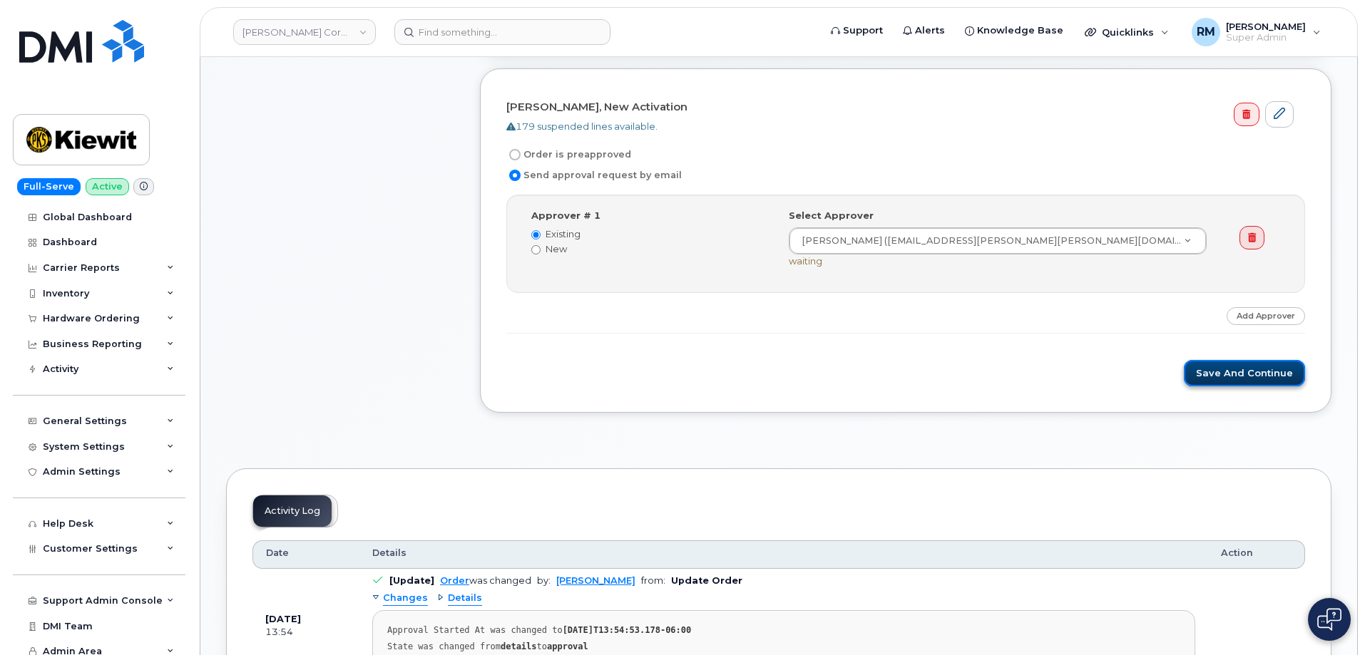
click at [1258, 378] on button "Save and Continue" at bounding box center [1244, 373] width 121 height 26
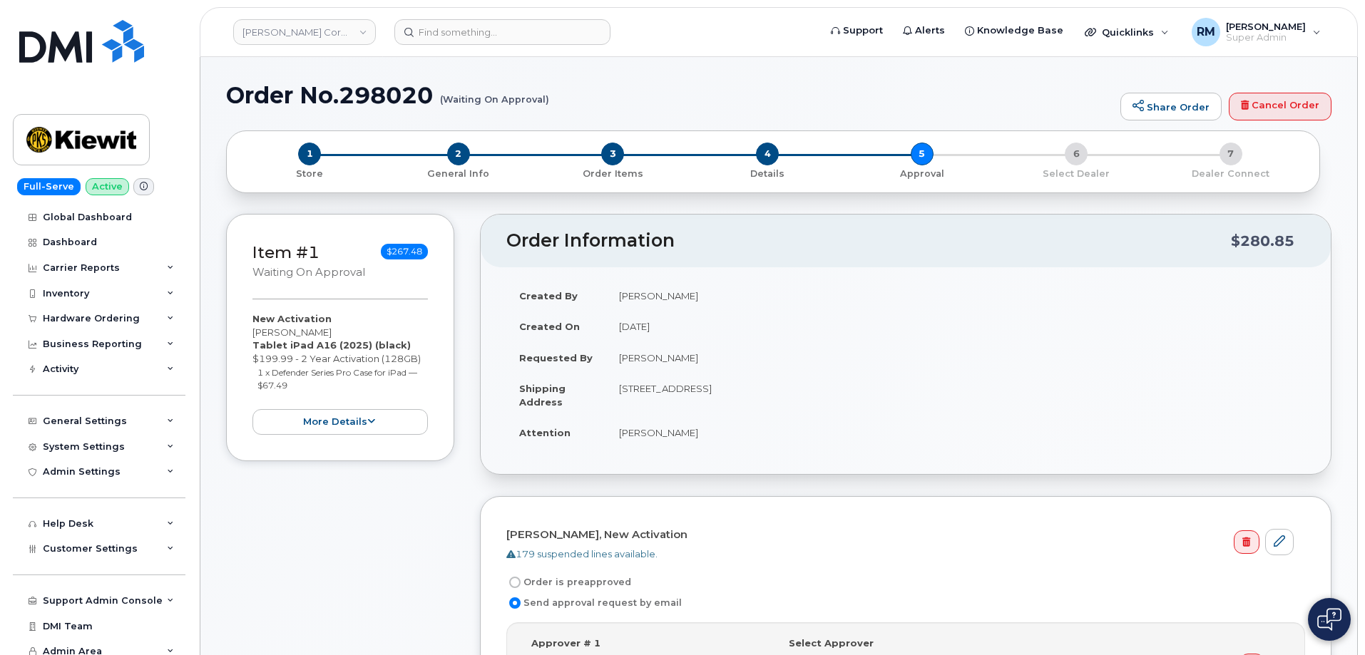
click at [360, 104] on h1 "Order No.298020 (Waiting On Approval)" at bounding box center [669, 95] width 887 height 25
copy h1 "298020"
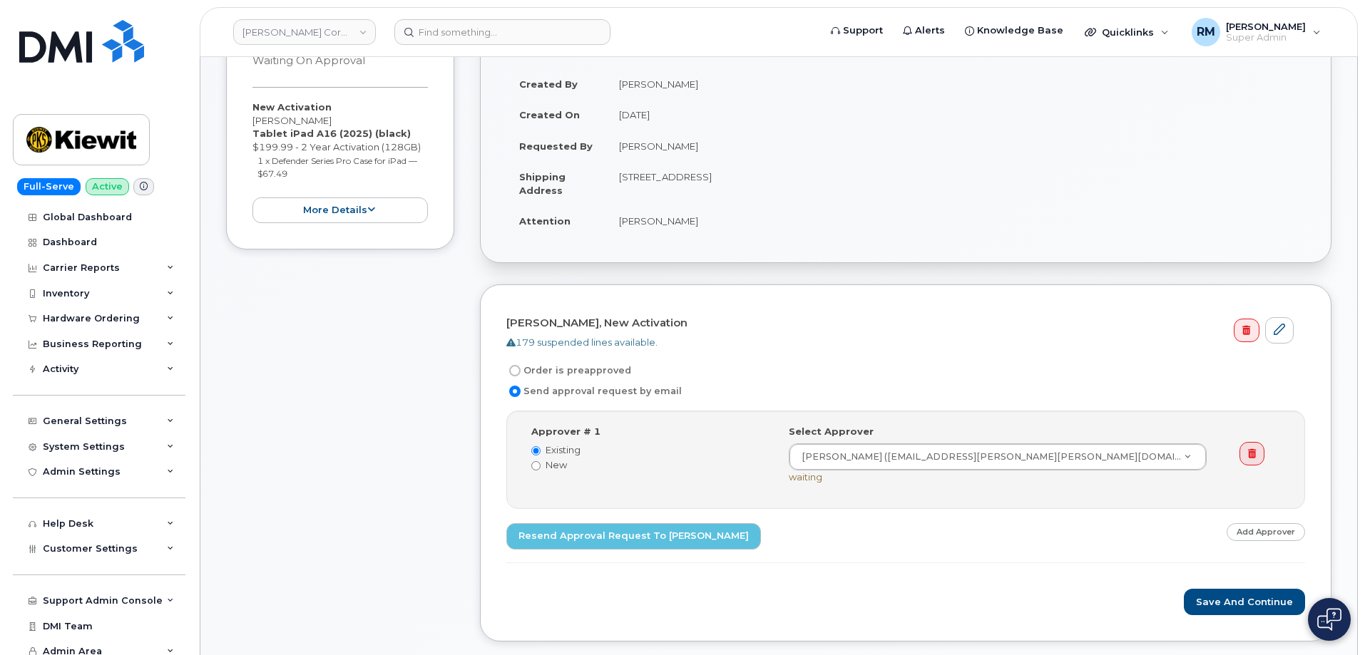
scroll to position [214, 0]
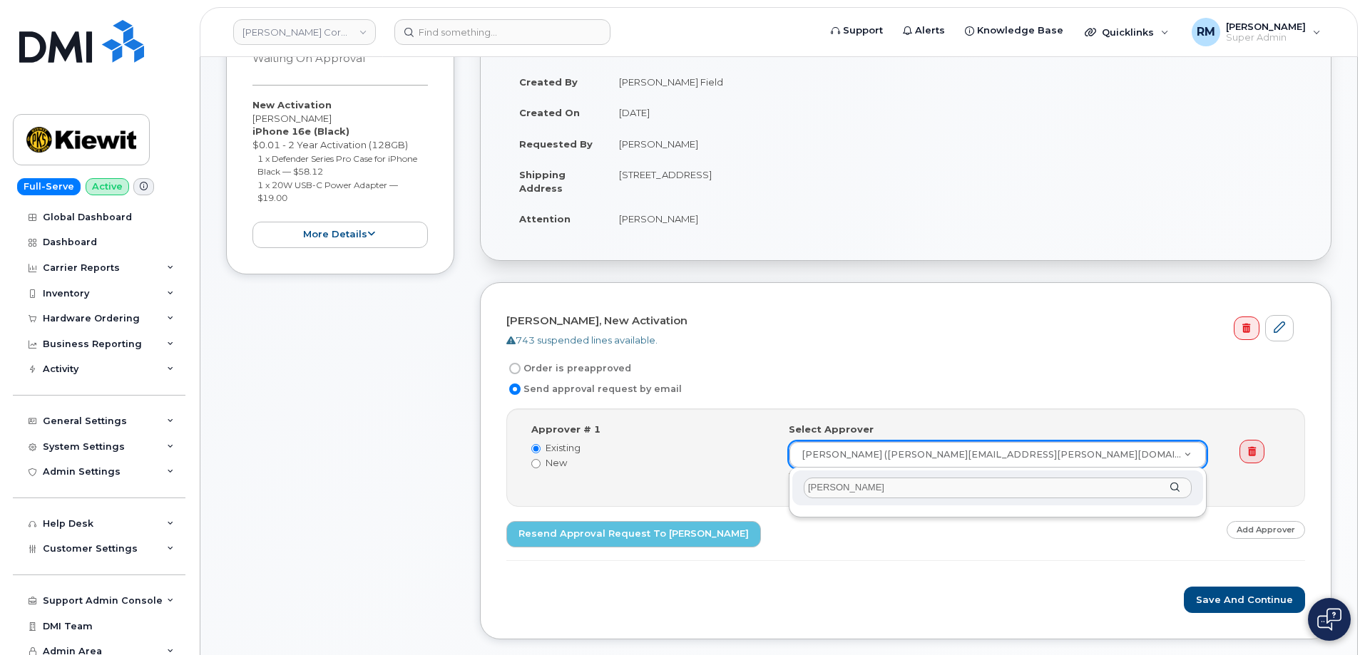
type input "[PERSON_NAME]"
click at [1261, 529] on link "Add Approver" at bounding box center [1266, 530] width 78 height 18
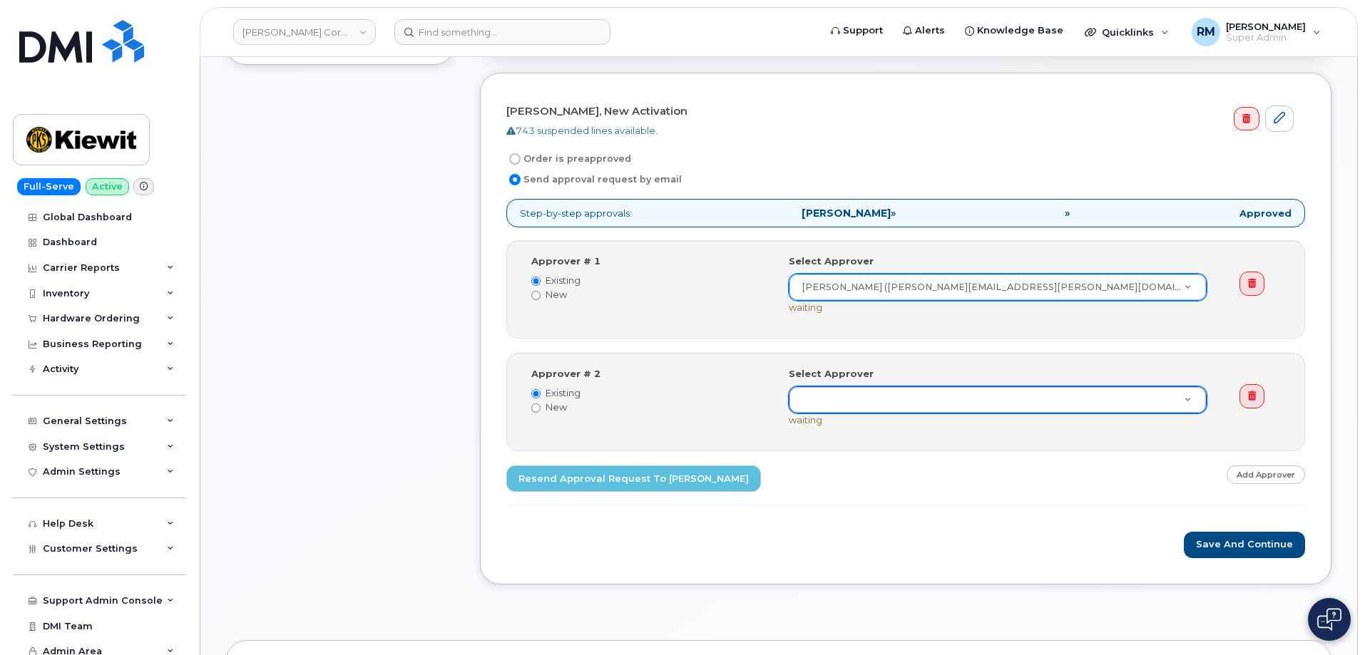
scroll to position [428, 0]
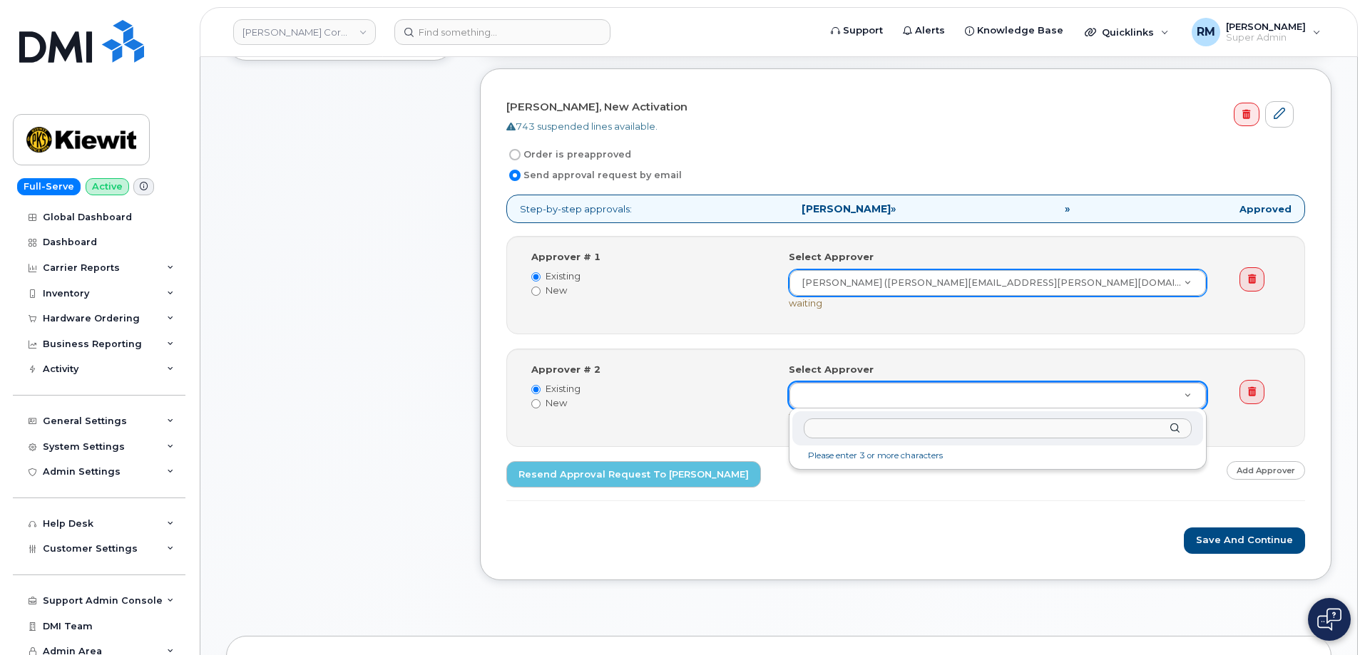
paste input "[EMAIL_ADDRESS][DOMAIN_NAME]>"
type input "[EMAIL_ADDRESS][DOMAIN_NAME]"
click at [1253, 390] on icon at bounding box center [1252, 391] width 8 height 9
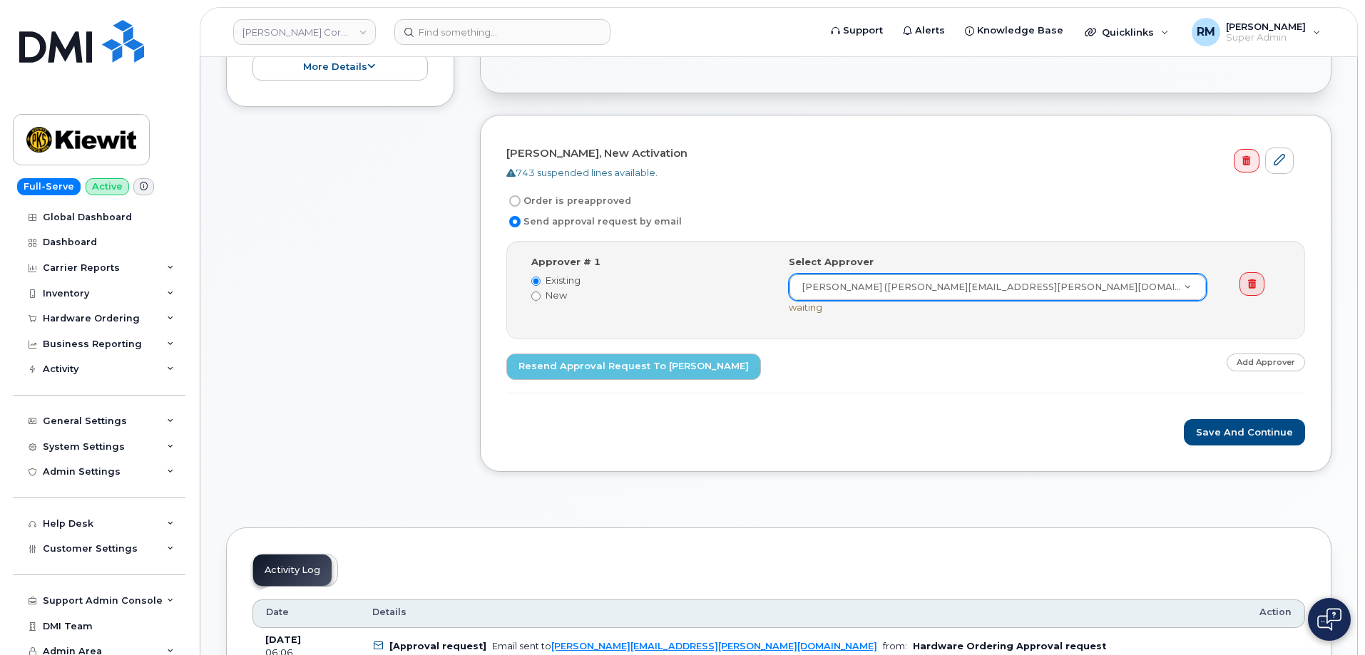
scroll to position [357, 0]
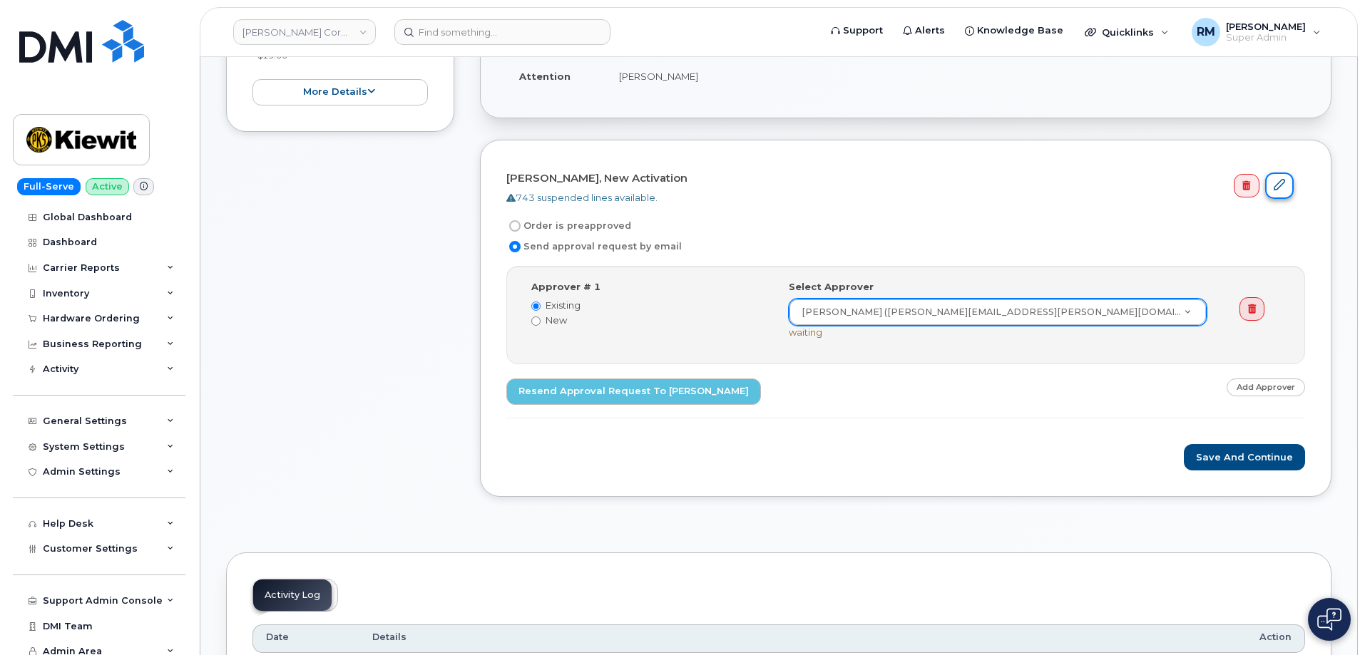
click at [1278, 184] on icon at bounding box center [1279, 184] width 11 height 11
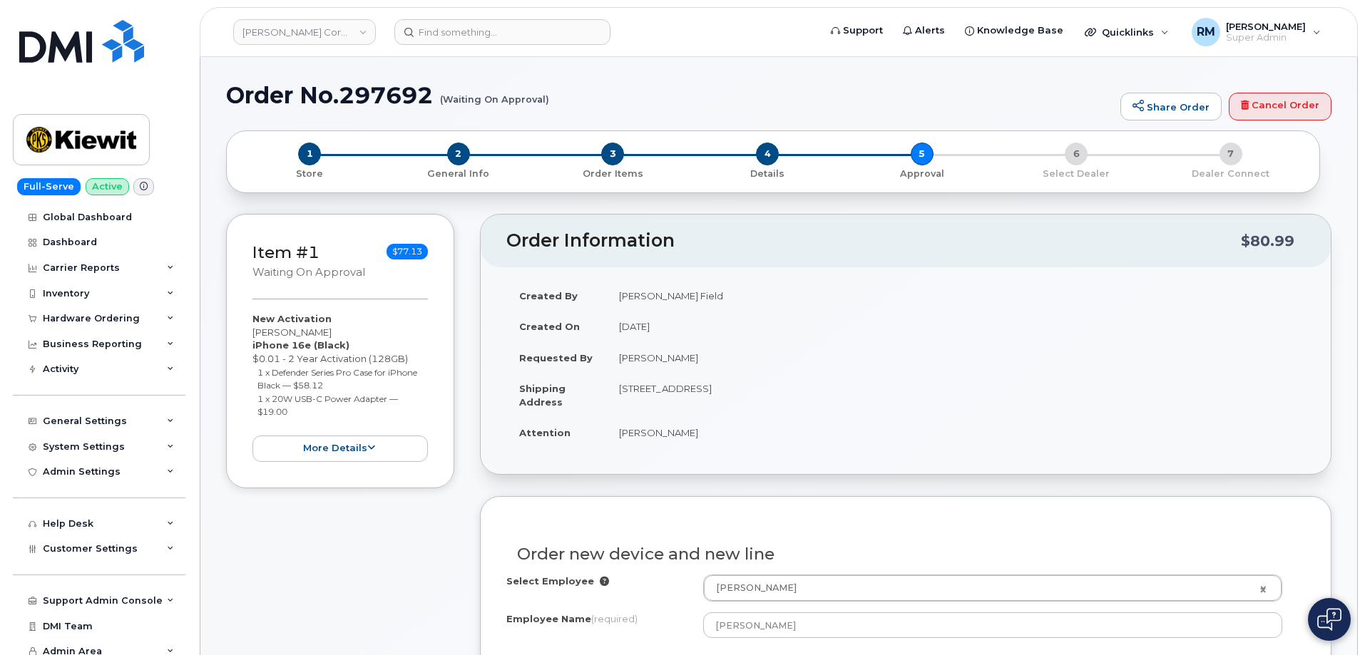
click at [369, 97] on h1 "Order No.297692 (Waiting On Approval)" at bounding box center [669, 95] width 887 height 25
copy h1 "297692"
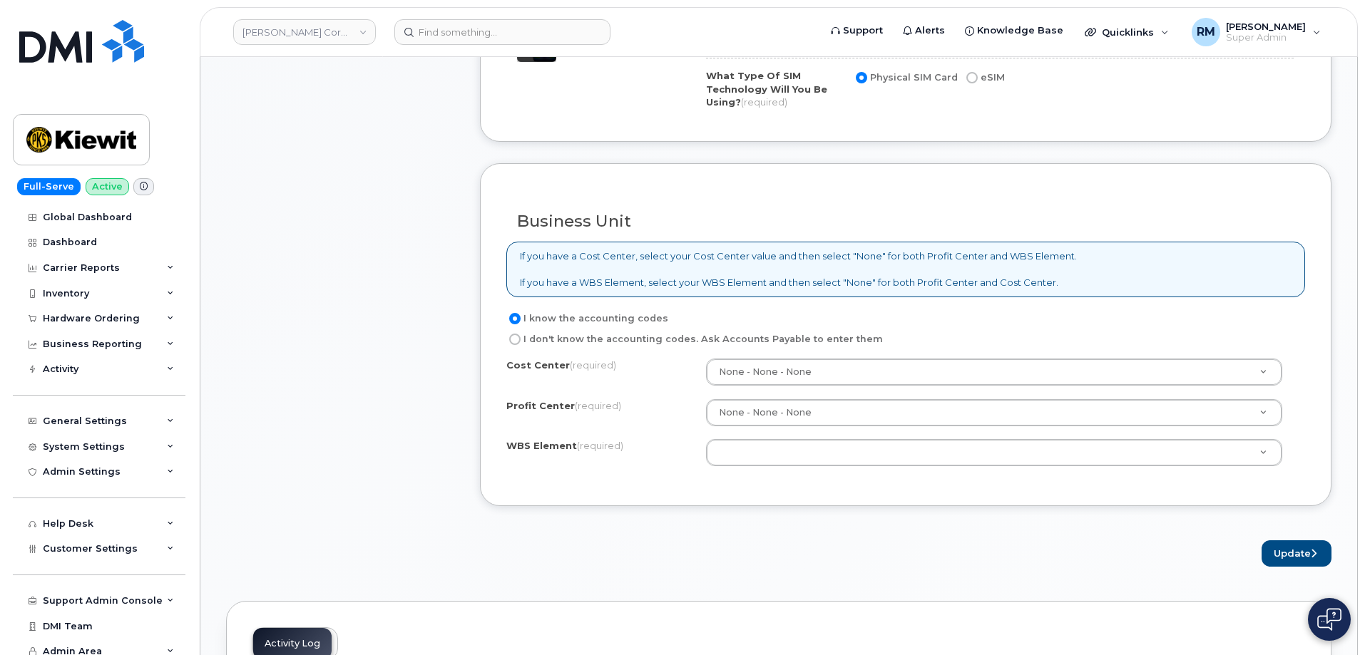
scroll to position [1141, 0]
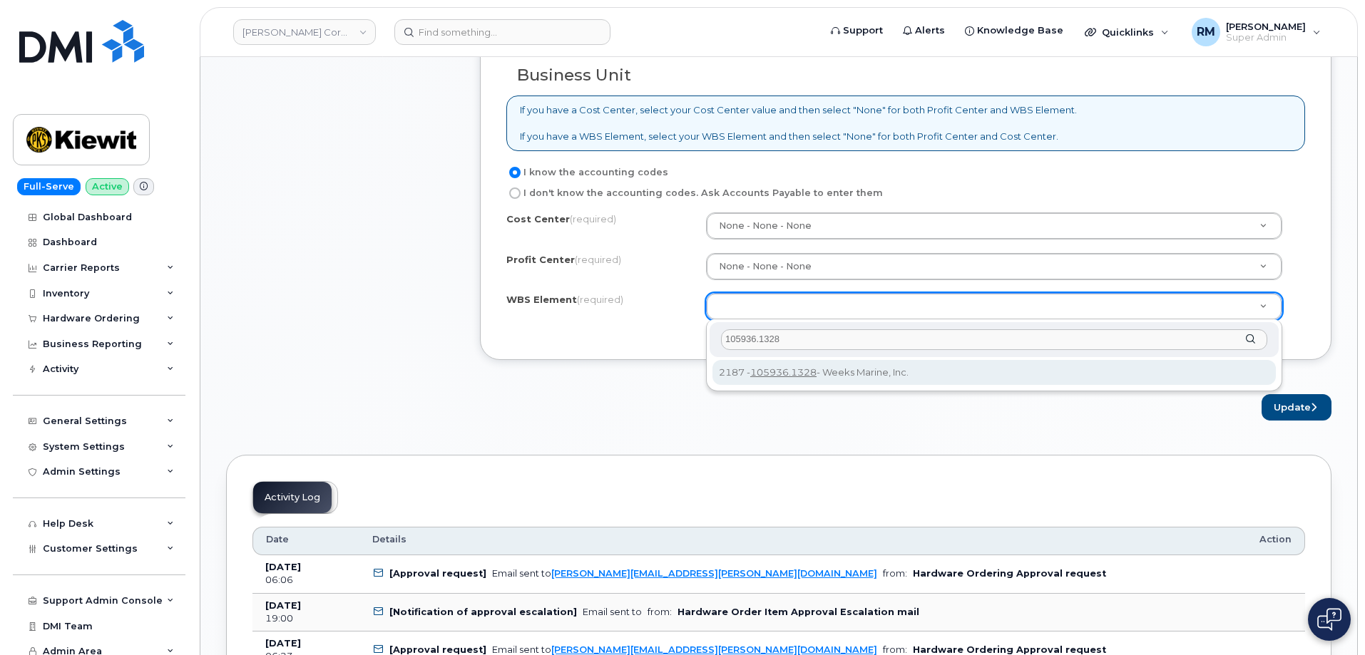
type input "105936.1328"
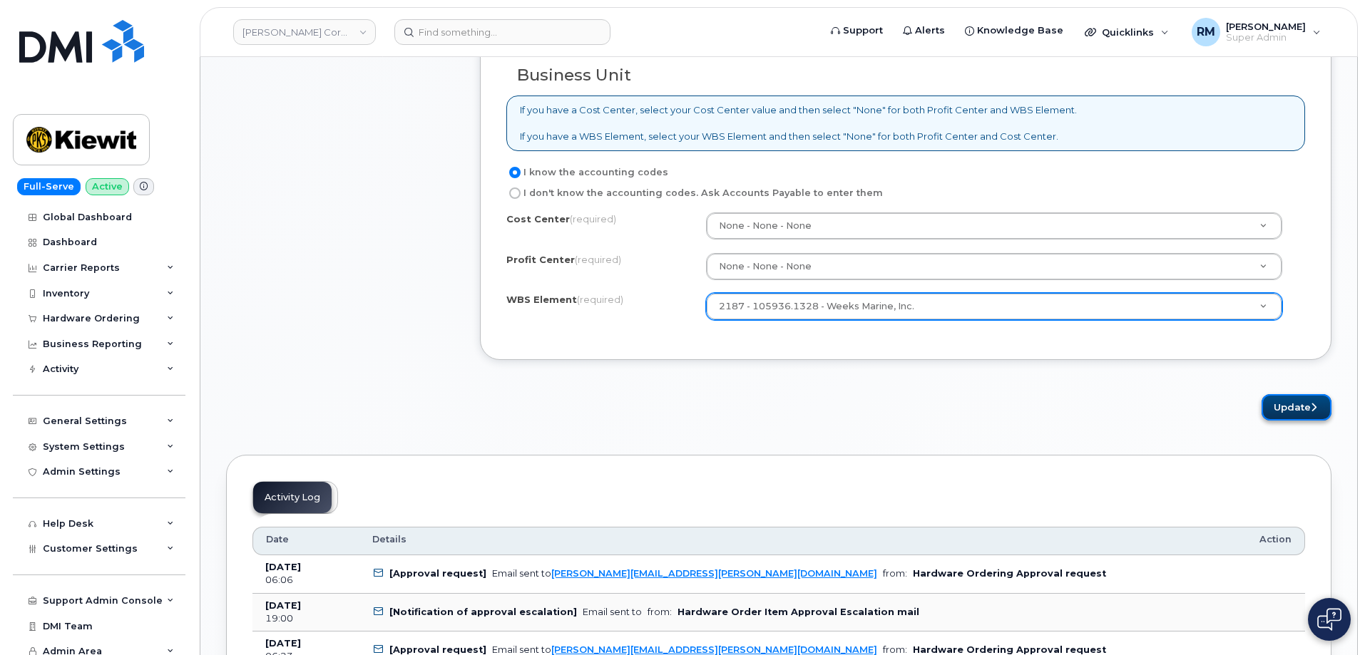
click at [1297, 402] on button "Update" at bounding box center [1297, 407] width 70 height 26
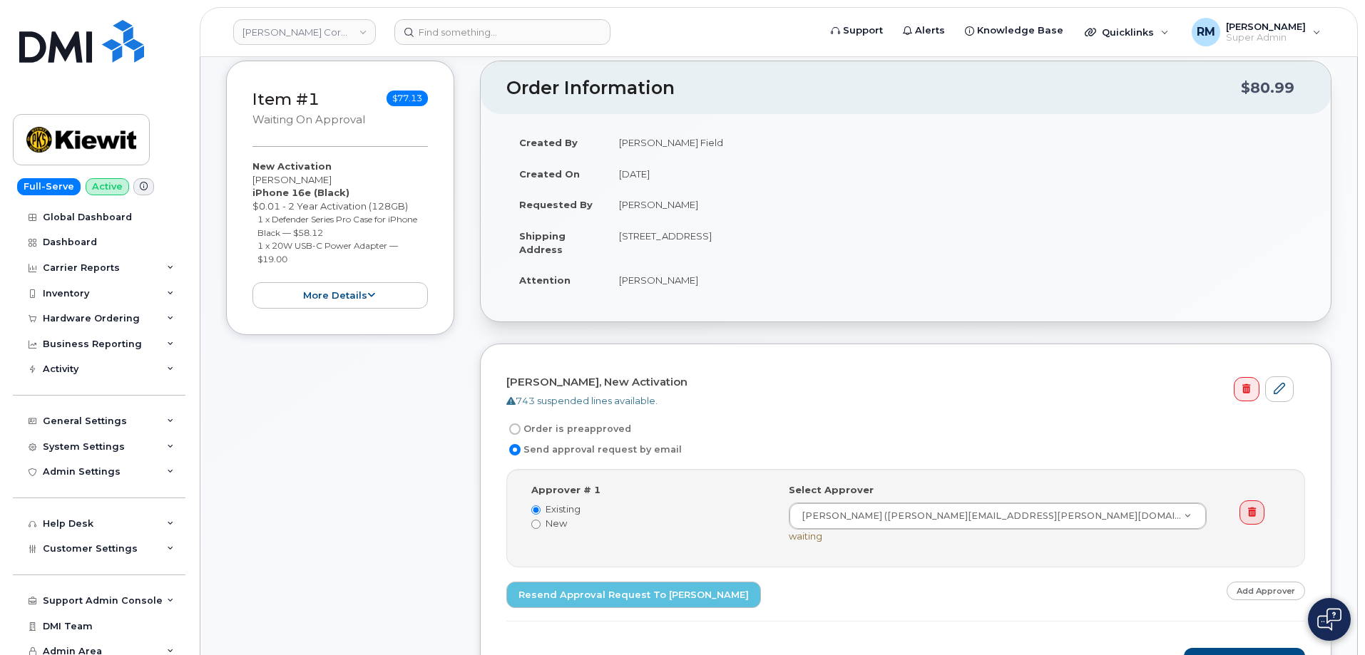
scroll to position [285, 0]
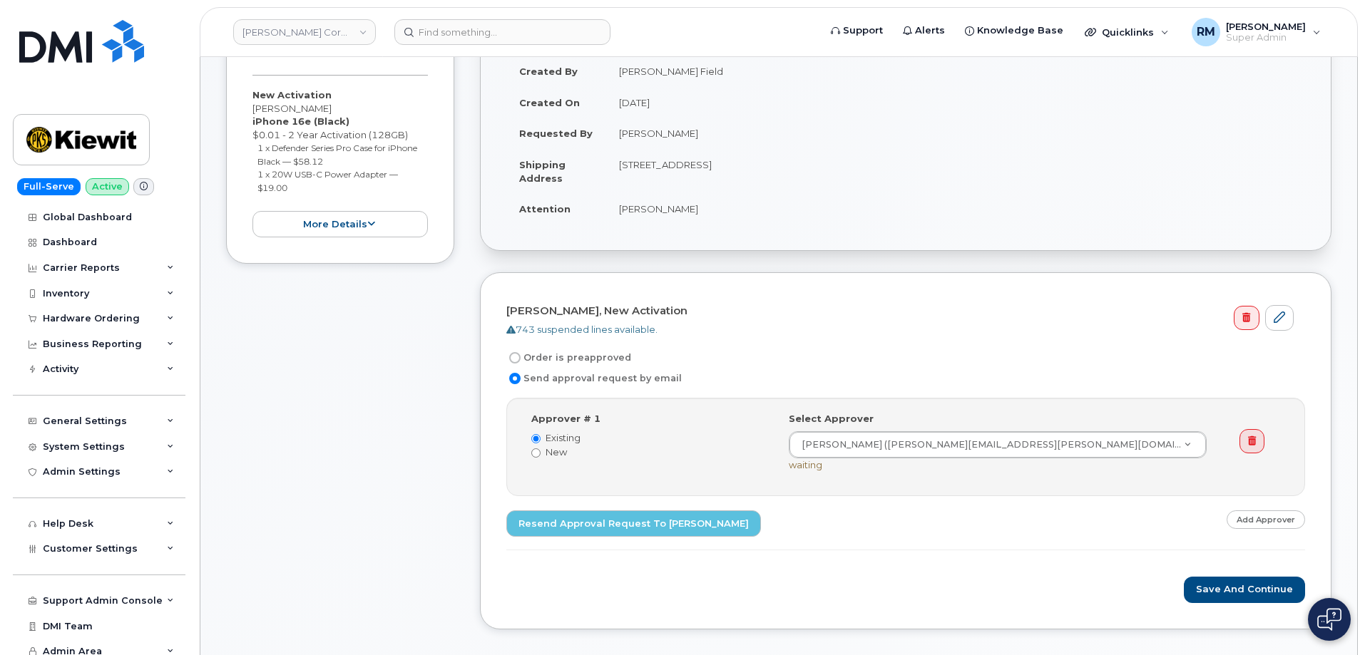
click at [544, 454] on label "New" at bounding box center [649, 453] width 236 height 14
click at [541, 454] on input "New" at bounding box center [535, 453] width 9 height 9
radio input "true"
radio input "false"
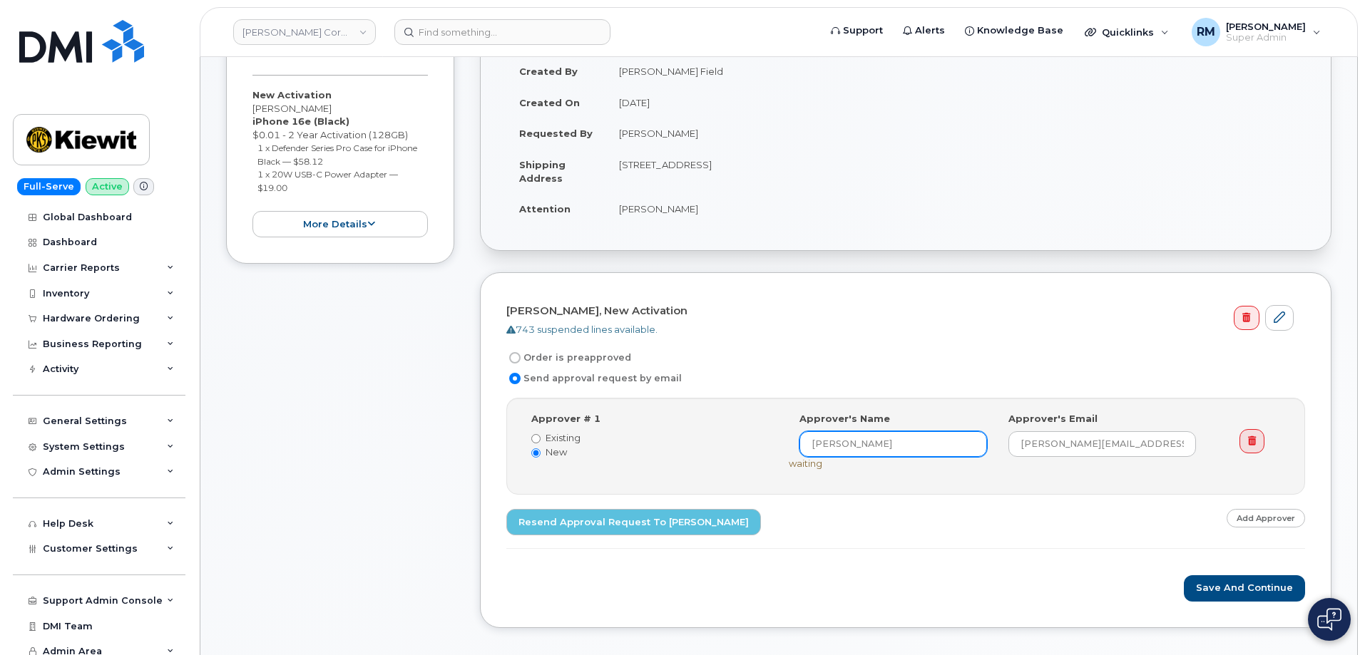
drag, startPoint x: 921, startPoint y: 446, endPoint x: 755, endPoint y: 451, distance: 165.5
click at [769, 451] on div "Approver # 1 Existing New Select Approver Paul Anthony Jr. (PAUL.ANTHONY1@KIEWI…" at bounding box center [907, 446] width 772 height 68
type input "Andrew Tamblyn"
paste input "aptamblyn@weeksmarine.com>"
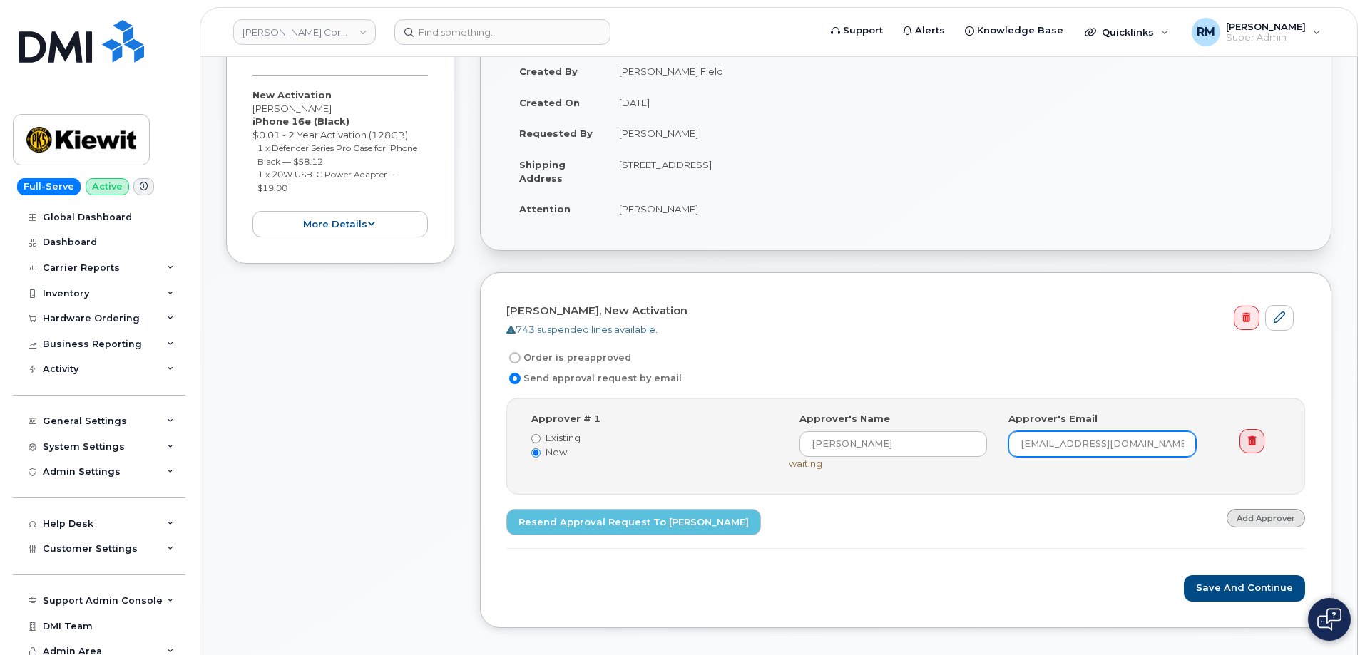
type input "aptamblyn@weeksmarine.com"
click at [1256, 518] on link "Add Approver" at bounding box center [1266, 518] width 78 height 18
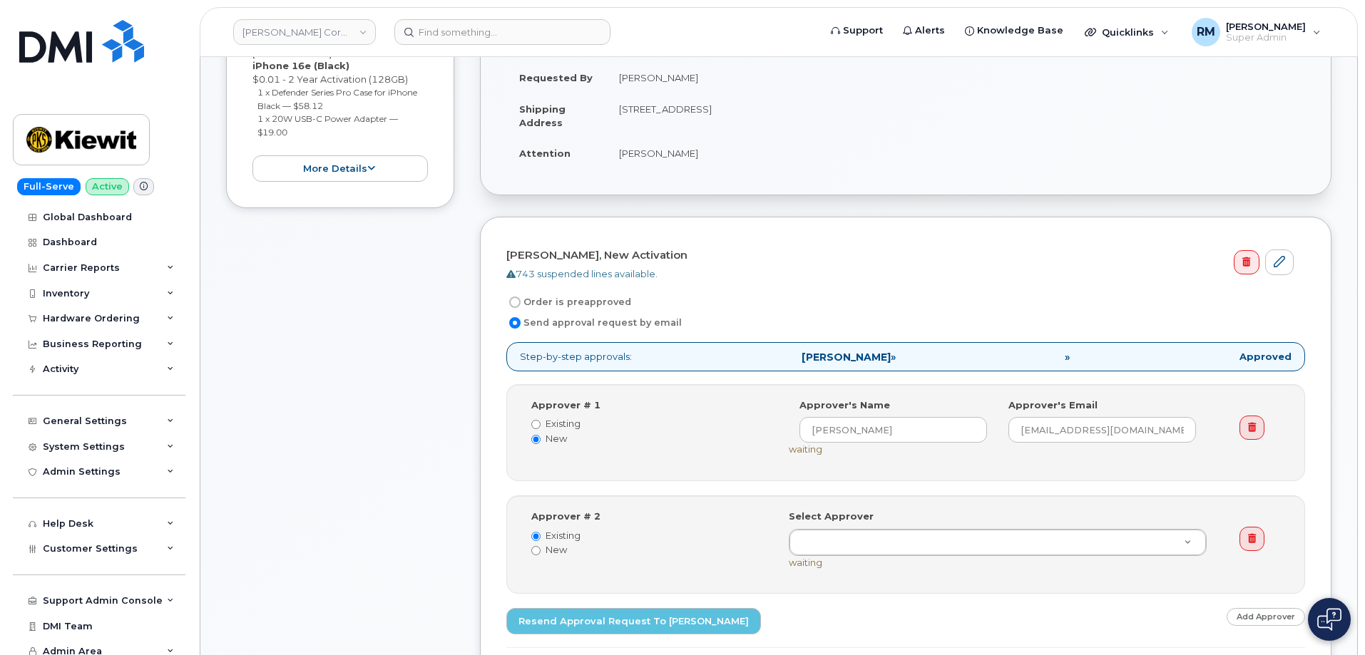
scroll to position [357, 0]
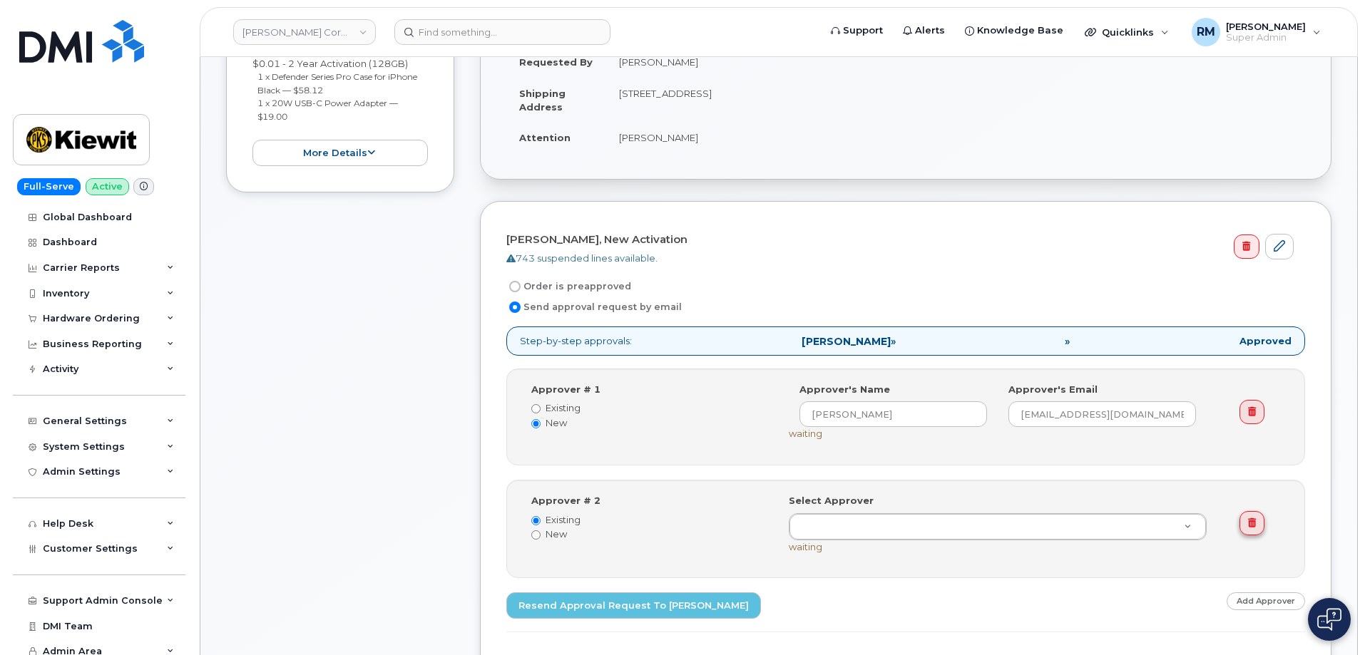
click at [1253, 528] on icon at bounding box center [1252, 522] width 8 height 9
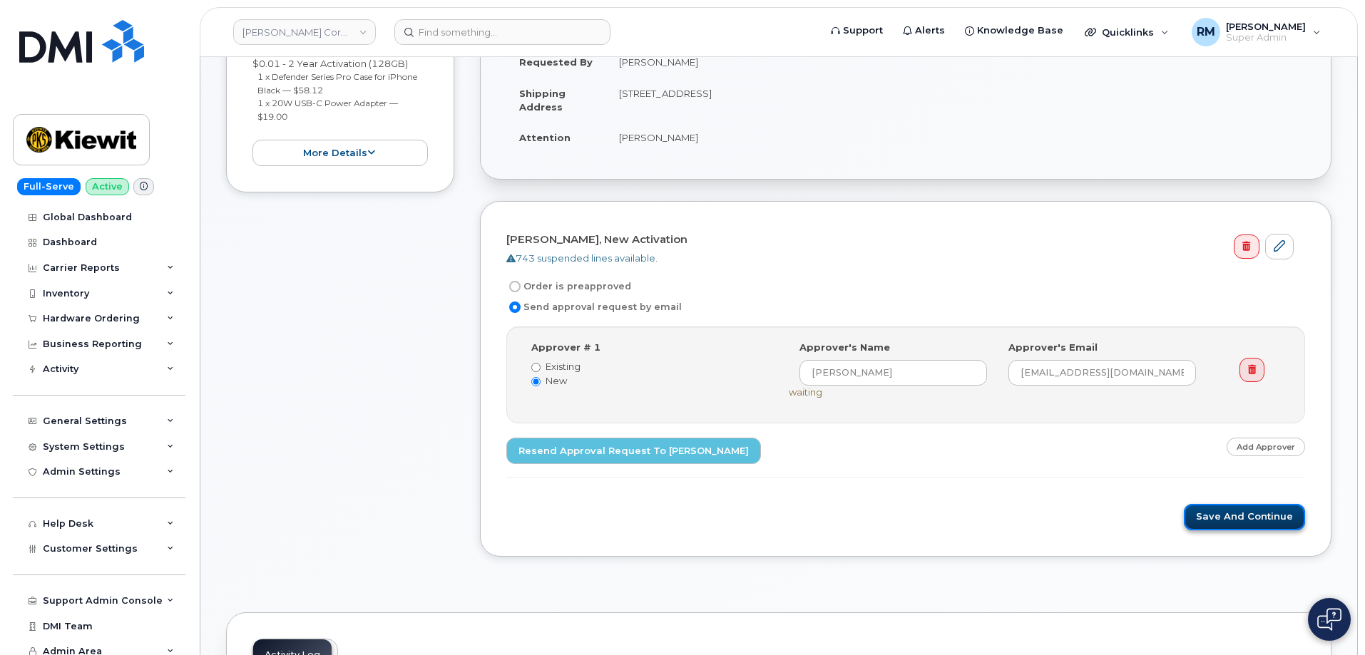
click at [1225, 518] on button "Save and Continue" at bounding box center [1244, 517] width 121 height 26
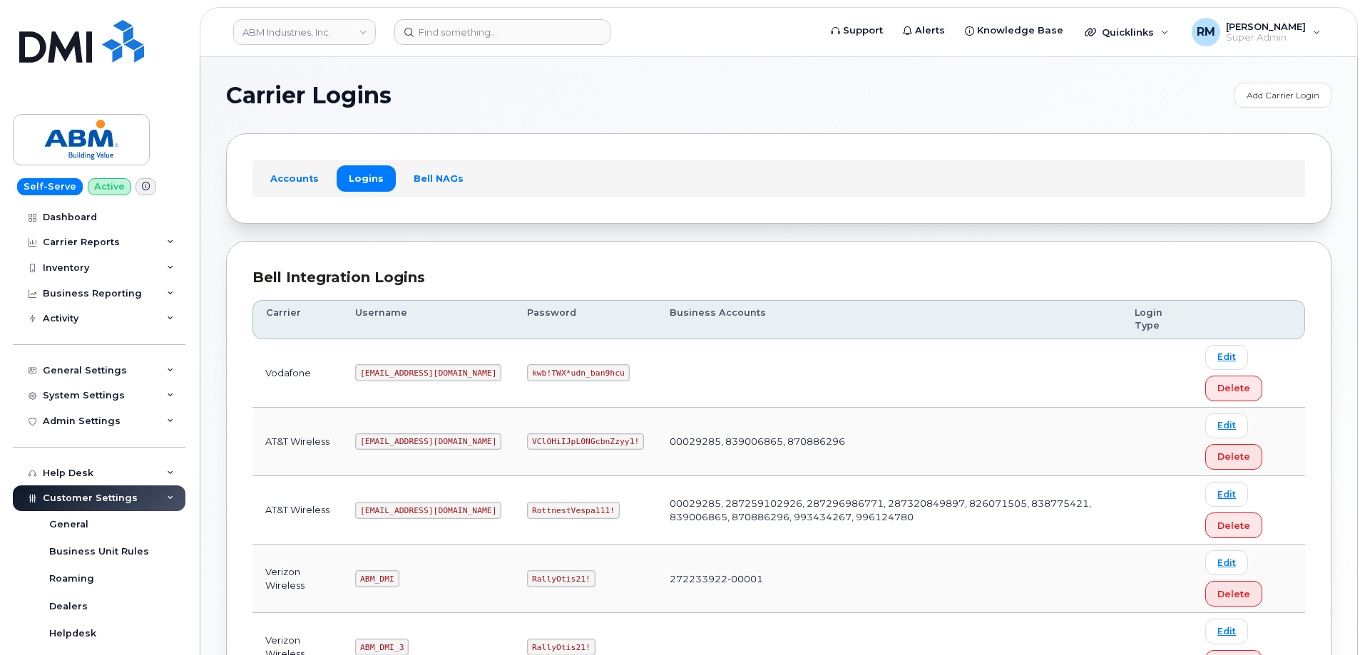
scroll to position [285, 0]
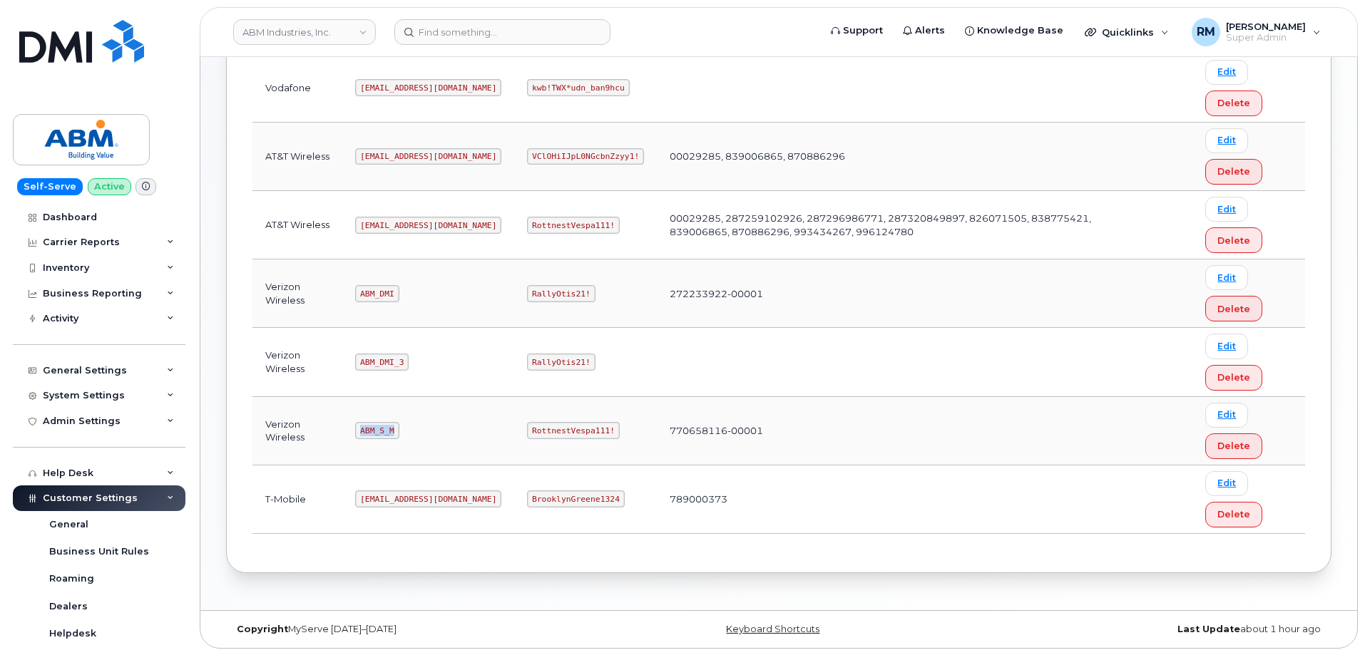
drag, startPoint x: 362, startPoint y: 430, endPoint x: 410, endPoint y: 401, distance: 56.6
click at [403, 426] on td "ABM_S_M" at bounding box center [428, 431] width 172 height 68
copy code "ABM_S_M"
click at [527, 431] on code "RottnestVespa111!" at bounding box center [573, 430] width 93 height 17
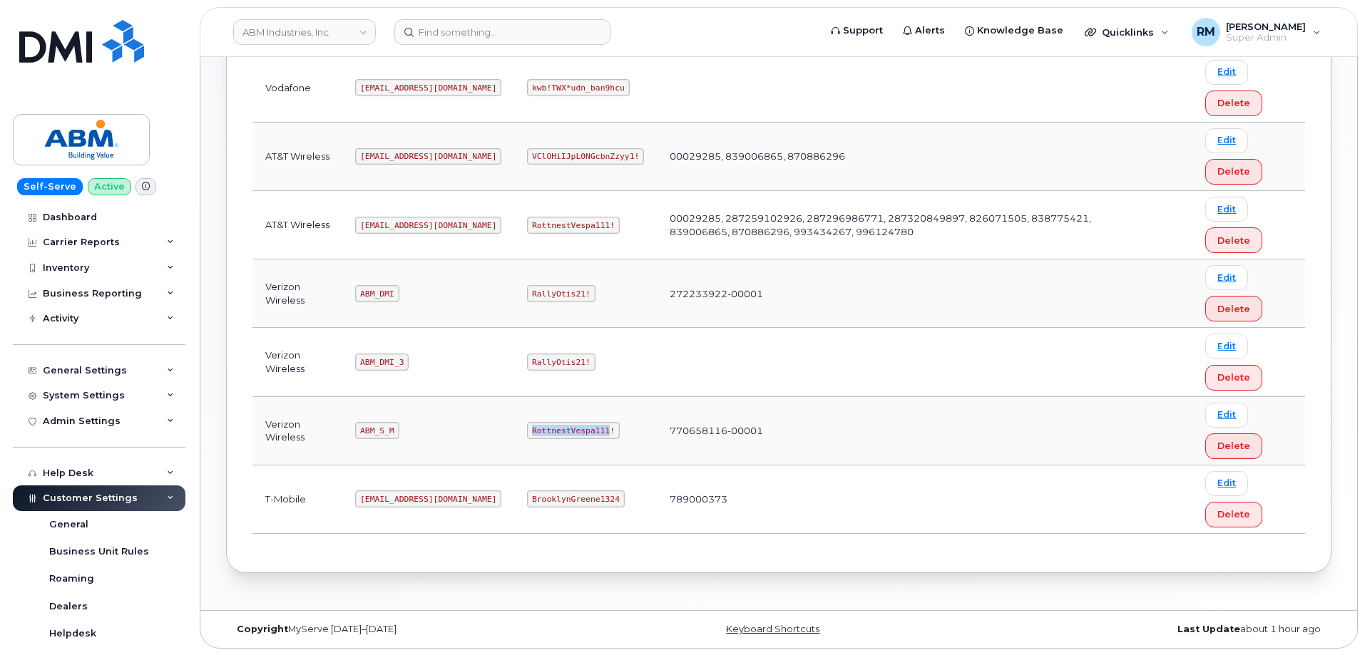
copy code "RottnestVespa111"
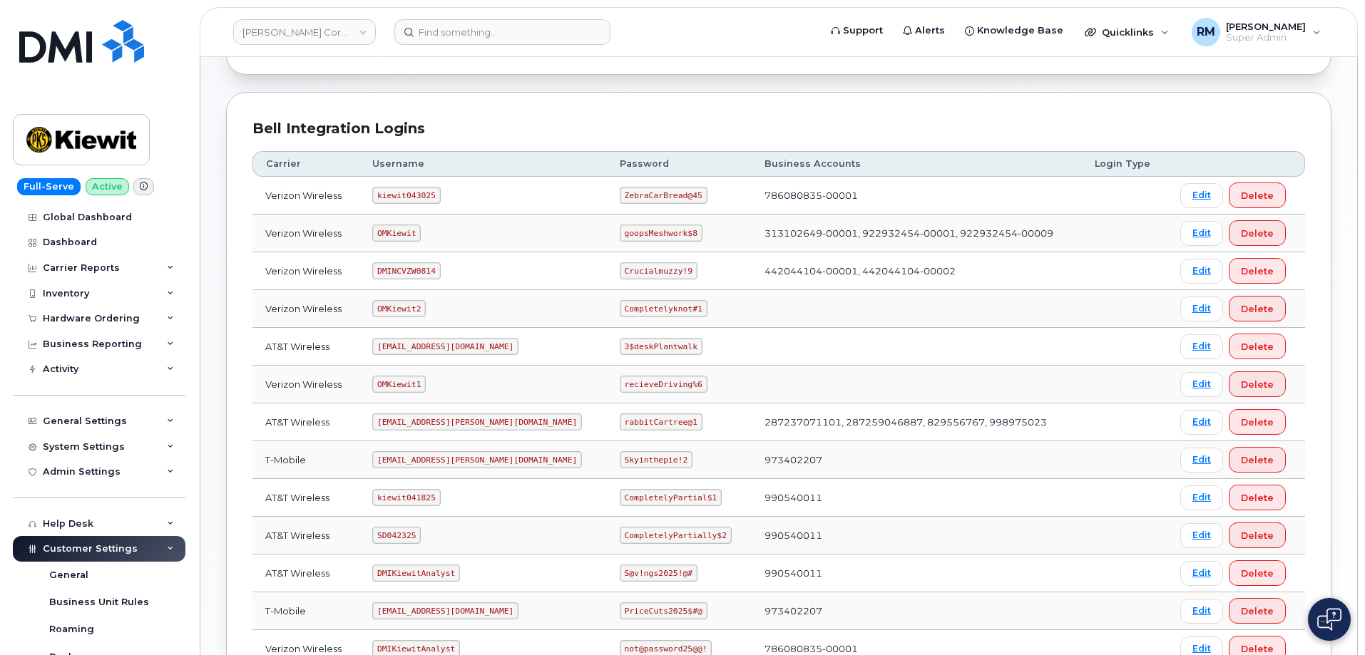
scroll to position [214, 0]
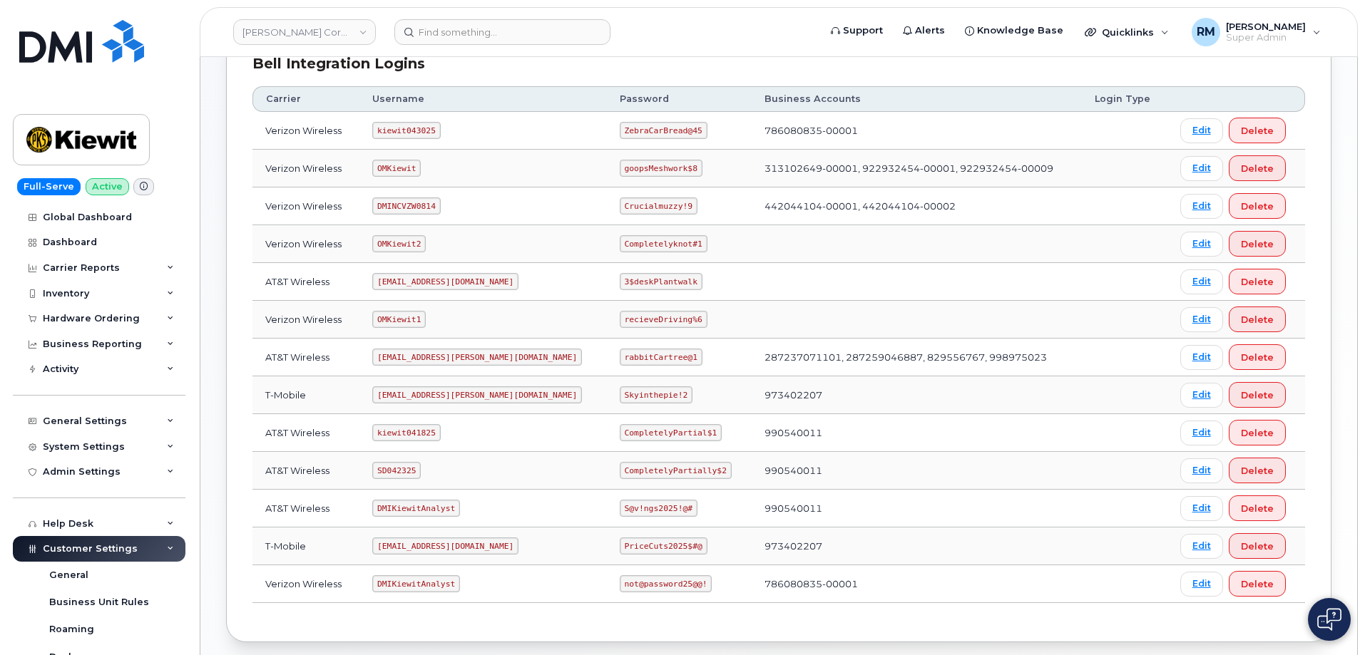
click at [392, 472] on code "SD042325" at bounding box center [396, 470] width 48 height 17
copy code "SD042325"
drag, startPoint x: 580, startPoint y: 471, endPoint x: 685, endPoint y: 463, distance: 105.9
click at [685, 463] on td "CompletelyPartially$2" at bounding box center [679, 471] width 145 height 38
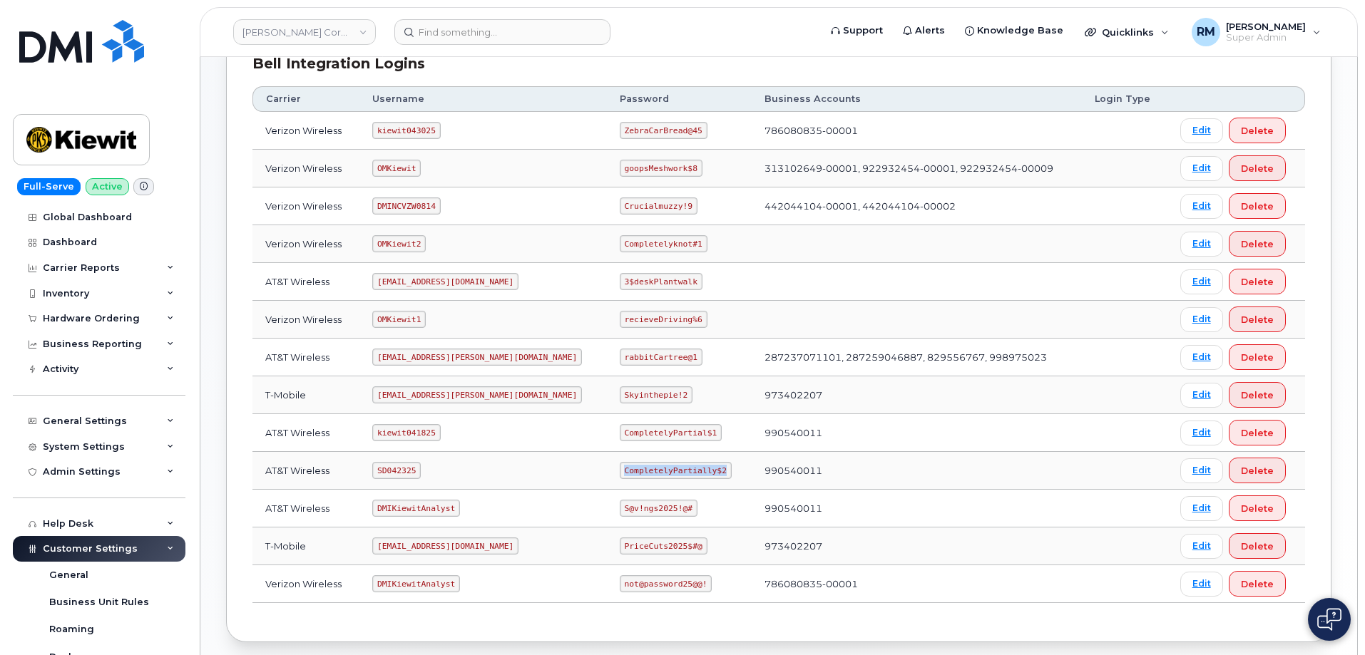
copy code "CompletelyPartially$2"
